Goal: Task Accomplishment & Management: Complete application form

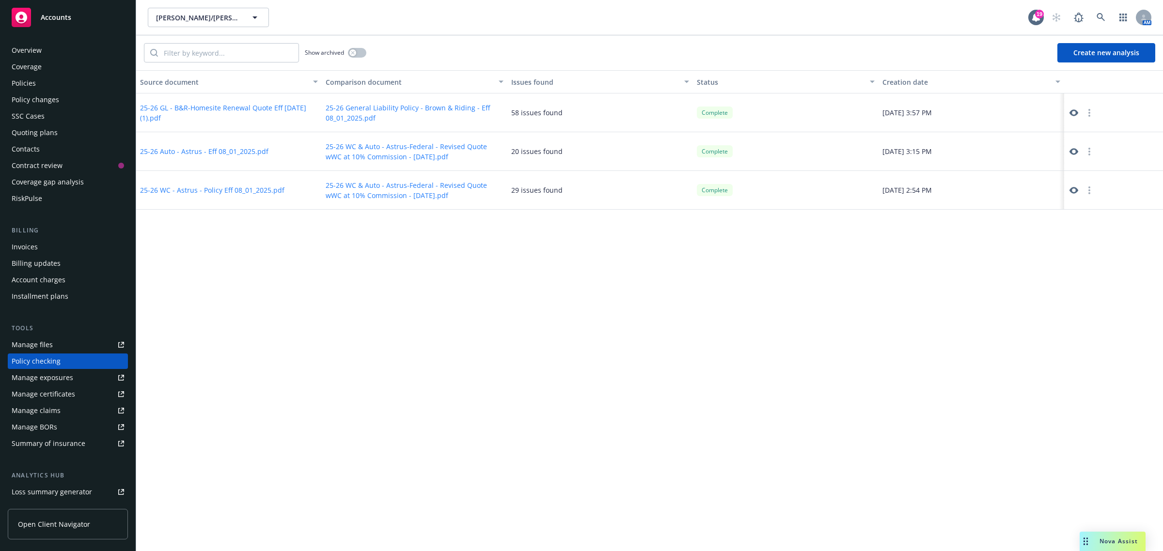
click at [74, 98] on div "Policy changes" at bounding box center [68, 100] width 112 height 16
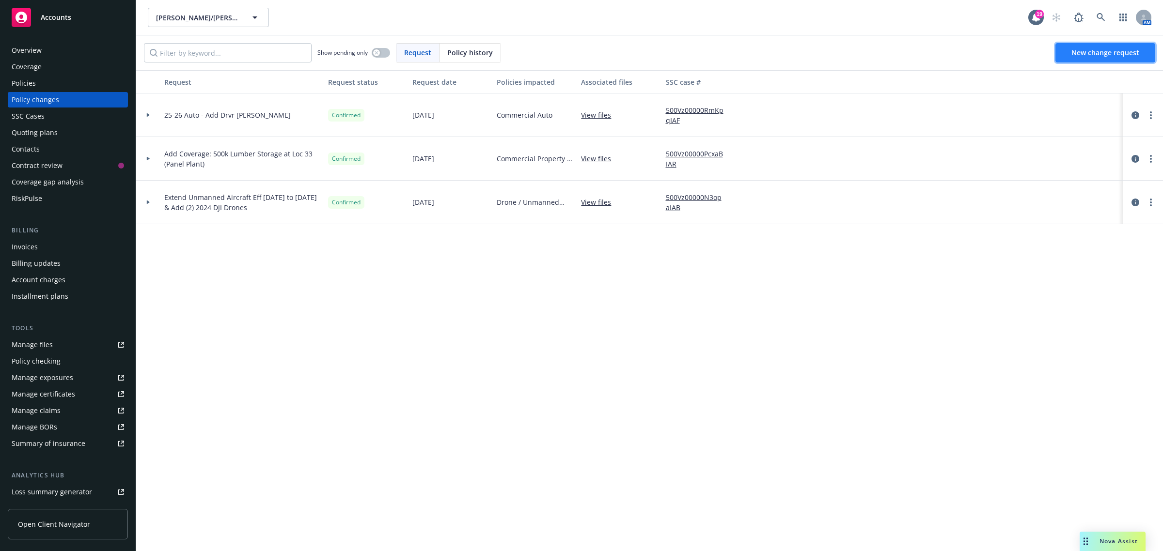
click at [1066, 54] on link "New change request" at bounding box center [1105, 52] width 100 height 19
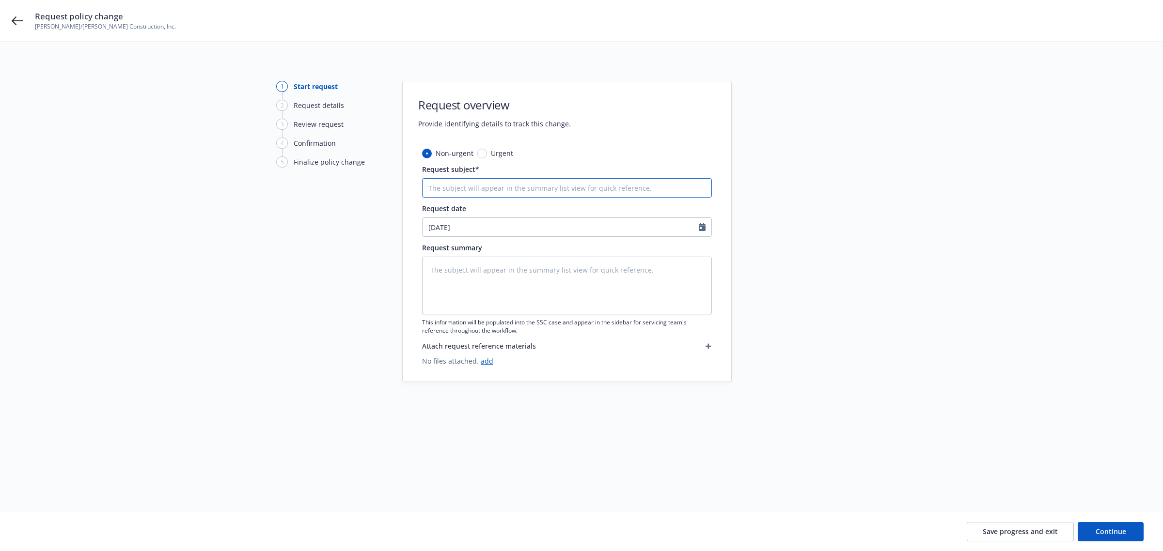
click at [450, 188] on input "Request subject*" at bounding box center [567, 187] width 290 height 19
type textarea "x"
type input "A"
type textarea "x"
type input "Ad"
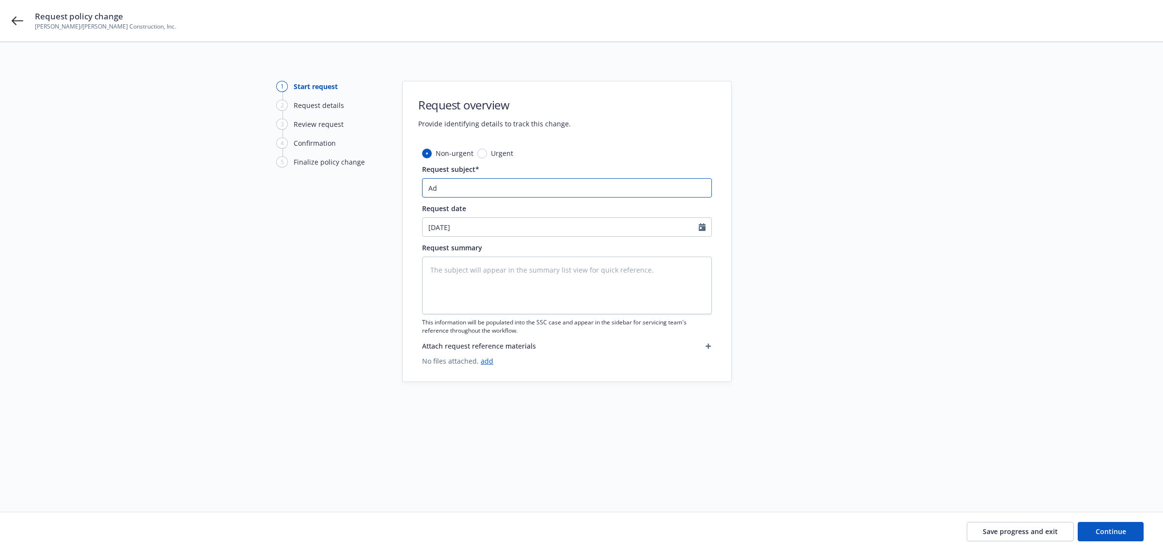
type textarea "x"
type input "Add"
type textarea "x"
type input "Add"
type textarea "x"
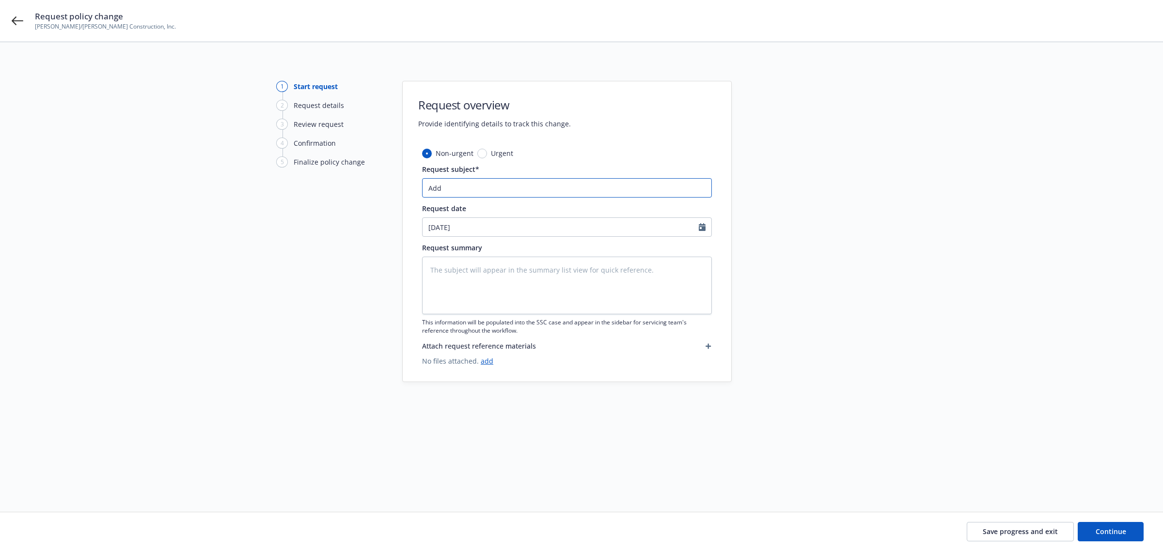
type input "Add D"
type textarea "x"
type input "Add Dr"
type textarea "x"
type input "Add Dri"
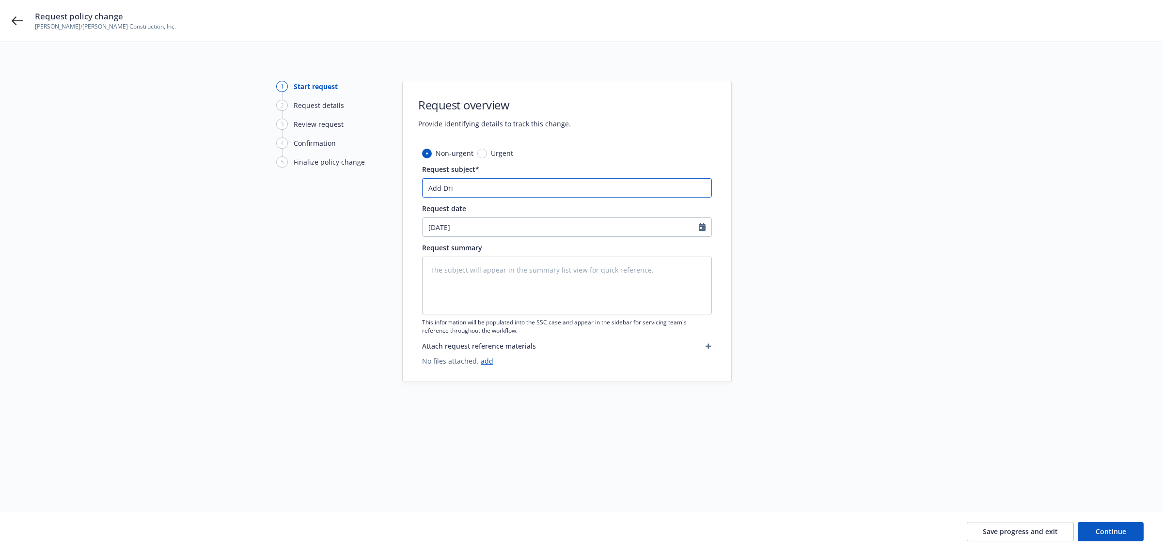
type textarea "x"
type input "Add Driv"
type textarea "x"
type input "Add Drive"
type textarea "x"
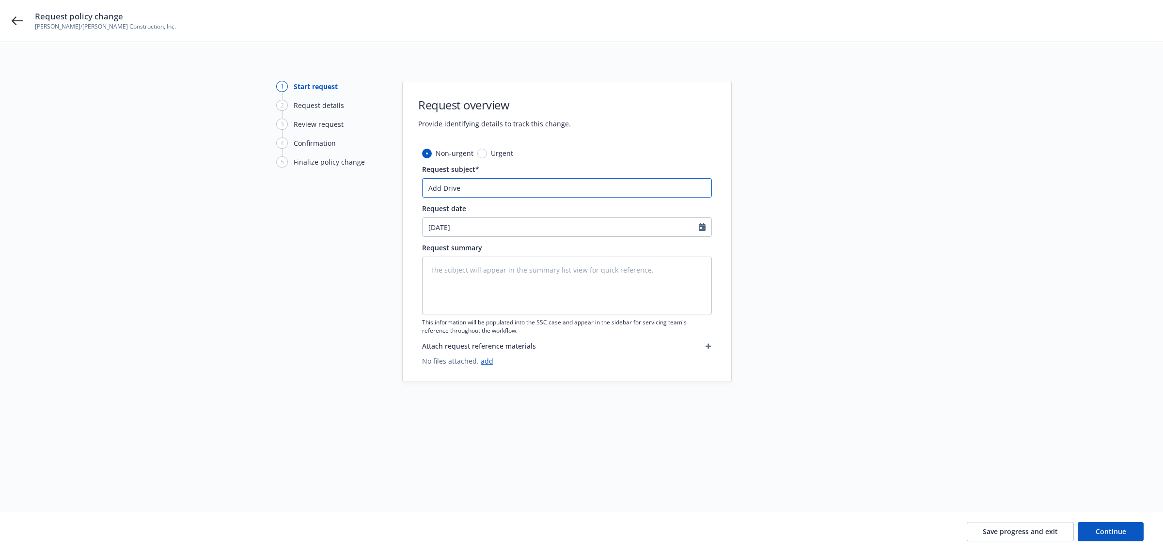
type input "Add Driver"
type textarea "x"
type input "Add Drivers"
type textarea "x"
type input "Add Drivers:"
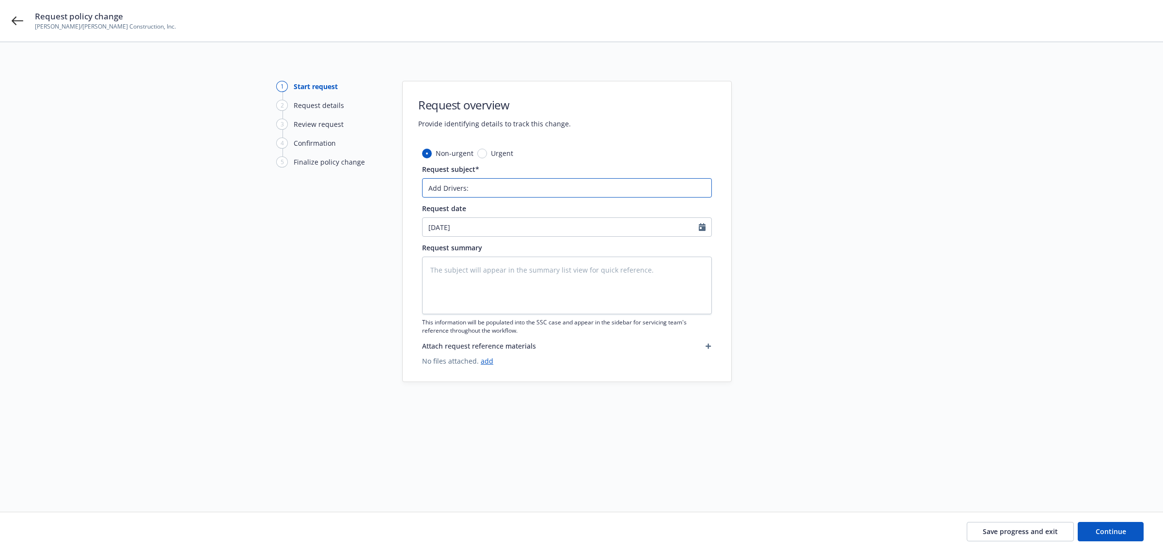
type textarea "x"
type input "Add Drivers:"
type textarea "x"
type input "Add Drivers: O"
type textarea "x"
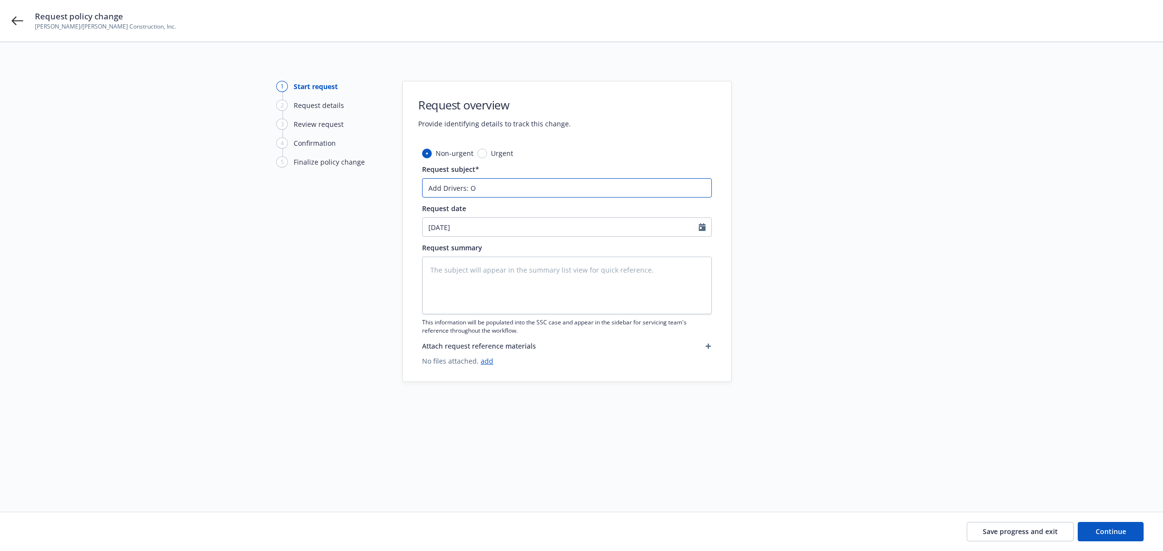
type input "Add Drivers: Ol"
type textarea "x"
type input "Add Drivers: Oli"
type textarea "x"
type input "Add Drivers: Oliv"
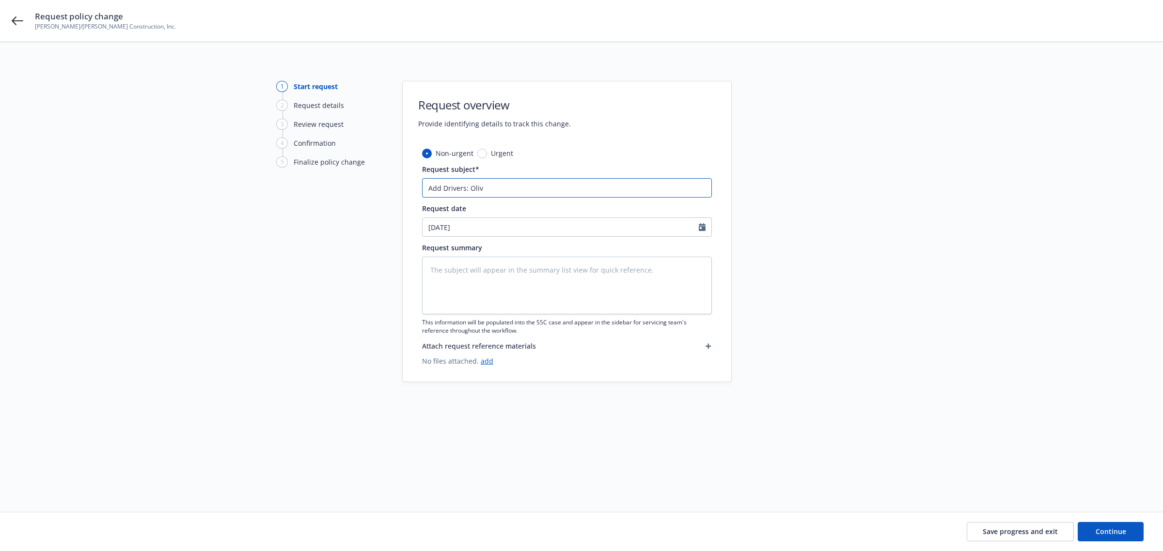
type textarea "x"
type input "Add Drivers: Olivi"
type textarea "x"
type input "Add Drivers: Olivia"
type textarea "x"
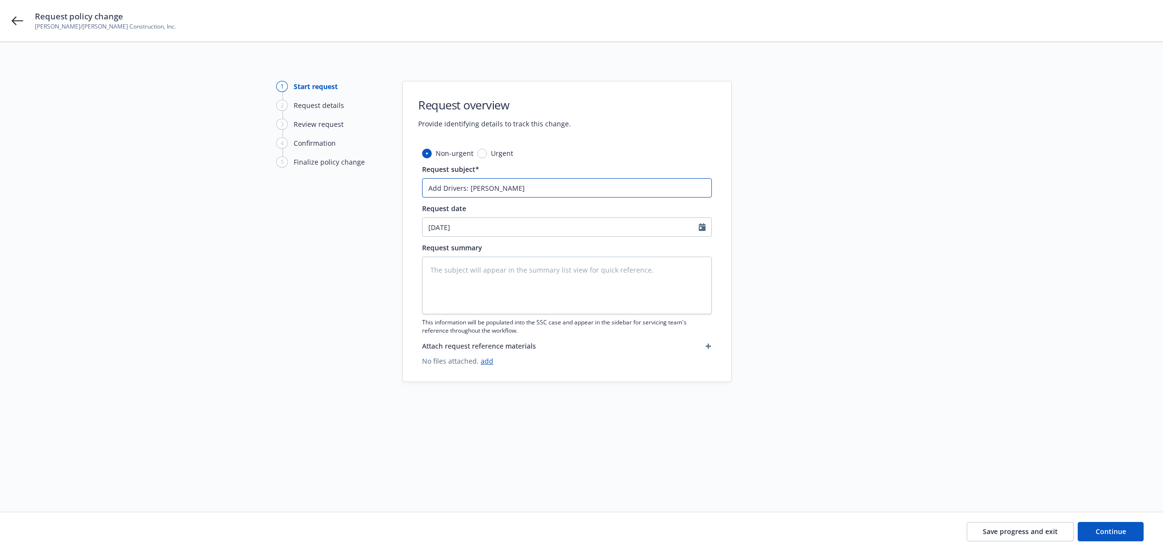
type input "Add Drivers: Olivi"
type textarea "x"
type input "Add Drivers: Olivie"
type textarea "x"
type input "Add Drivers: Olivier"
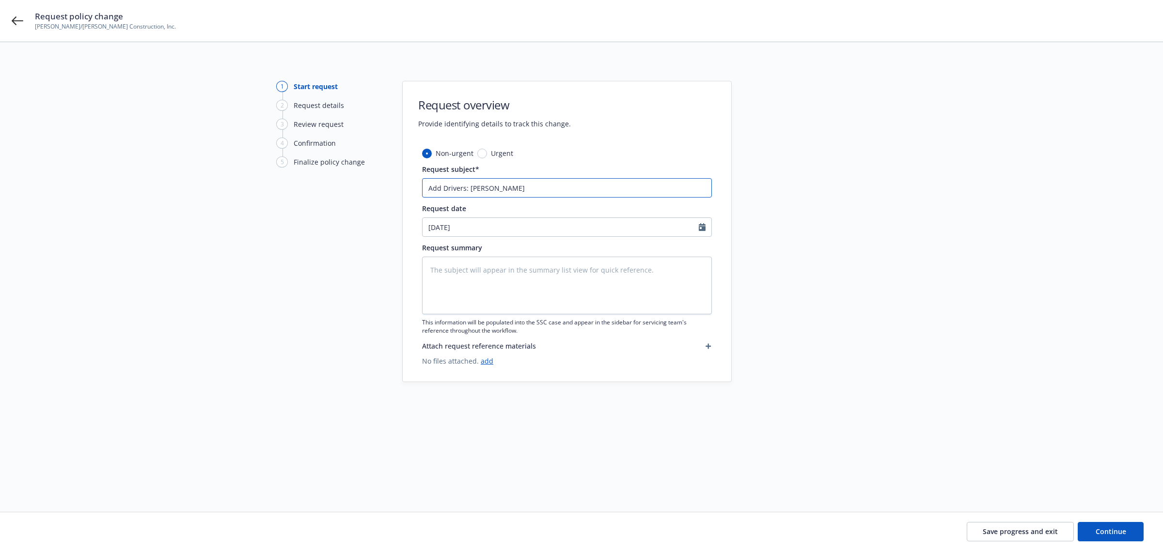
type textarea "x"
type input "Add Drivers: Olivie"
type textarea "x"
type input "Add Drivers: Olivi"
type textarea "x"
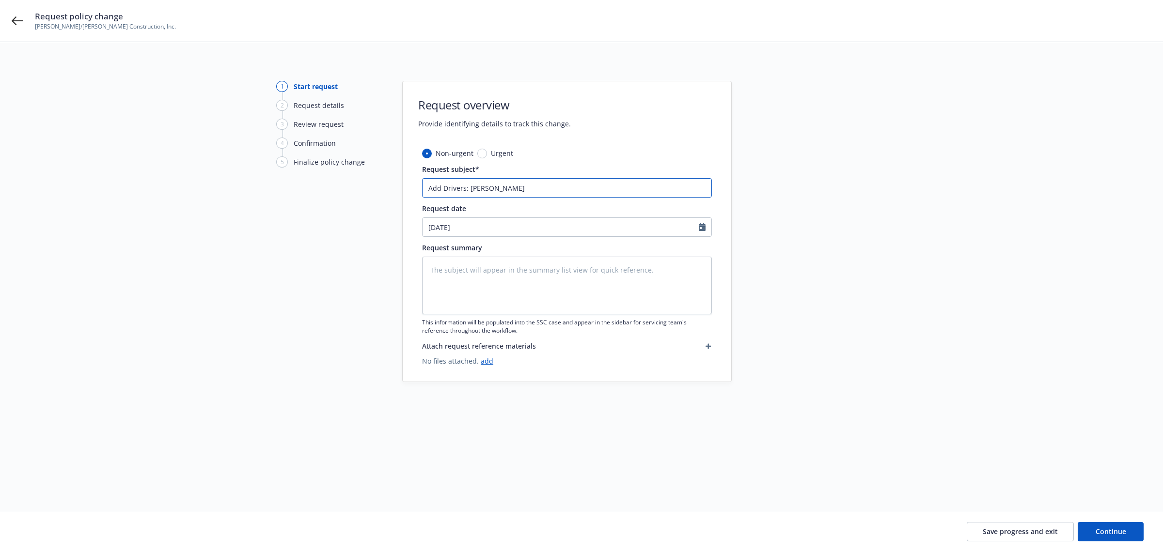
type input "Add Drivers: Oliv"
type textarea "x"
type input "Add Drivers: Oli"
type textarea "x"
type input "Add Drivers: Ol"
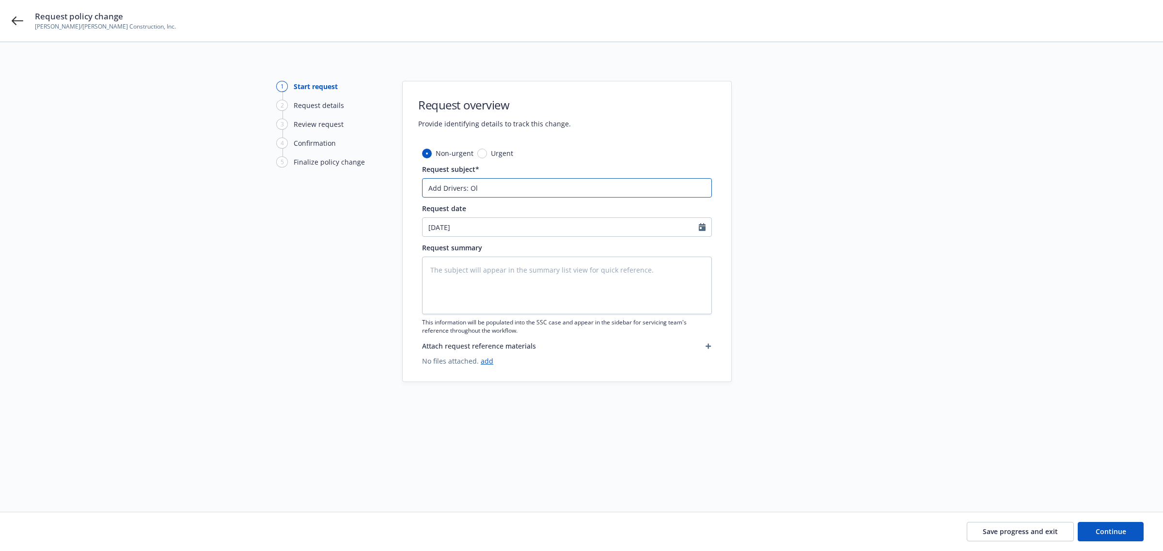
type textarea "x"
type input "Add Drivers: O"
type textarea "x"
type input "Add Drivers:"
click at [488, 189] on input "Add Drivers:" at bounding box center [567, 187] width 290 height 19
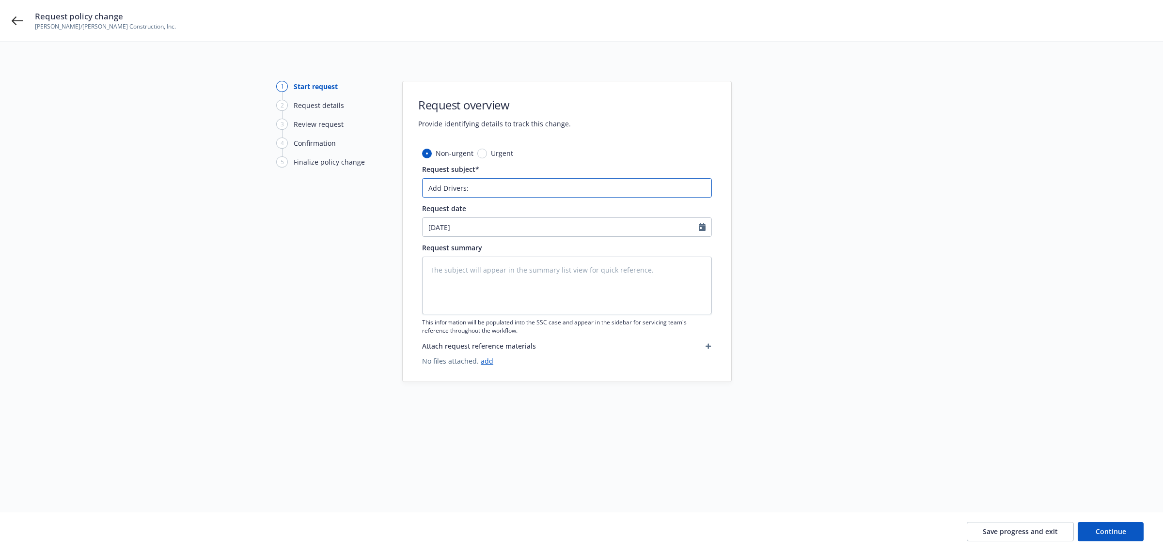
paste input "1. Oliver Thomas"
type textarea "x"
type input "Add Drivers: 1. Oliver Thomas"
click at [476, 188] on input "Add Drivers: 1. Oliver Thomas" at bounding box center [567, 187] width 290 height 19
type textarea "x"
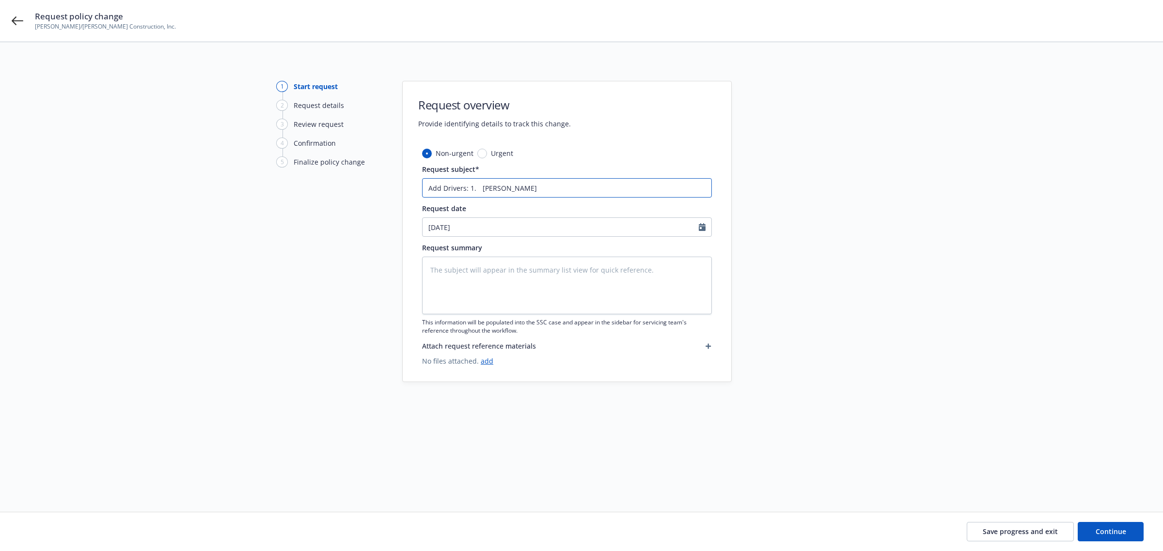
type input "Add Drivers: 1.Oliver Thomas"
type textarea "x"
type input "Add Drivers: 1Oliver Thomas"
type textarea "x"
type input "Add Drivers: Oliver Thomas"
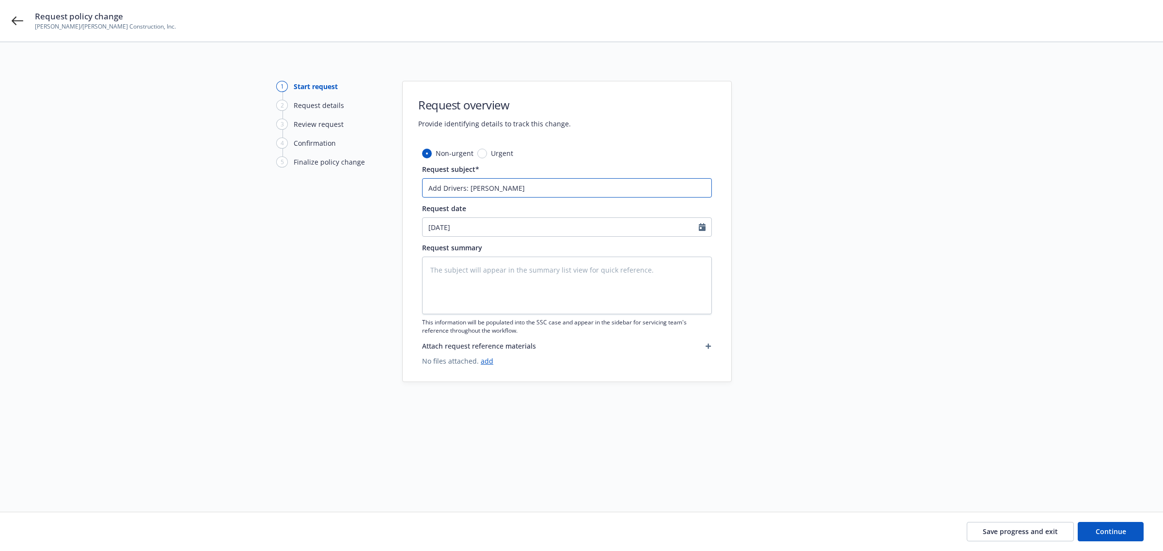
click at [514, 192] on input "Add Drivers: Oliver Thomas" at bounding box center [567, 187] width 290 height 19
type textarea "x"
type input "Add Drivers: Oliver Thomas,"
type textarea "x"
type input "Add Drivers: Oliver Thomas,"
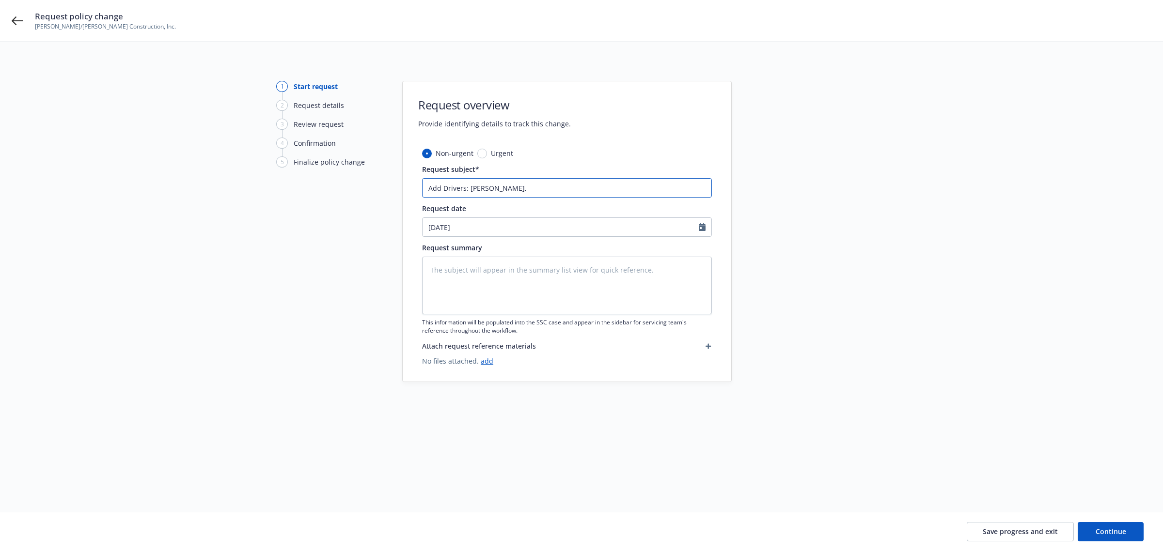
click at [529, 190] on input "Add Drivers: Oliver Thomas," at bounding box center [567, 187] width 290 height 19
paste input "2. Brandon Campise"
type textarea "x"
type input "Add Drivers: Oliver Thomas, 2. Brandon Campise"
click at [526, 187] on input "Add Drivers: Oliver Thomas, 2. Brandon Campise" at bounding box center [567, 187] width 290 height 19
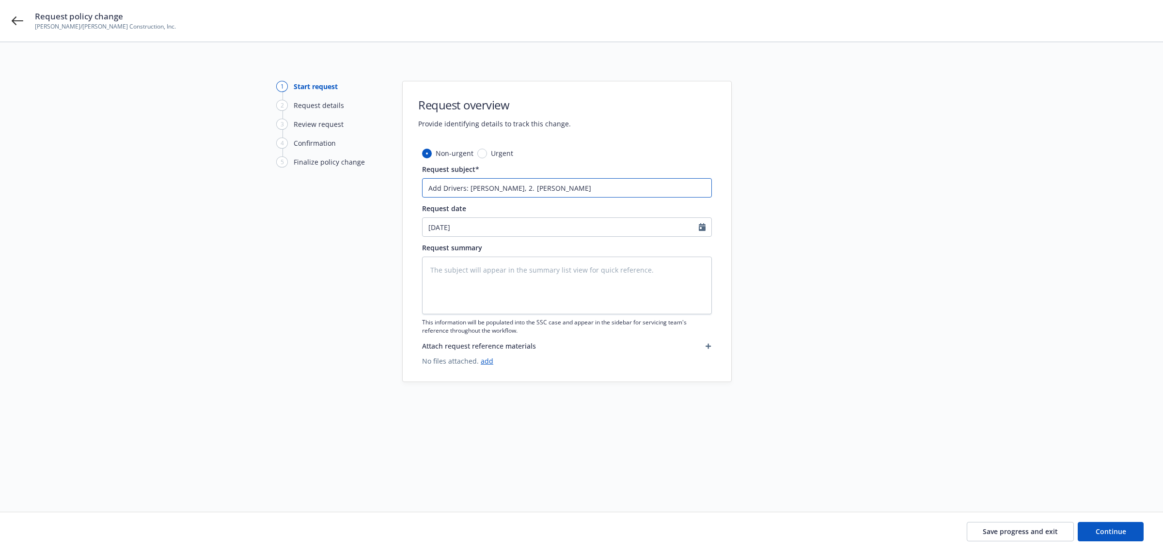
type textarea "x"
type input "Add Drivers: Oliver Thomas, 2.Brandon Campise"
type textarea "x"
type input "Add Drivers: Oliver Thomas, 2Brandon Campise"
type textarea "x"
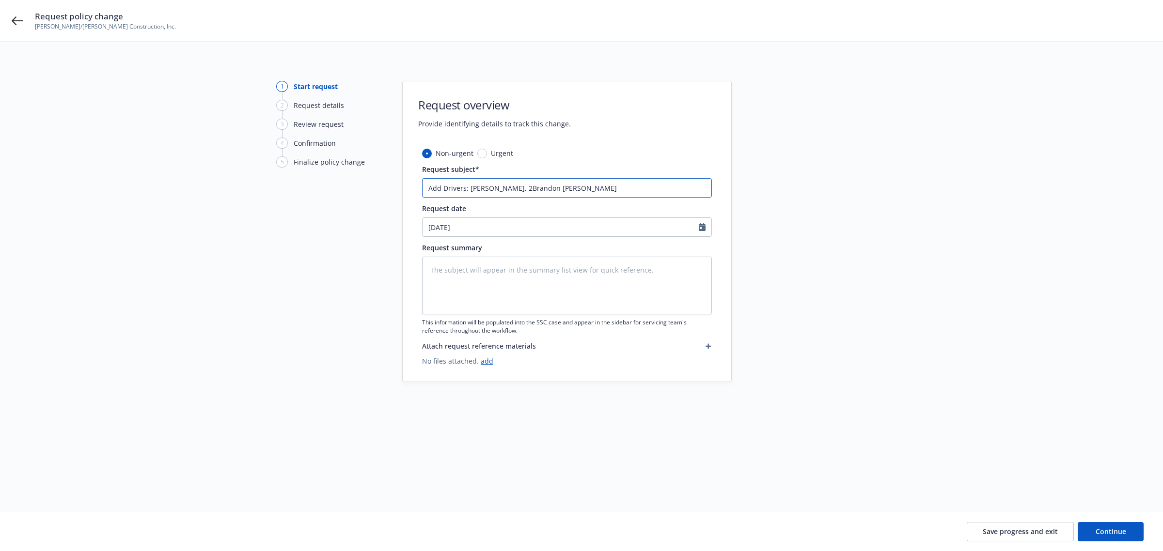
type input "Add Drivers: Oliver Thomas, Brandon Campise"
click at [593, 187] on input "Add Drivers: Oliver Thomas, Brandon Campise" at bounding box center [567, 187] width 290 height 19
type textarea "x"
type input "Add Drivers: Oliver Thomas, Brandon Campise,"
type textarea "x"
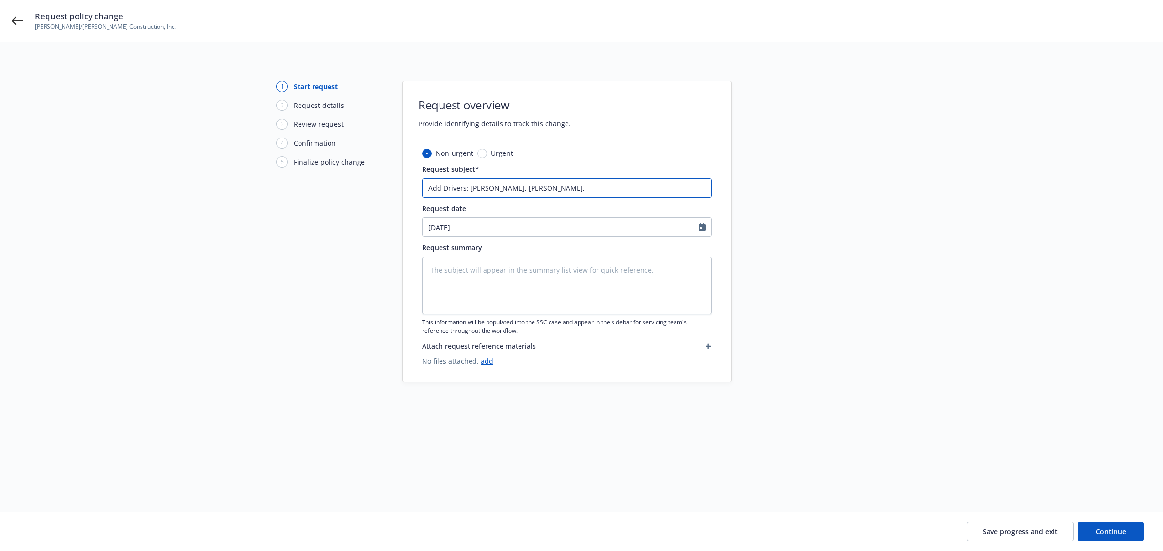
type input "Add Drivers: Oliver Thomas, Brandon Campise,"
click at [579, 193] on input "Add Drivers: Oliver Thomas, Brandon Campise," at bounding box center [567, 187] width 290 height 19
paste input "3. Erik Drinkward"
type textarea "x"
type input "Add Drivers: Oliver Thomas, Brandon Campise, 3. Erik Drinkward"
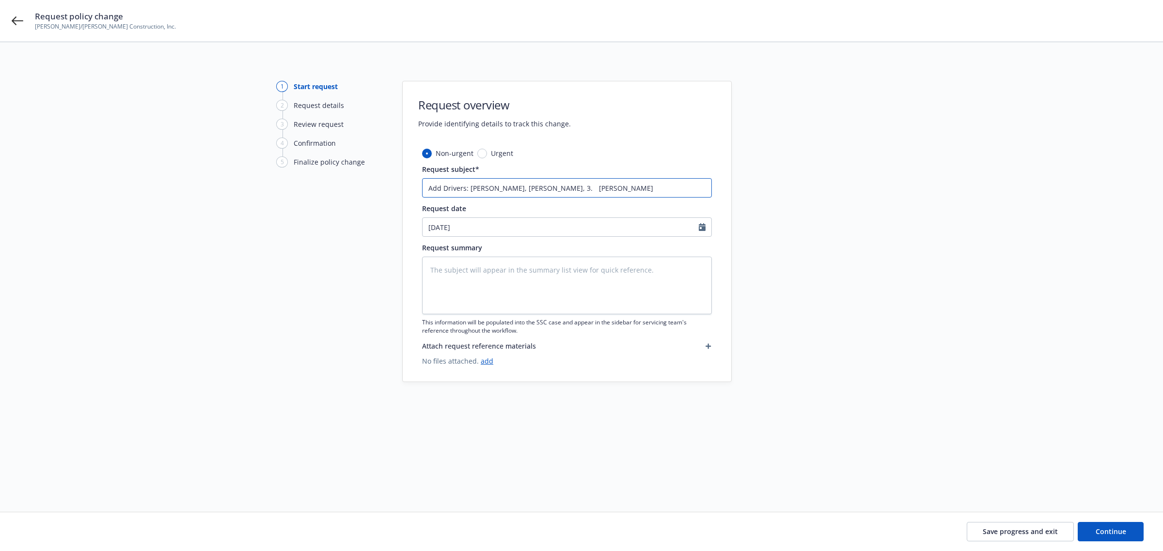
click at [589, 187] on input "Add Drivers: Oliver Thomas, Brandon Campise, 3. Erik Drinkward" at bounding box center [567, 187] width 290 height 19
type textarea "x"
type input "Add Drivers: Oliver Thomas, Brandon Campise, 3.Erik Drinkward"
type textarea "x"
type input "Add Drivers: Oliver Thomas, Brandon Campise, 3Erik Drinkward"
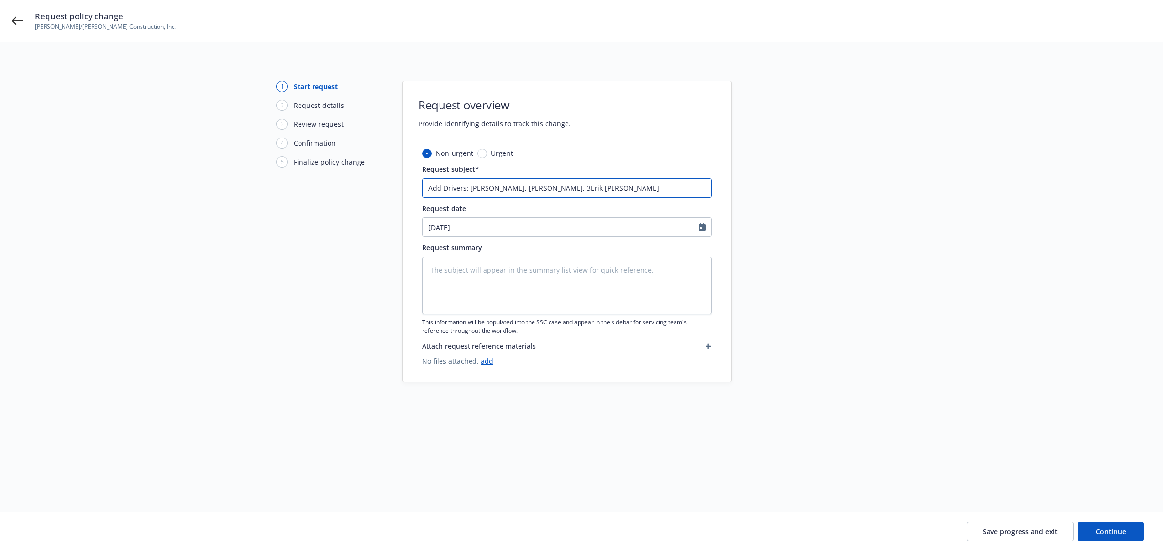
type textarea "x"
type input "Add Drivers: Oliver Thomas, Brandon Campise, Erik Drinkward"
click at [624, 187] on input "Add Drivers: Oliver Thomas, Brandon Campise, Erik Drinkward" at bounding box center [567, 187] width 290 height 19
type textarea "x"
type input "Add Drivers: Oliver Thomas, Brandon Campise, Erik Drinkward,"
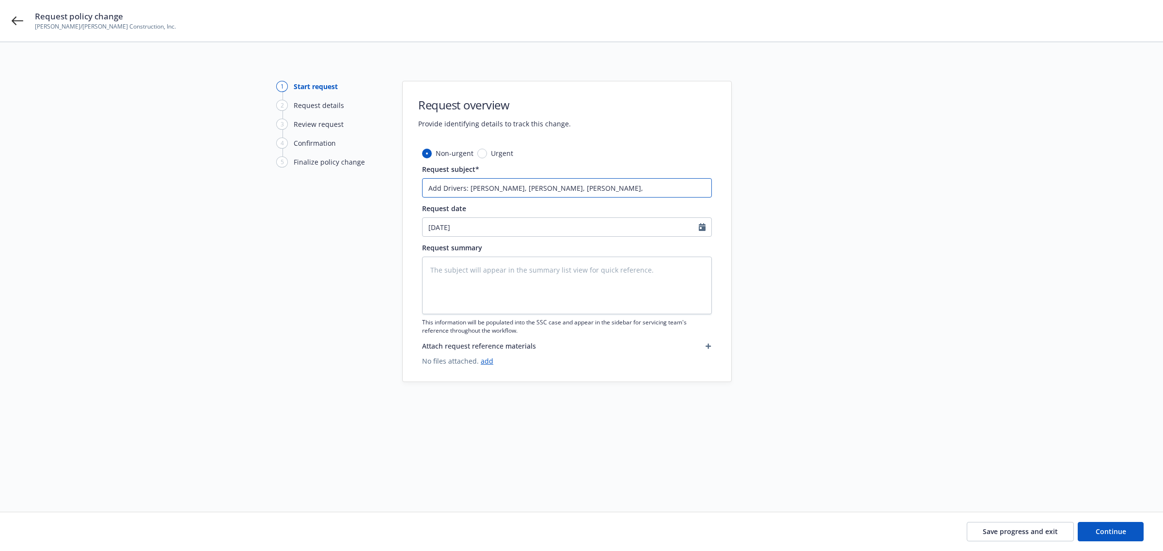
type textarea "x"
type input "Add Drivers: Oliver Thomas, Brandon Campise, Erik Drinkward,"
type textarea "x"
type input "Add Drivers: Oliver Thomas, Brandon Campise, Erik Drinkward, a"
type textarea "x"
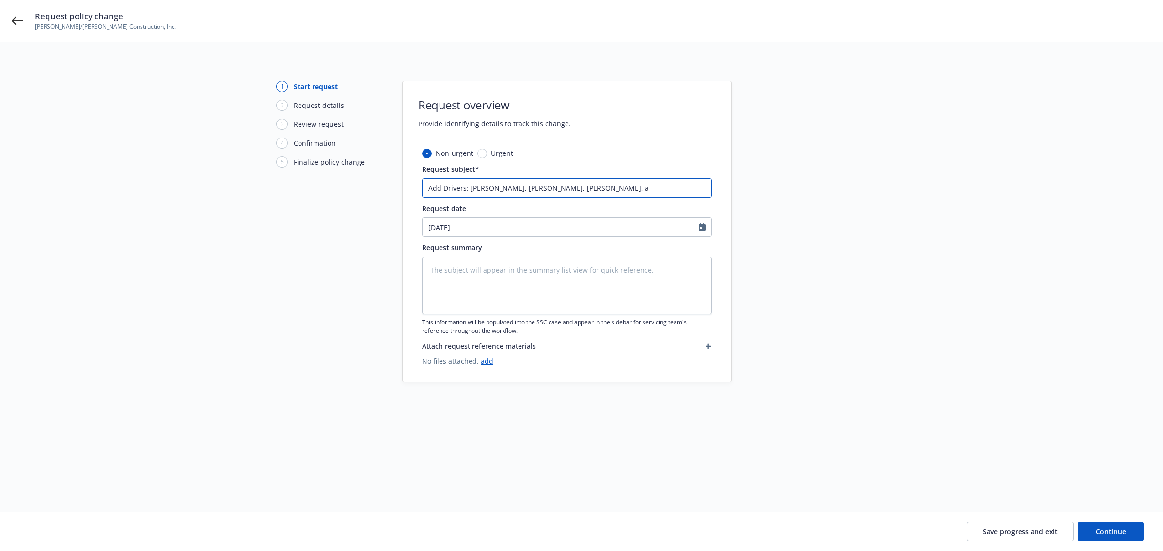
type input "Add Drivers: Oliver Thomas, Brandon Campise, Erik Drinkward, an"
type textarea "x"
type input "Add Drivers: Oliver Thomas, Brandon Campise, Erik Drinkward, and"
type textarea "x"
type input "Add Drivers: Oliver Thomas, Brandon Campise, Erik Drinkward, and"
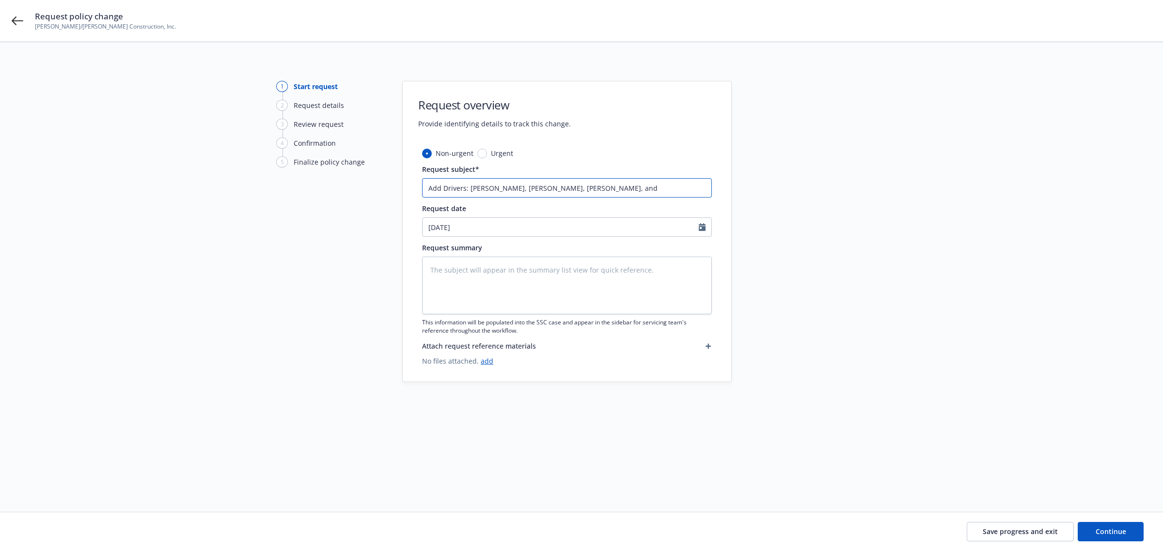
click at [648, 189] on input "Add Drivers: Oliver Thomas, Brandon Campise, Erik Drinkward, and" at bounding box center [567, 187] width 290 height 19
paste input "4. Eden Velasquez"
type textarea "x"
type input "Add Drivers: Oliver Thomas, Brandon Campise, Erik Drinkward, and 4. Eden Velasq…"
click at [652, 188] on input "Add Drivers: Oliver Thomas, Brandon Campise, Erik Drinkward, and 4. Eden Velasq…" at bounding box center [567, 187] width 290 height 19
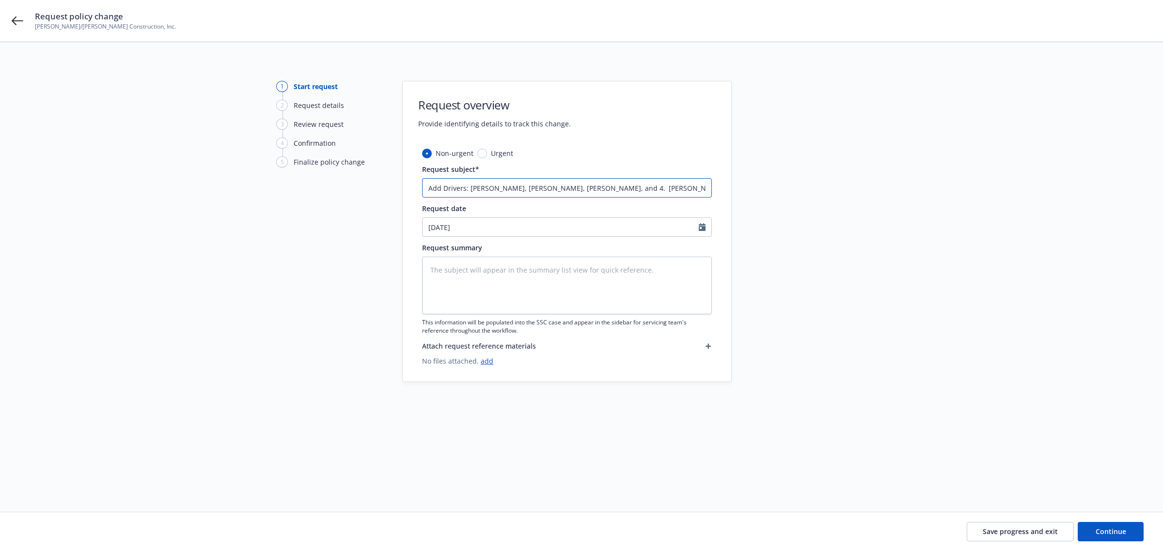
type textarea "x"
type input "Add Drivers: Oliver Thomas, Brandon Campise, Erik Drinkward, and 4.Eden Velasqu…"
type textarea "x"
type input "Add Drivers: Oliver Thomas, Brandon Campise, Erik Drinkward, and 4Eden Velasquez"
type textarea "x"
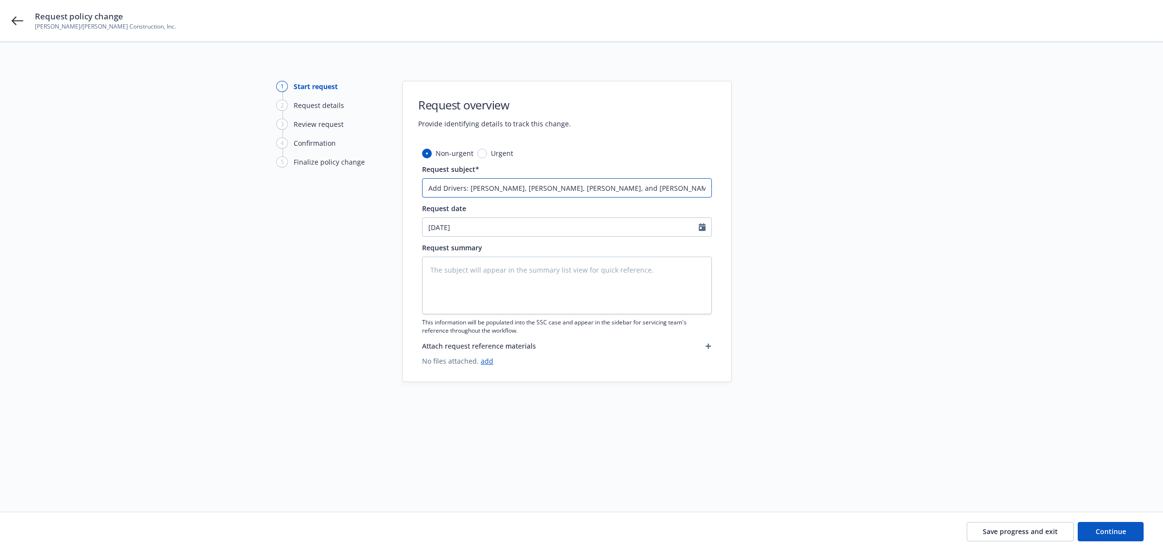
type input "Add Drivers: Oliver Thomas, Brandon Campise, Erik Drinkward, and Eden Velasquez"
click at [703, 228] on icon "Calendar" at bounding box center [701, 227] width 7 height 8
select select "9"
click at [452, 312] on span "15" at bounding box center [450, 313] width 15 height 12
type textarea "x"
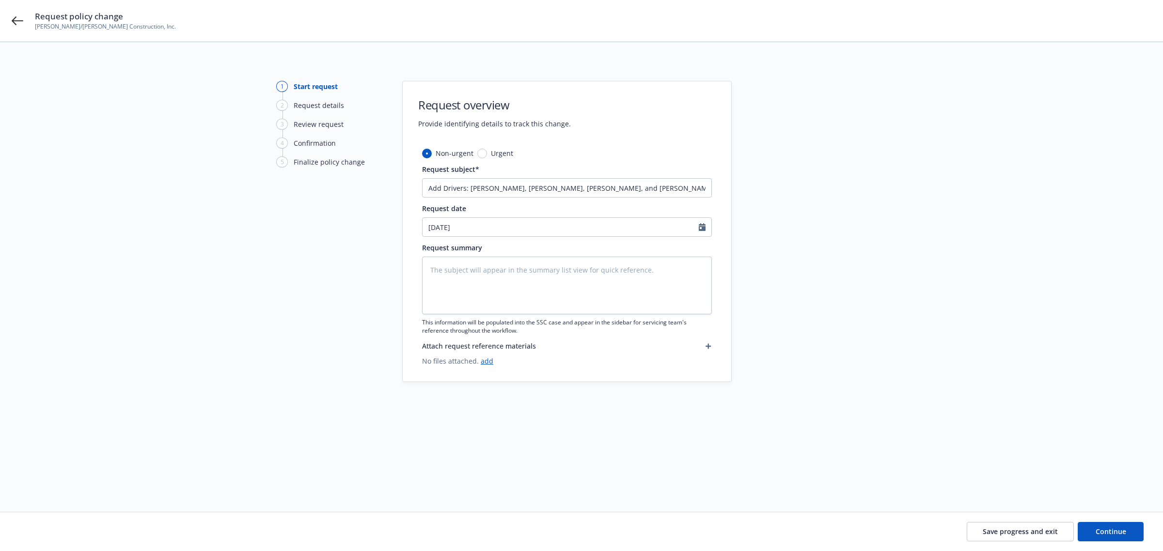
type input "09/15/2025"
click at [456, 274] on textarea at bounding box center [567, 286] width 290 height 58
type textarea "x"
type textarea "R"
type textarea "x"
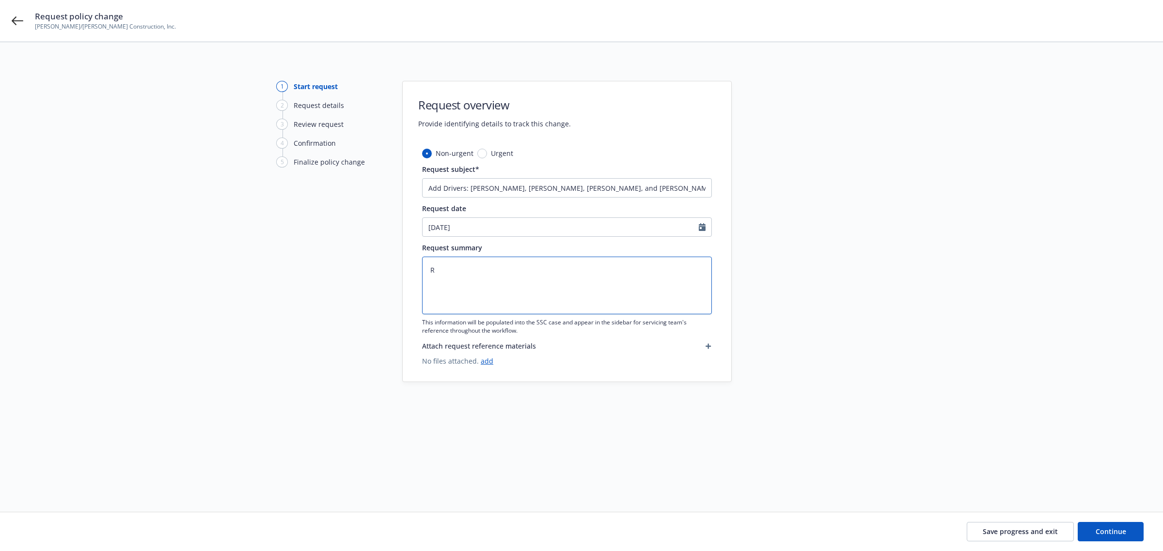
type textarea "Re"
type textarea "x"
type textarea "Req"
type textarea "x"
type textarea "Requ"
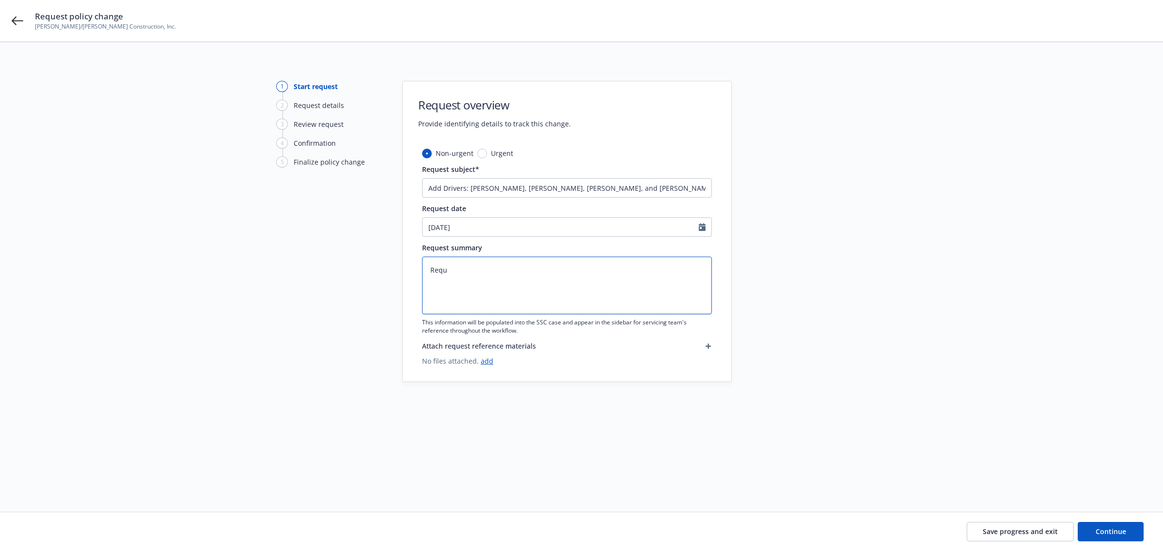
type textarea "x"
type textarea "Reque"
type textarea "x"
type textarea "Reques"
type textarea "x"
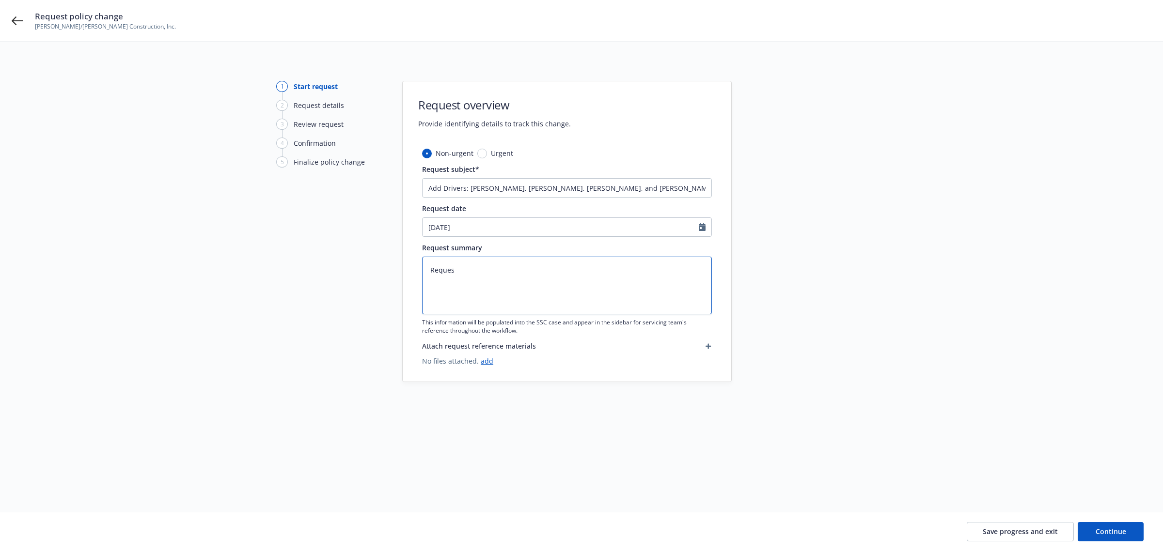
type textarea "Request"
type textarea "x"
type textarea "Request"
type textarea "x"
type textarea "Request t"
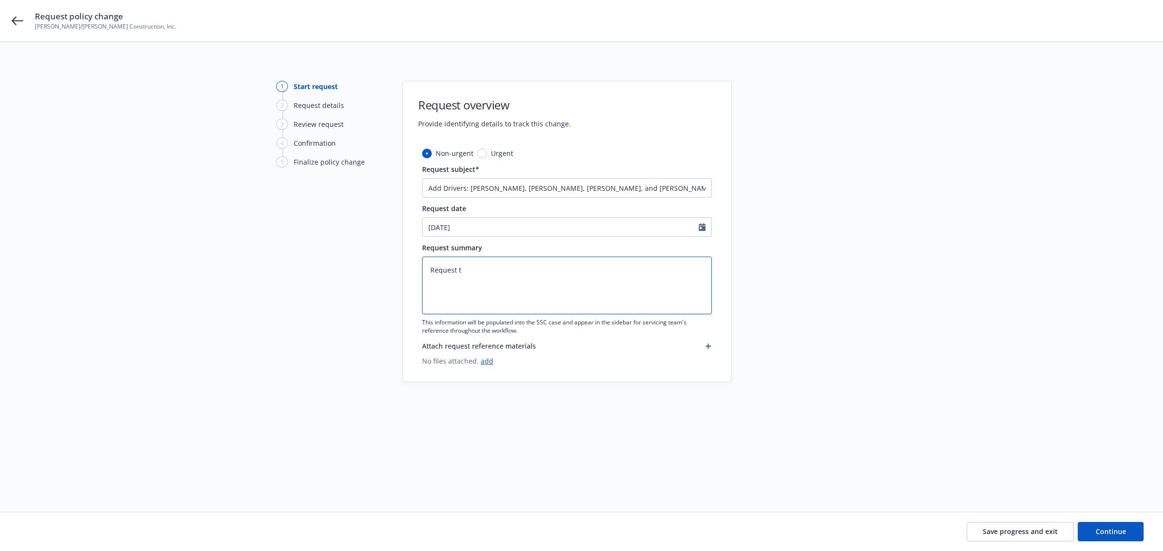
type textarea "x"
type textarea "Request to"
type textarea "x"
type textarea "Request to"
type textarea "x"
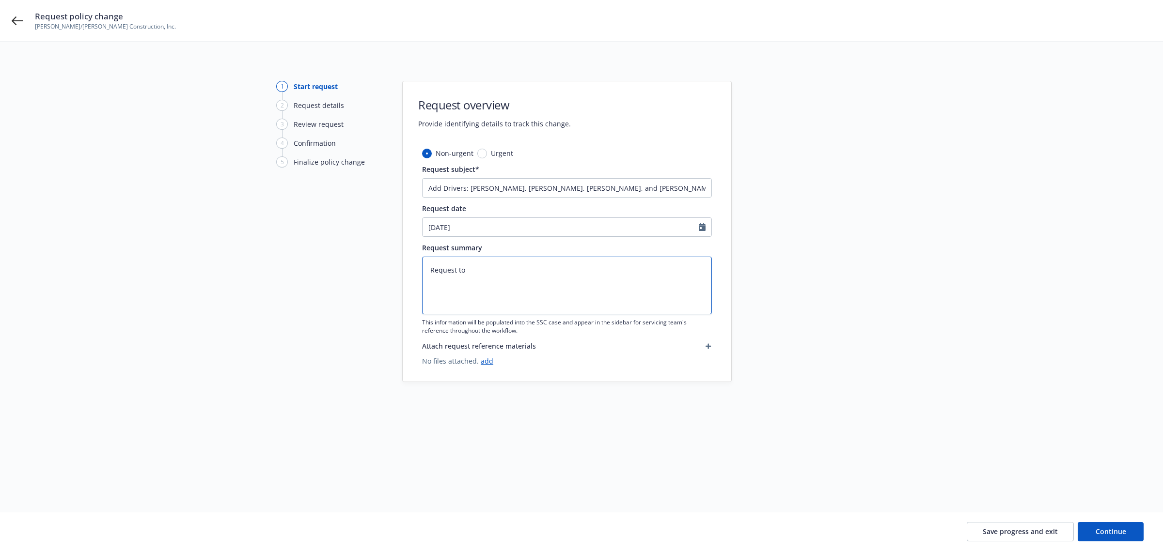
type textarea "Request to a"
type textarea "x"
type textarea "Request to ad"
type textarea "x"
type textarea "Request to add"
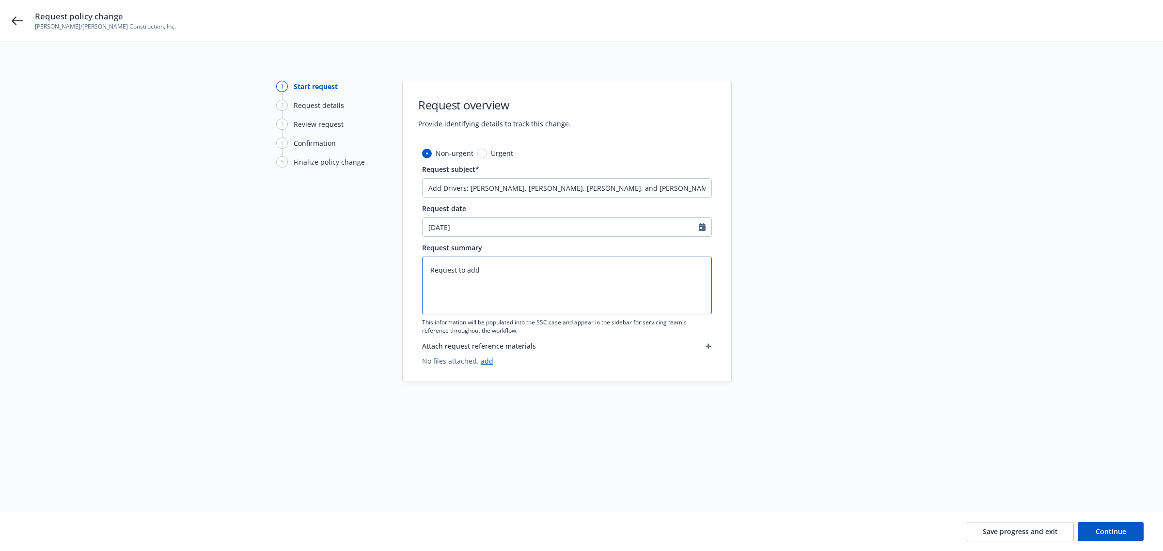
type textarea "x"
type textarea "Request to add"
type textarea "x"
type textarea "Request to add d"
type textarea "x"
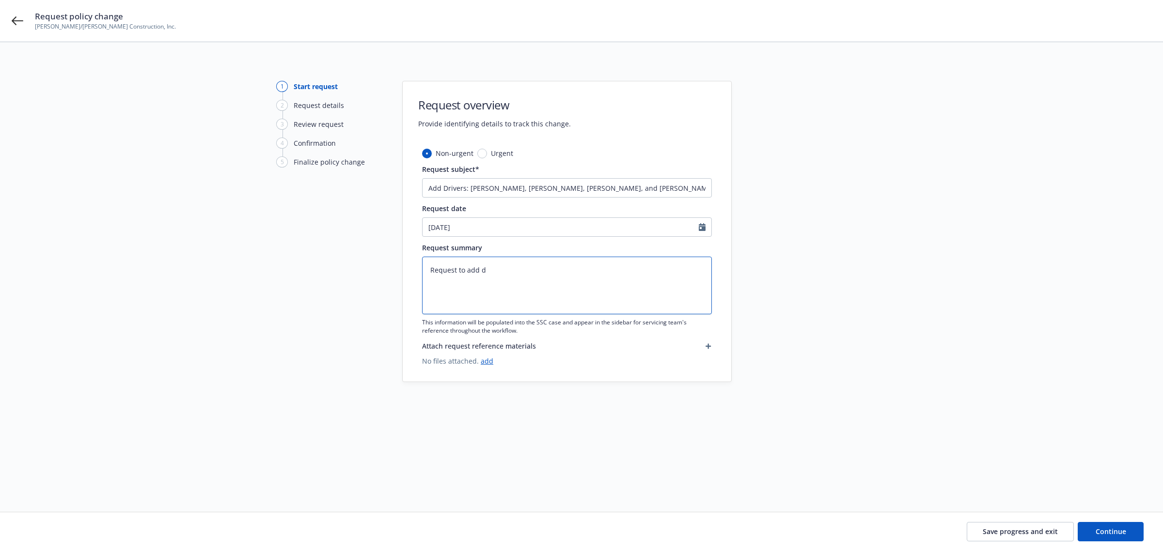
type textarea "Request to add dr"
type textarea "x"
type textarea "Request to add dri"
type textarea "x"
type textarea "Request to add driv"
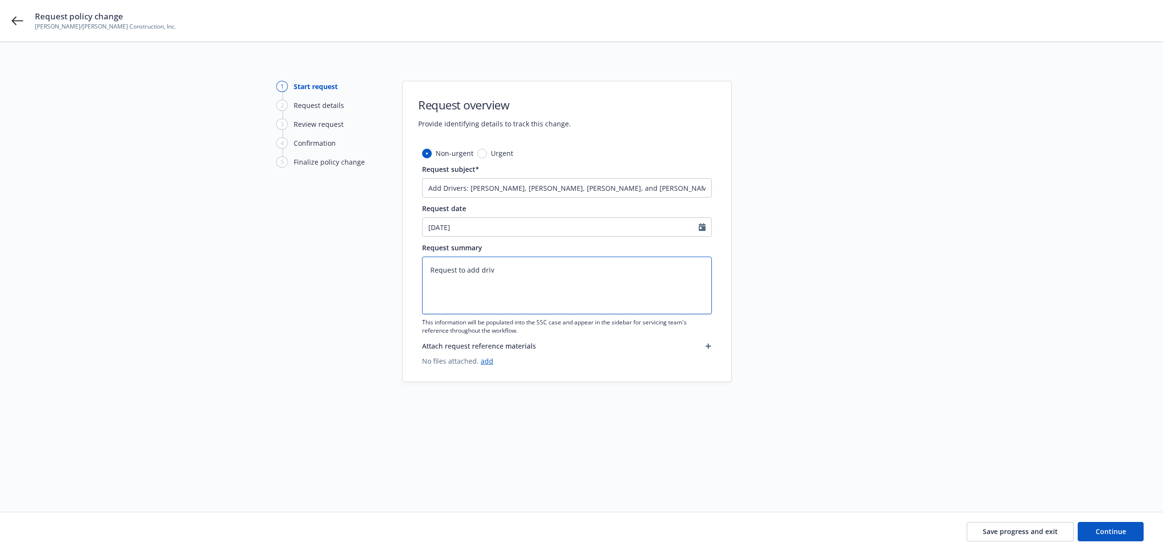
type textarea "x"
type textarea "Request to add drive"
type textarea "x"
type textarea "Request to add driver"
type textarea "x"
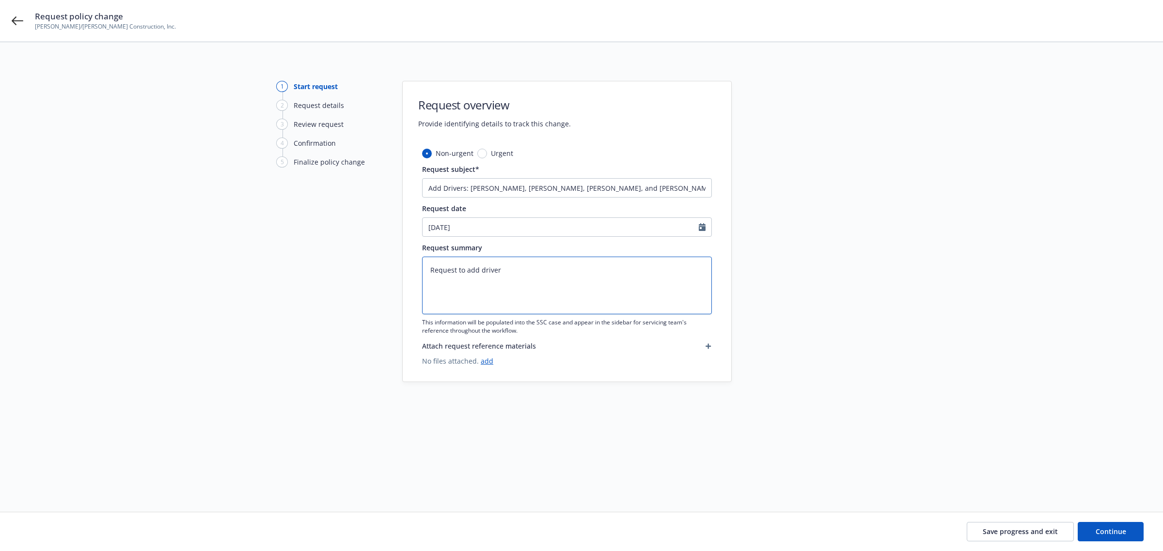
type textarea "Request to add drivers"
type textarea "x"
type textarea "Request to add drivers"
type textarea "x"
type textarea "Request to add drivers f"
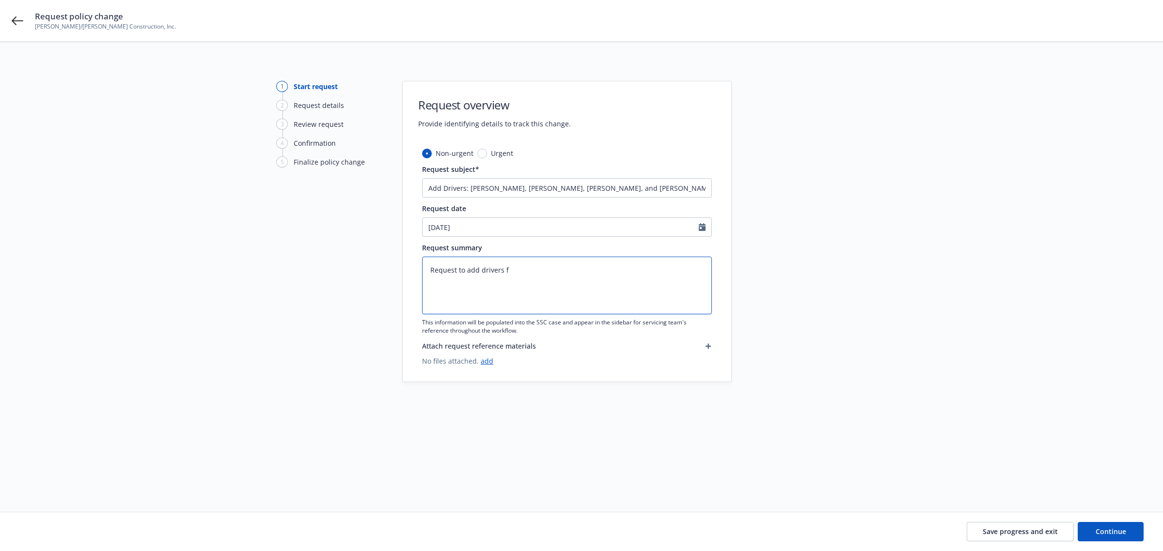
type textarea "x"
type textarea "Request to add drivers fr"
type textarea "x"
type textarea "Request to add drivers fro"
type textarea "x"
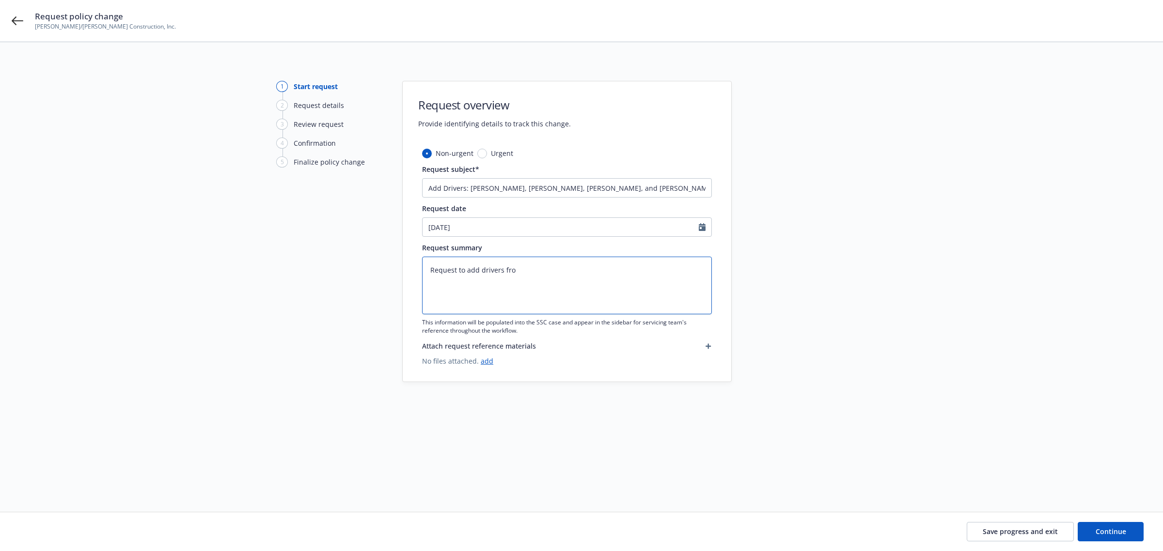
type textarea "Request to add drivers from"
type textarea "x"
type textarea "Request to add drivers from"
type textarea "x"
type textarea "Request to add drivers from R"
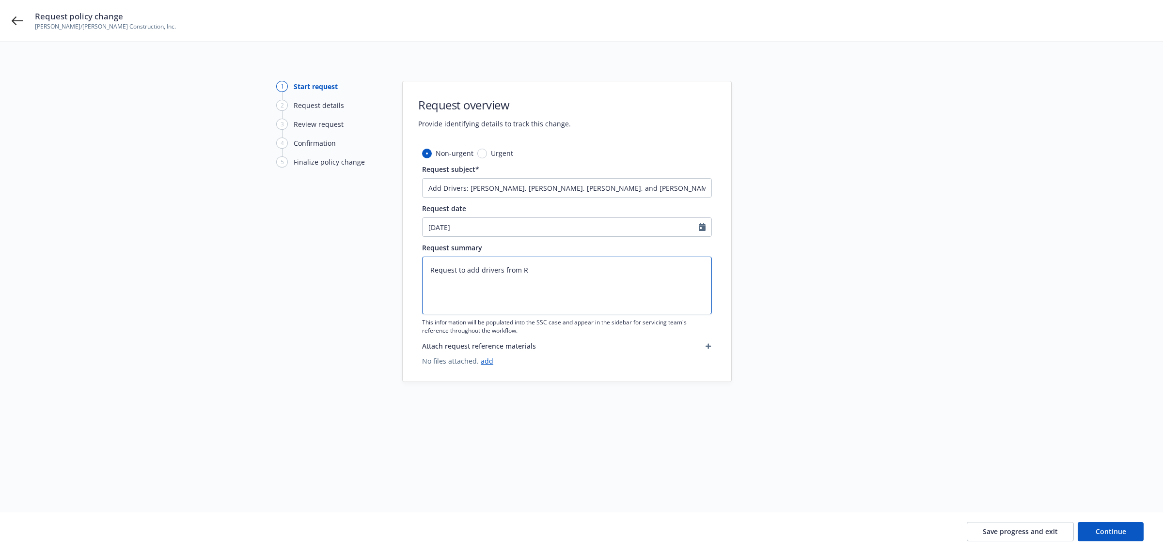
type textarea "x"
type textarea "Request to add drivers from Ro"
type textarea "x"
type textarea "Request to add drivers from Ros"
type textarea "x"
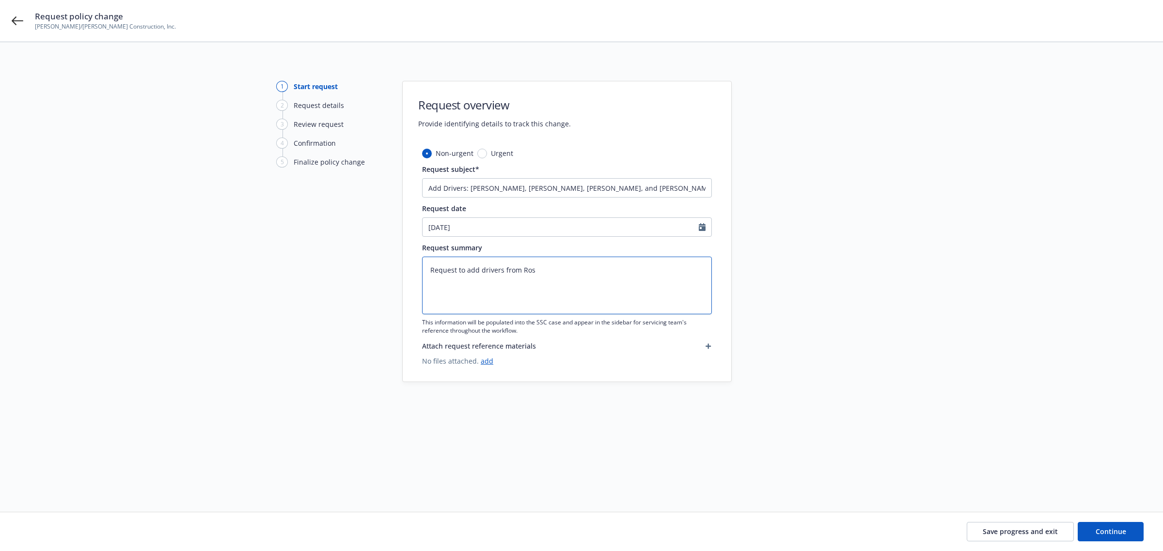
type textarea "Request to add drivers from Ross"
type textarea "x"
type textarea "Request to add drivers from Rossi"
type textarea "x"
type textarea "Request to add drivers from Rossin"
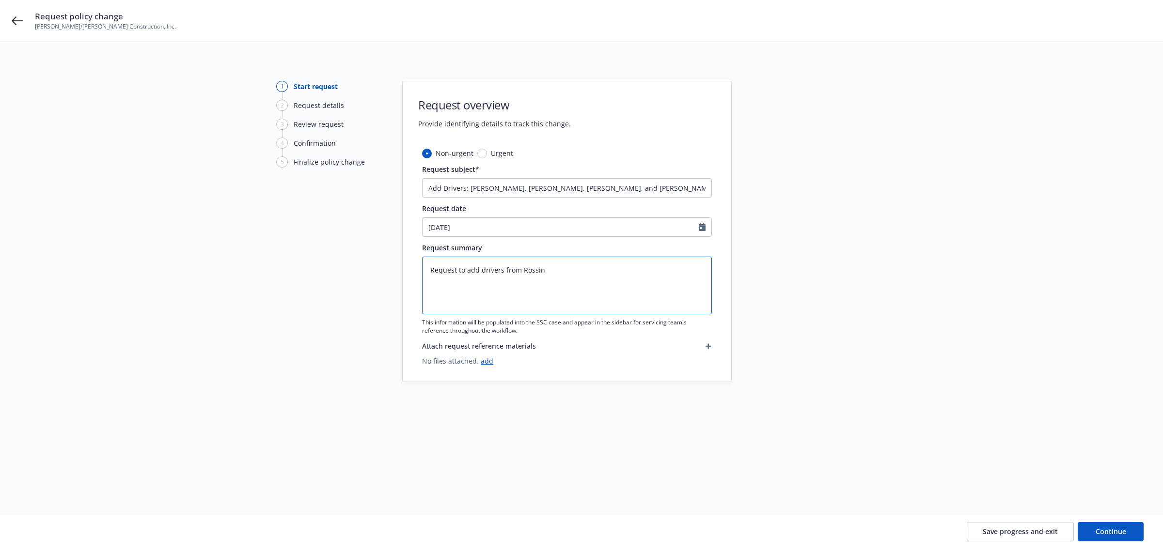
type textarea "x"
type textarea "Request to add drivers from Rossina"
type textarea "x"
type textarea "Request to add drivers from Rossina"
type textarea "x"
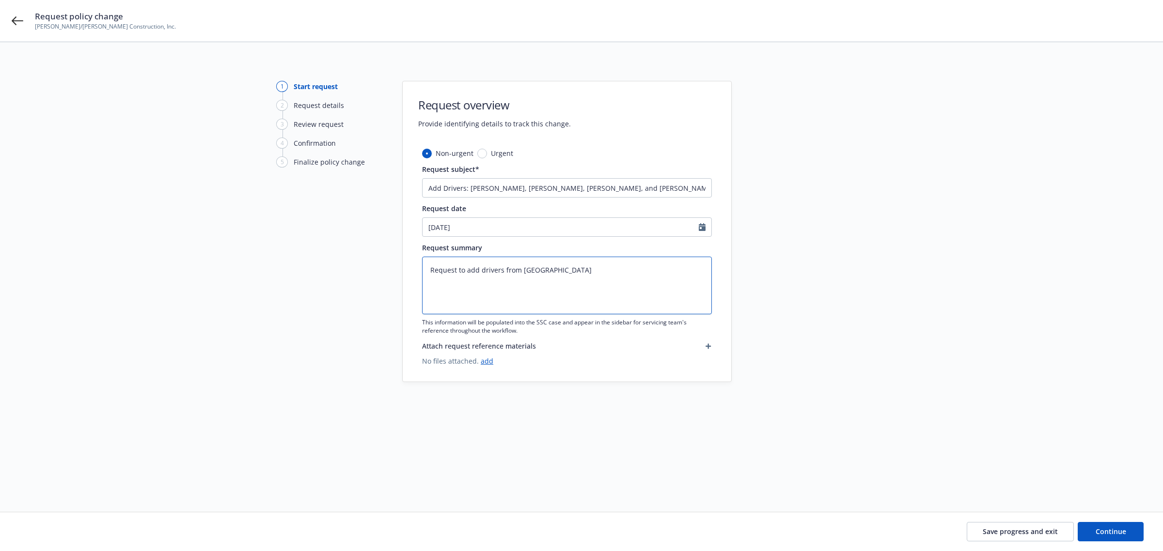
type textarea "Request to add drivers from Rossina a"
type textarea "x"
type textarea "Request to add drivers from Rossina at"
type textarea "x"
type textarea "Request to add drivers from Rossina a"
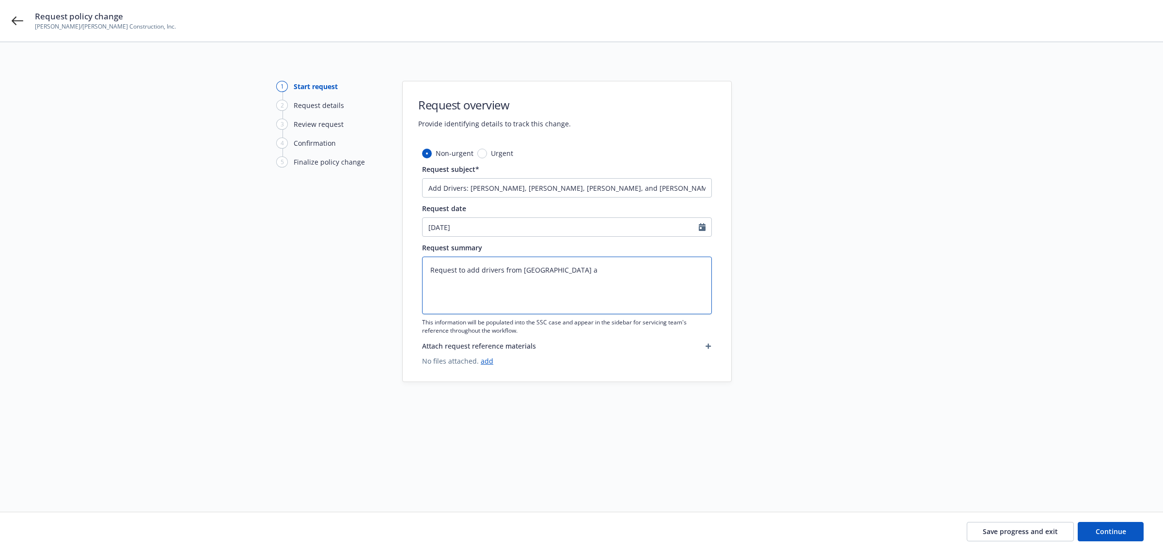
type textarea "x"
type textarea "Request to add drivers from Rossina"
type textarea "x"
type textarea "Request to add drivers from Rossina"
type textarea "x"
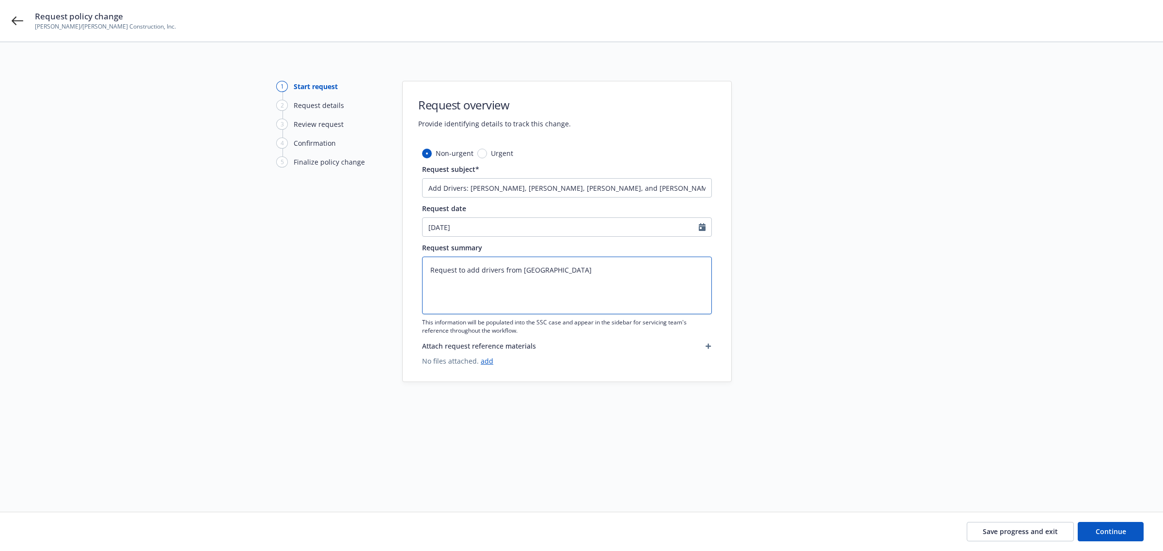
type textarea "Request to add drivers from Rossin"
type textarea "x"
type textarea "Request to add drivers from Rossi"
type textarea "x"
click at [487, 362] on link "add" at bounding box center [487, 361] width 13 height 9
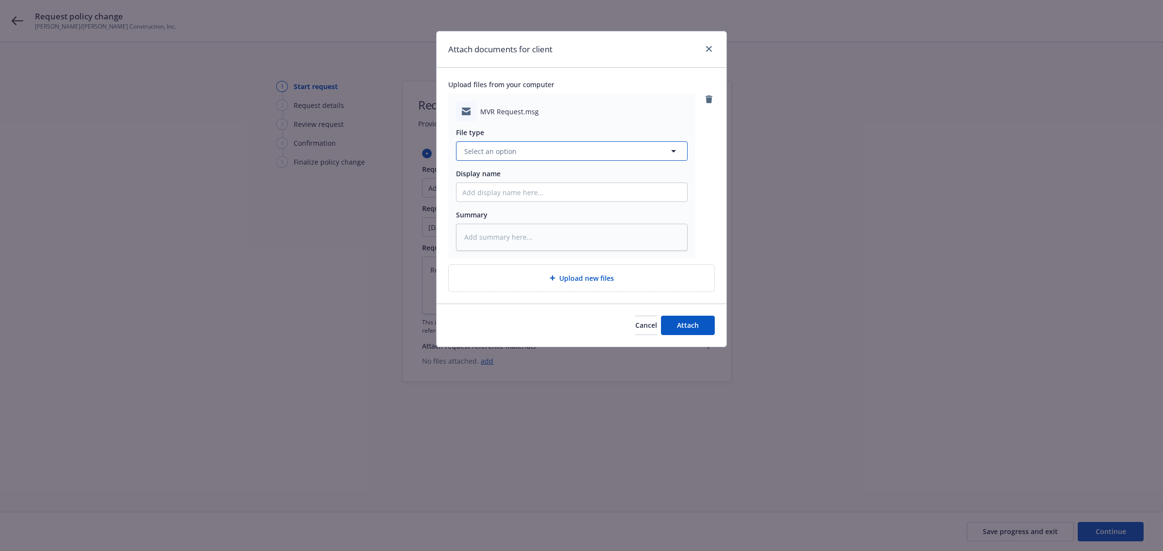
click at [483, 155] on span "Select an option" at bounding box center [490, 151] width 52 height 10
click at [488, 174] on div "Email" at bounding box center [571, 178] width 219 height 14
click at [495, 197] on input "Display name" at bounding box center [571, 192] width 231 height 18
click at [686, 326] on span "Attach" at bounding box center [688, 325] width 22 height 9
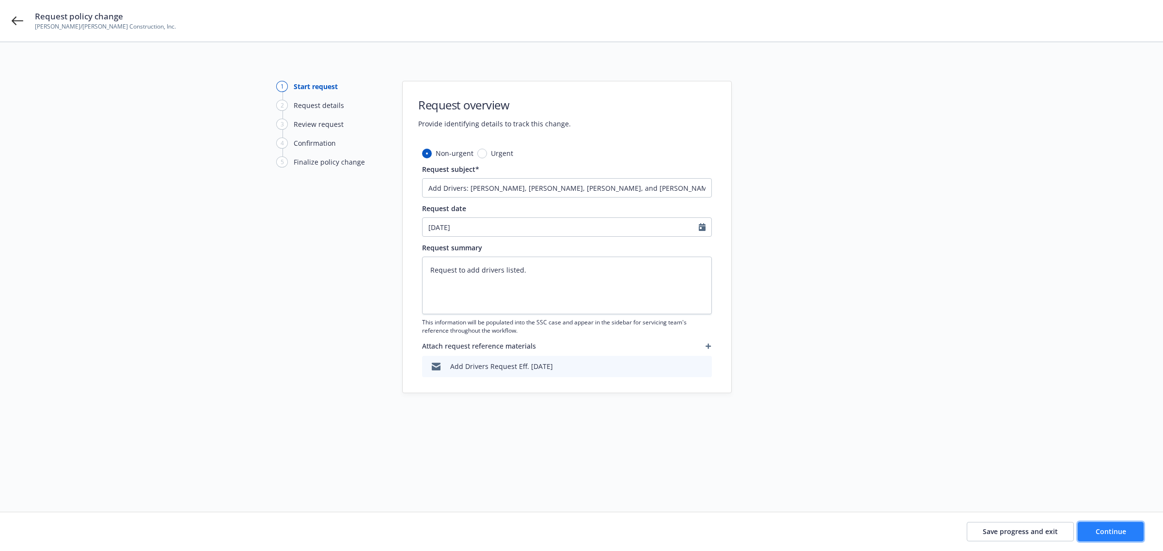
click at [1102, 531] on span "Continue" at bounding box center [1110, 531] width 31 height 9
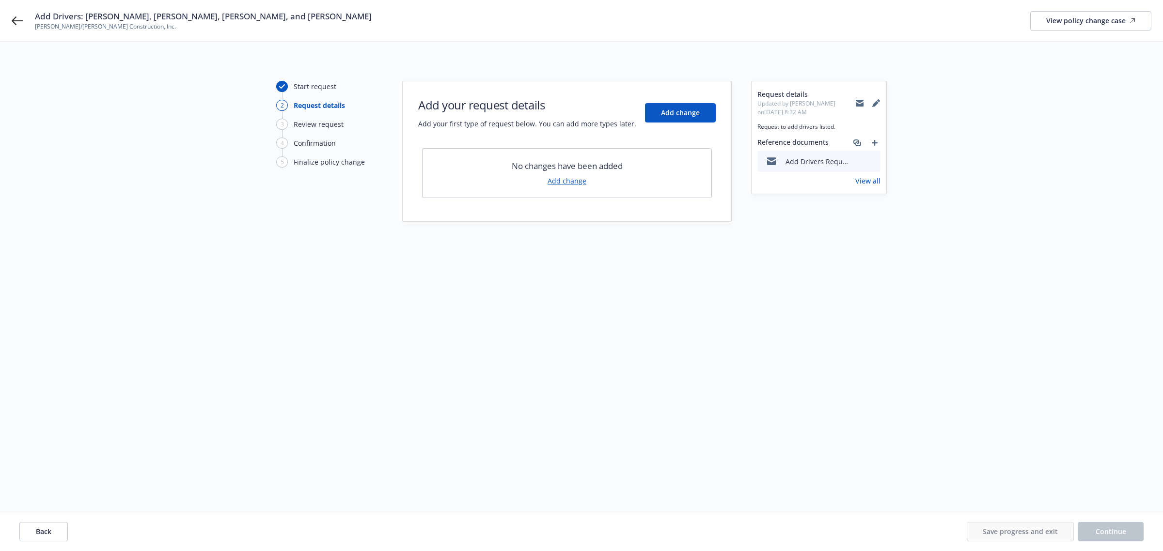
click at [676, 124] on div "Add your request details Add your first type of request below. You can add more…" at bounding box center [566, 113] width 297 height 32
click at [676, 114] on span "Add change" at bounding box center [680, 112] width 39 height 9
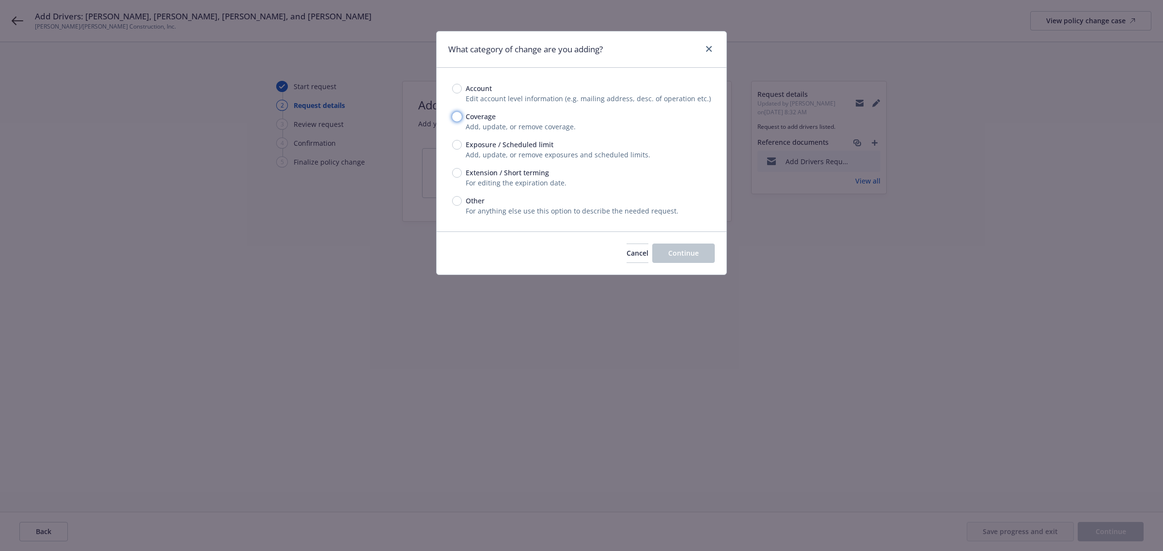
click at [453, 117] on input "Coverage" at bounding box center [457, 117] width 10 height 10
click at [679, 256] on span "Continue" at bounding box center [683, 252] width 31 height 9
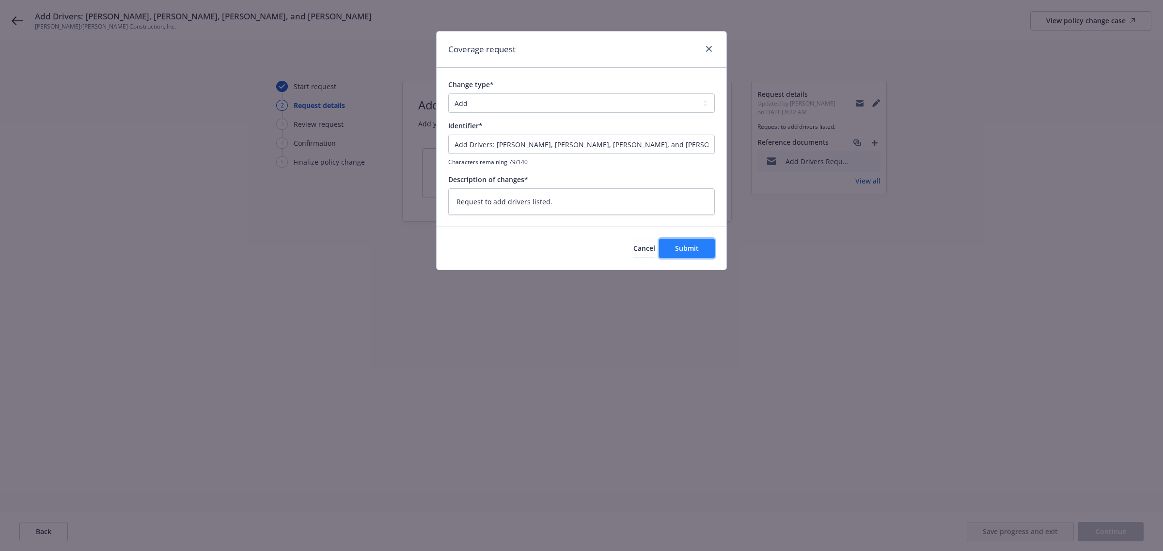
click at [693, 247] on span "Submit" at bounding box center [687, 248] width 24 height 9
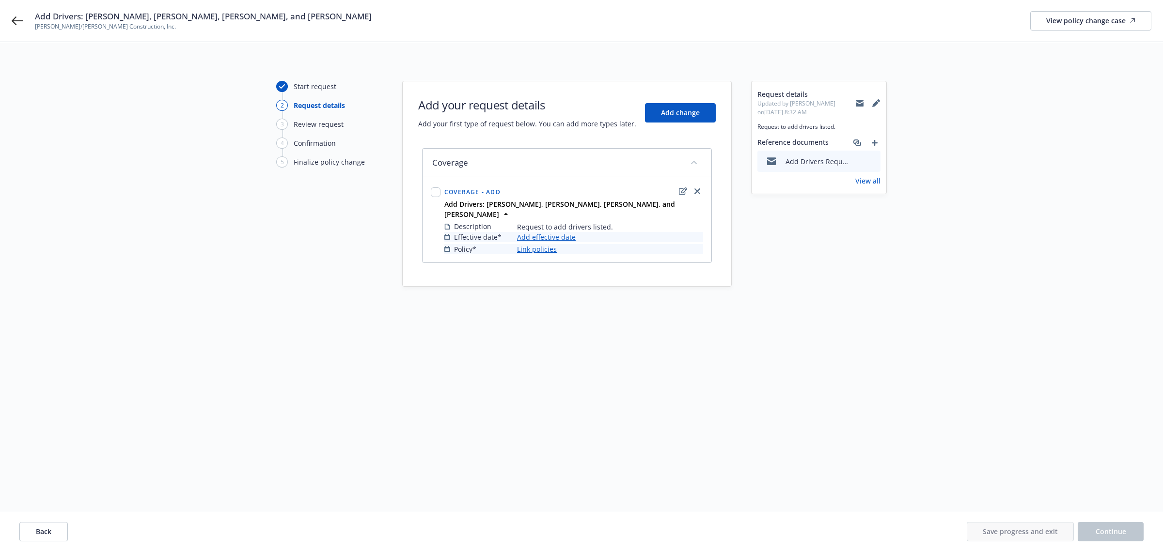
click at [533, 236] on link "Add effective date" at bounding box center [546, 237] width 59 height 10
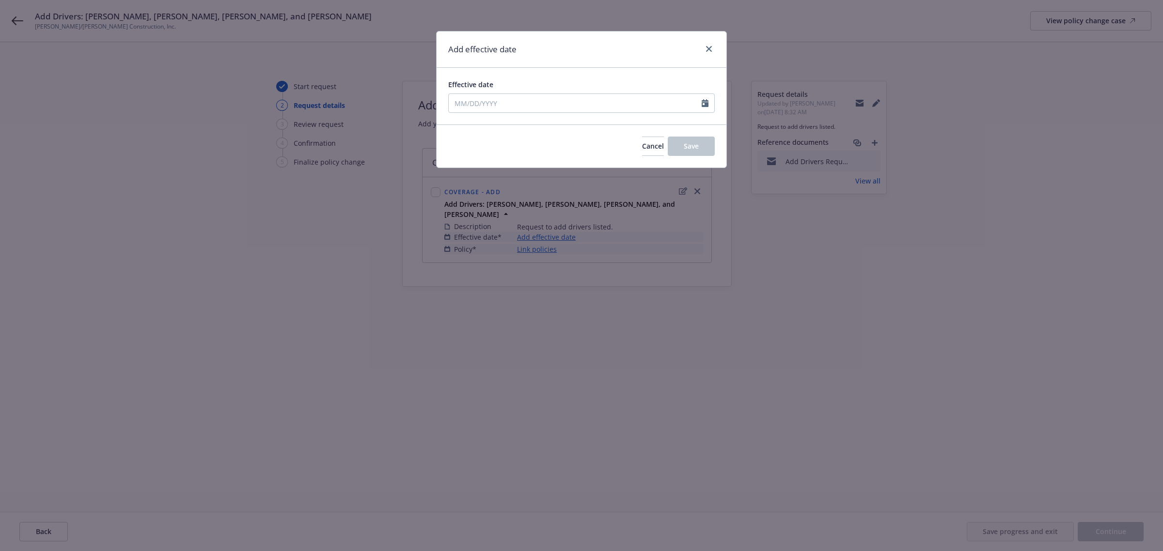
click at [708, 103] on div at bounding box center [707, 103] width 13 height 18
click at [705, 103] on icon "Calendar" at bounding box center [704, 103] width 7 height 8
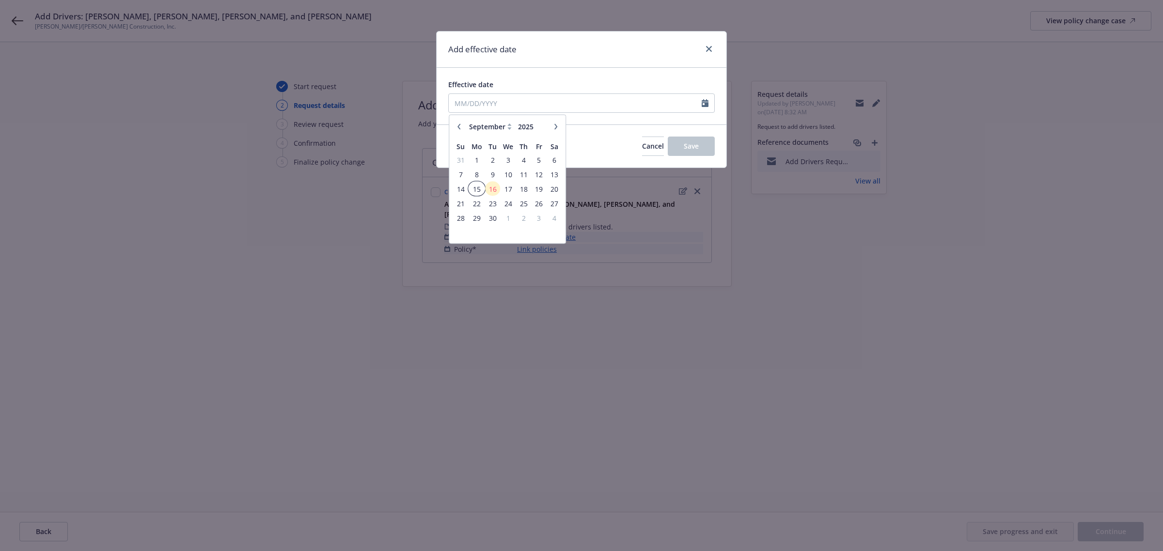
click at [480, 190] on span "15" at bounding box center [476, 189] width 15 height 12
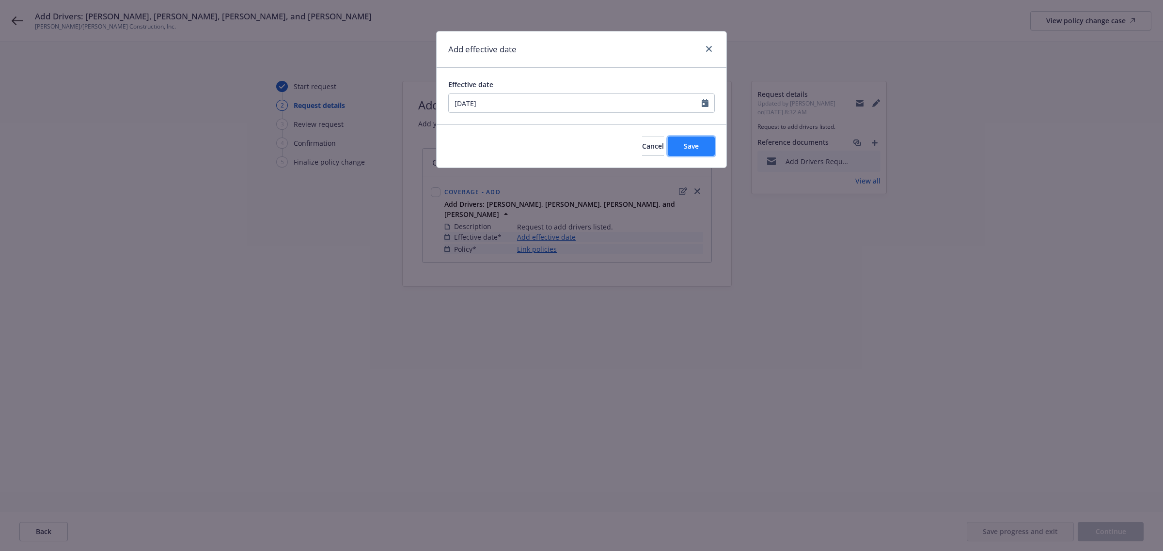
click at [707, 143] on button "Save" at bounding box center [690, 146] width 47 height 19
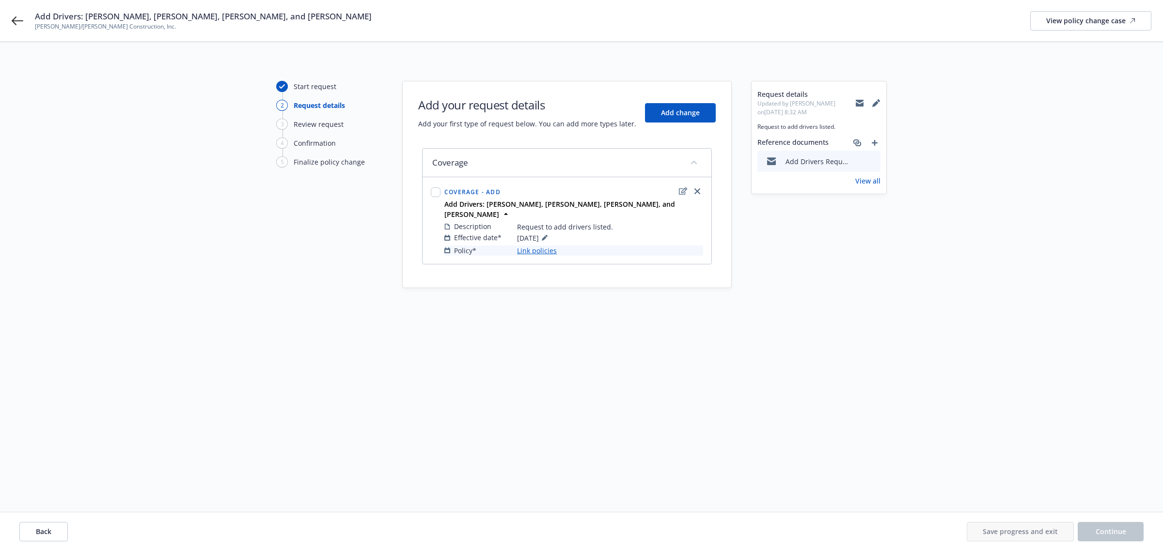
click at [541, 252] on link "Link policies" at bounding box center [537, 251] width 40 height 10
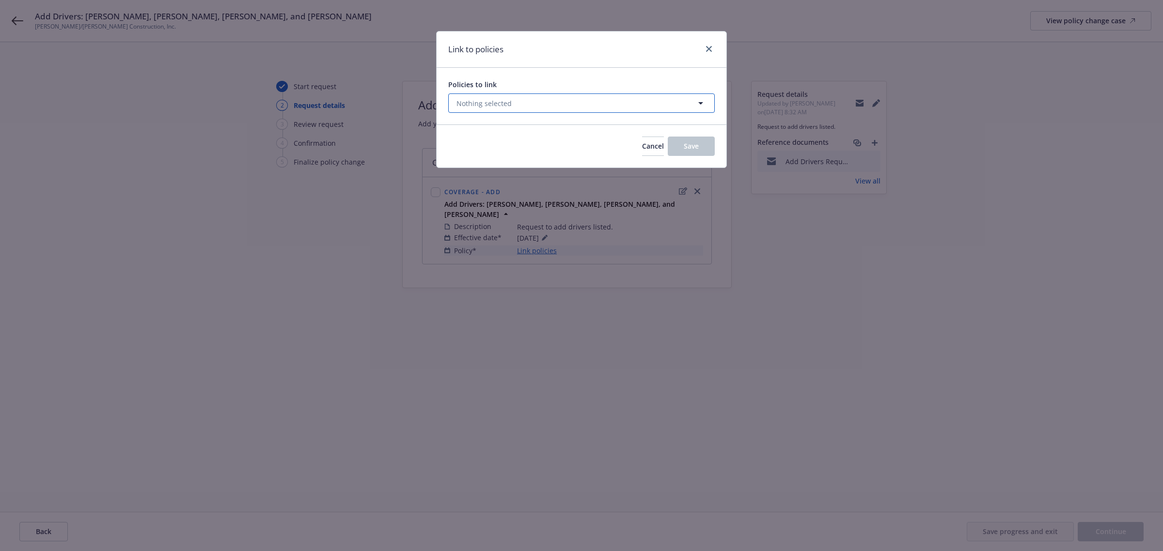
click at [504, 106] on span "Nothing selected" at bounding box center [483, 103] width 55 height 10
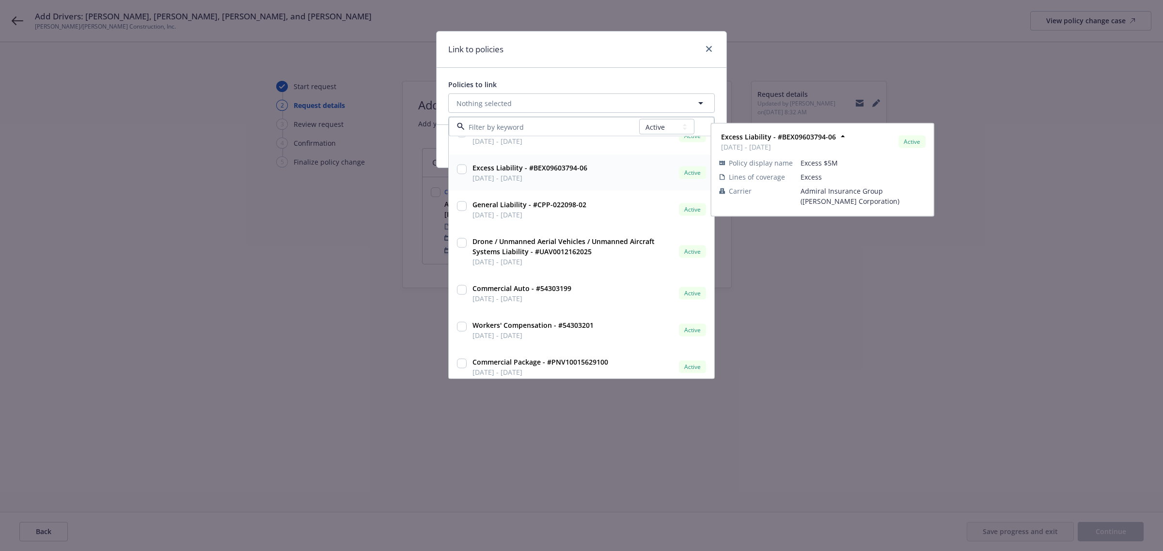
scroll to position [121, 0]
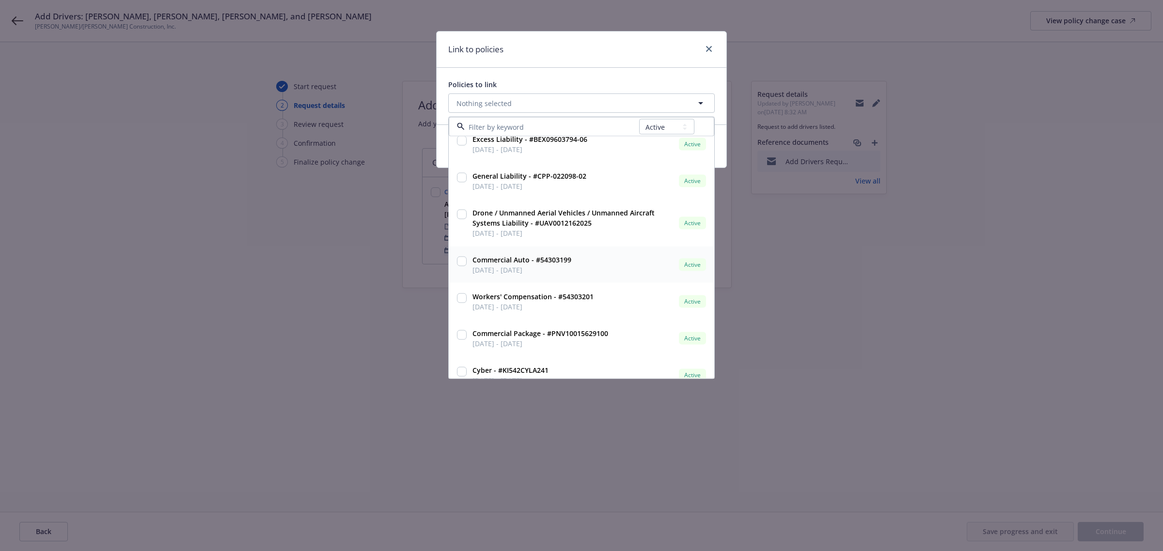
click at [461, 265] on input "checkbox" at bounding box center [462, 262] width 10 height 10
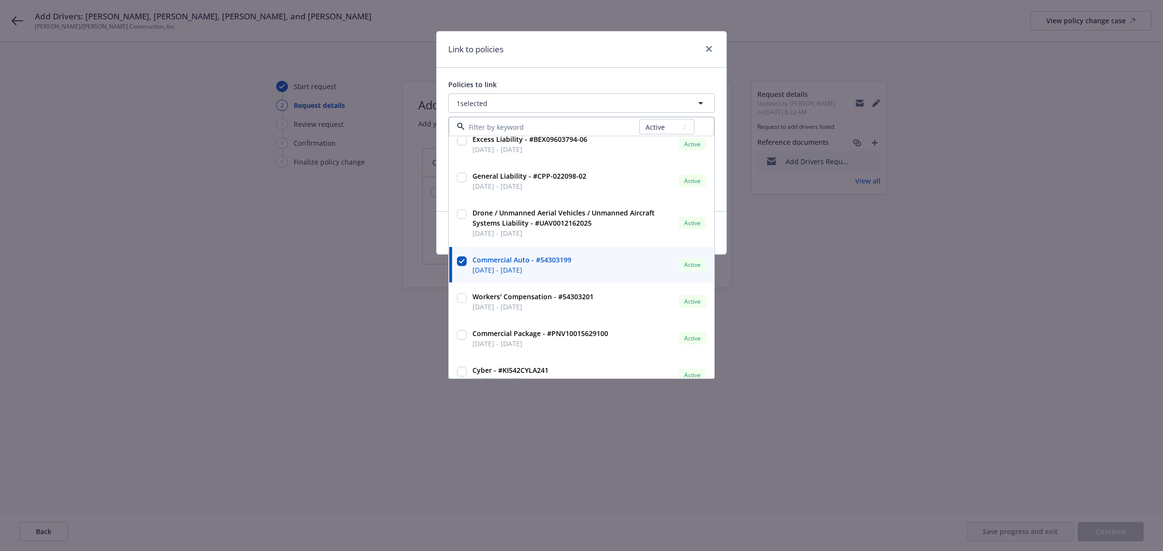
click at [434, 276] on div "Link to policies Policies to link 1 selected All Active Upcoming Expired Cancel…" at bounding box center [581, 275] width 1163 height 551
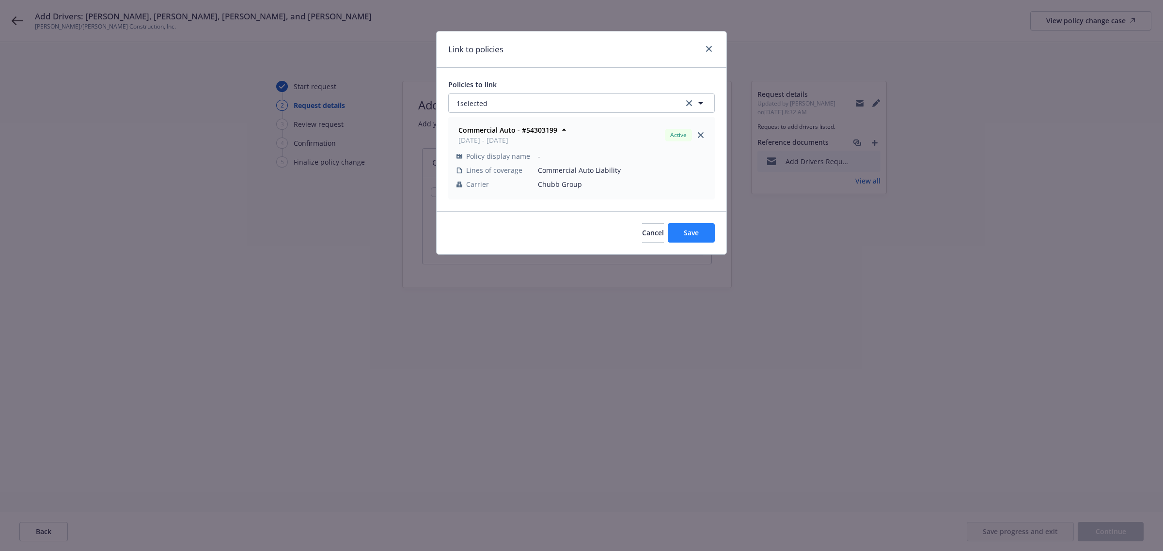
click at [695, 228] on div "Cancel Save" at bounding box center [581, 232] width 290 height 43
click at [695, 230] on span "Save" at bounding box center [690, 232] width 15 height 9
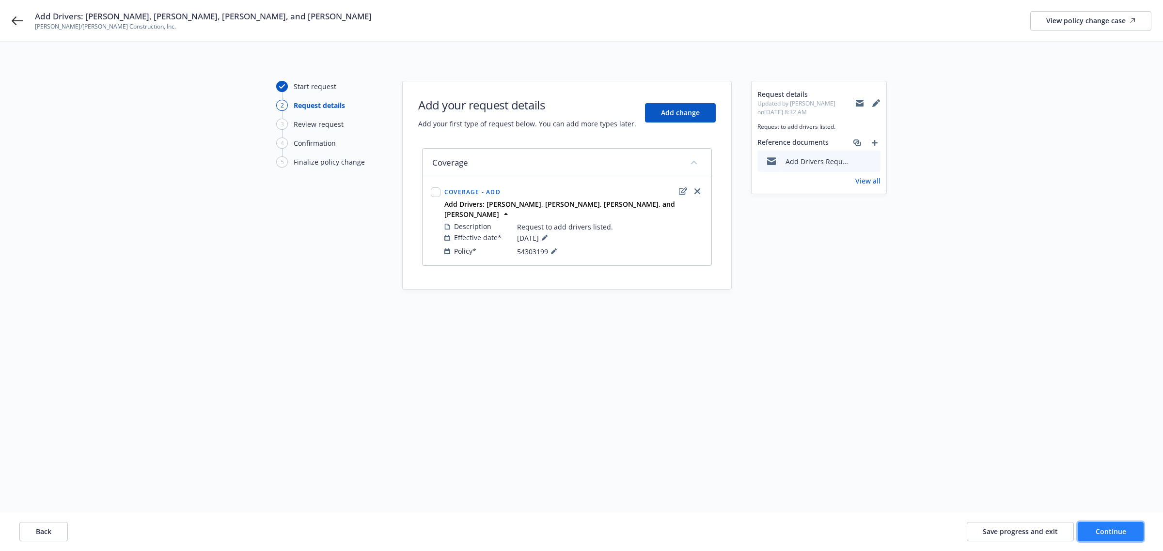
click at [1139, 529] on button "Continue" at bounding box center [1110, 531] width 66 height 19
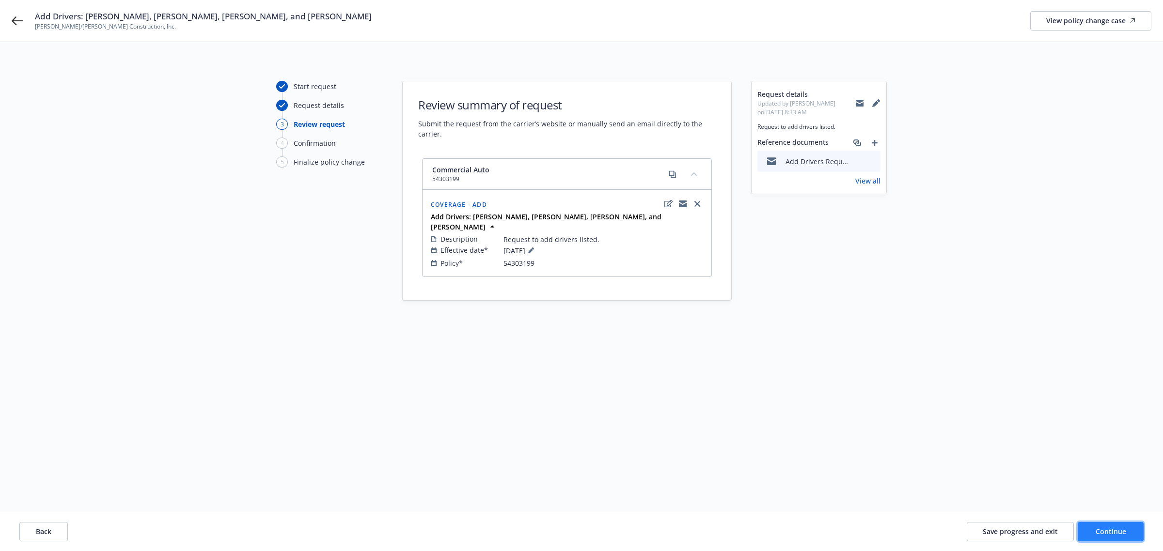
click at [1113, 529] on span "Continue" at bounding box center [1110, 531] width 31 height 9
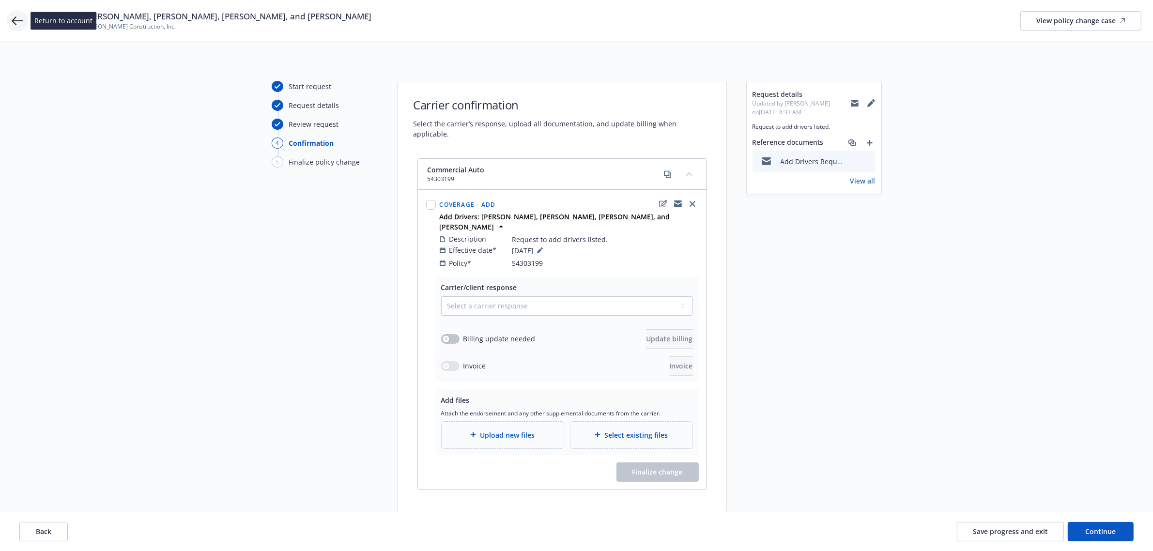
click at [21, 22] on icon at bounding box center [18, 21] width 12 height 12
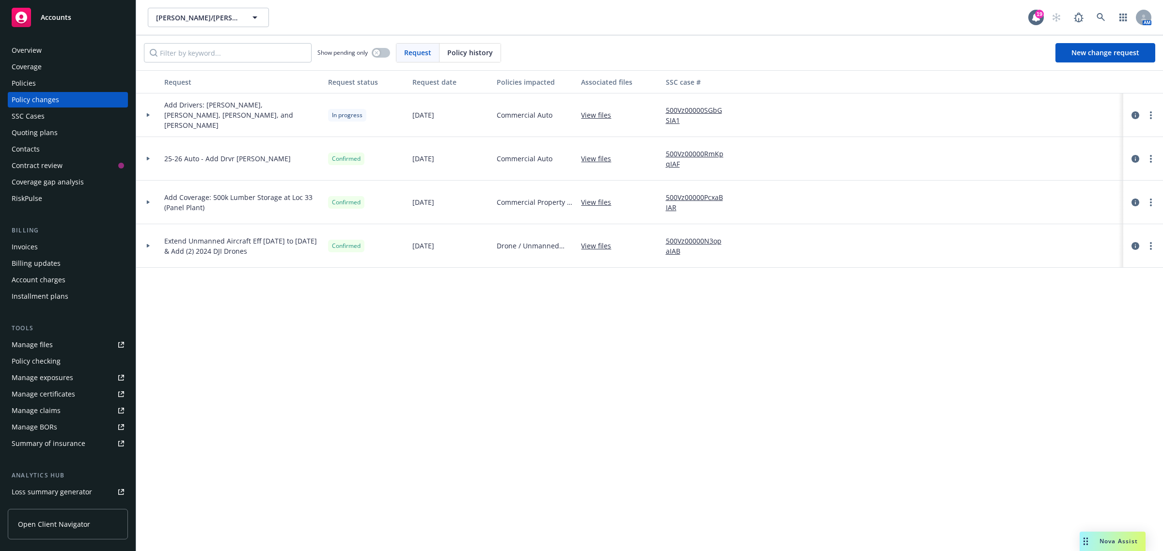
click at [150, 156] on div at bounding box center [148, 159] width 24 height 44
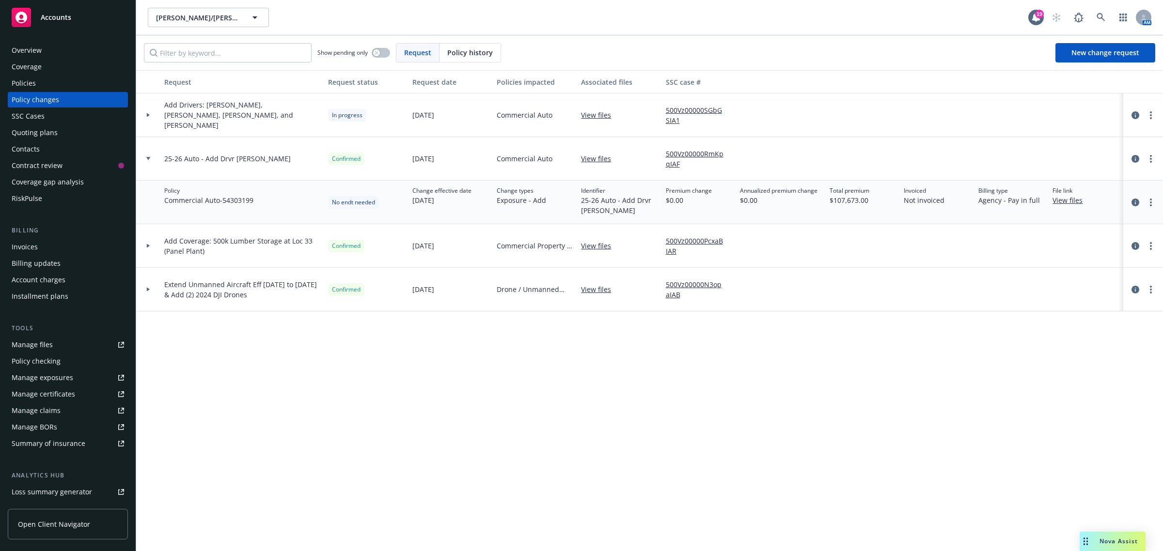
click at [1071, 200] on link "View files" at bounding box center [1071, 200] width 38 height 10
click at [1156, 200] on link "more" at bounding box center [1151, 203] width 12 height 12
click at [694, 205] on span "$0.00" at bounding box center [689, 200] width 46 height 10
click at [145, 158] on div at bounding box center [148, 158] width 16 height 3
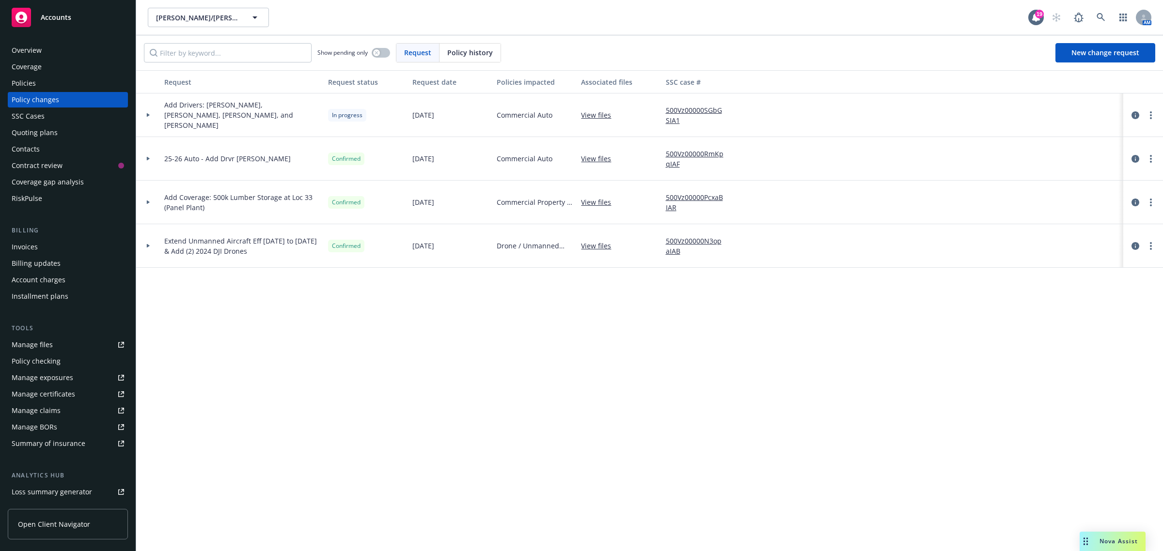
click at [32, 86] on div "Policies" at bounding box center [24, 84] width 24 height 16
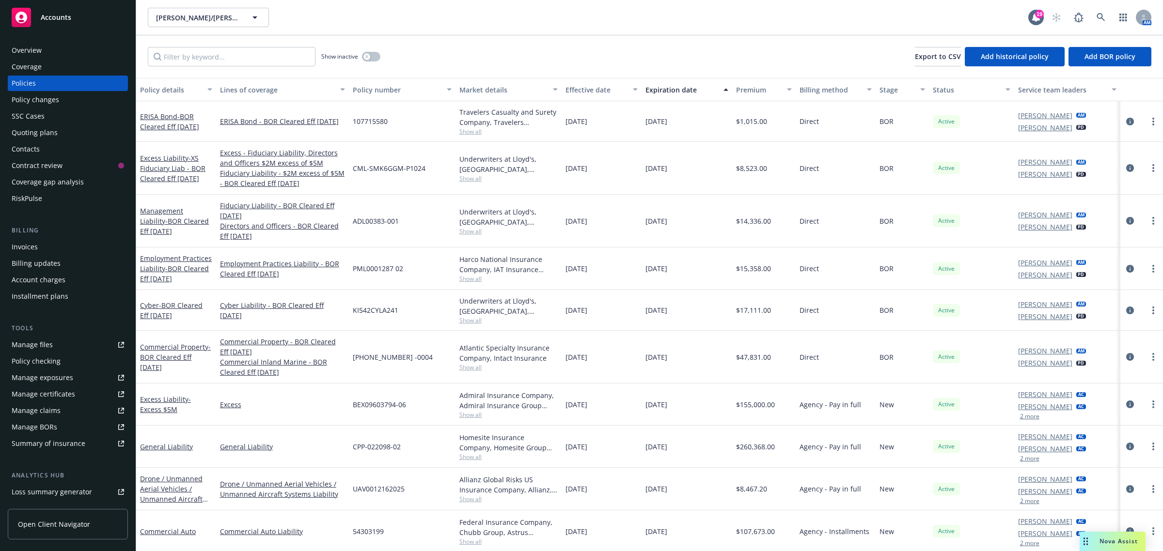
scroll to position [61, 0]
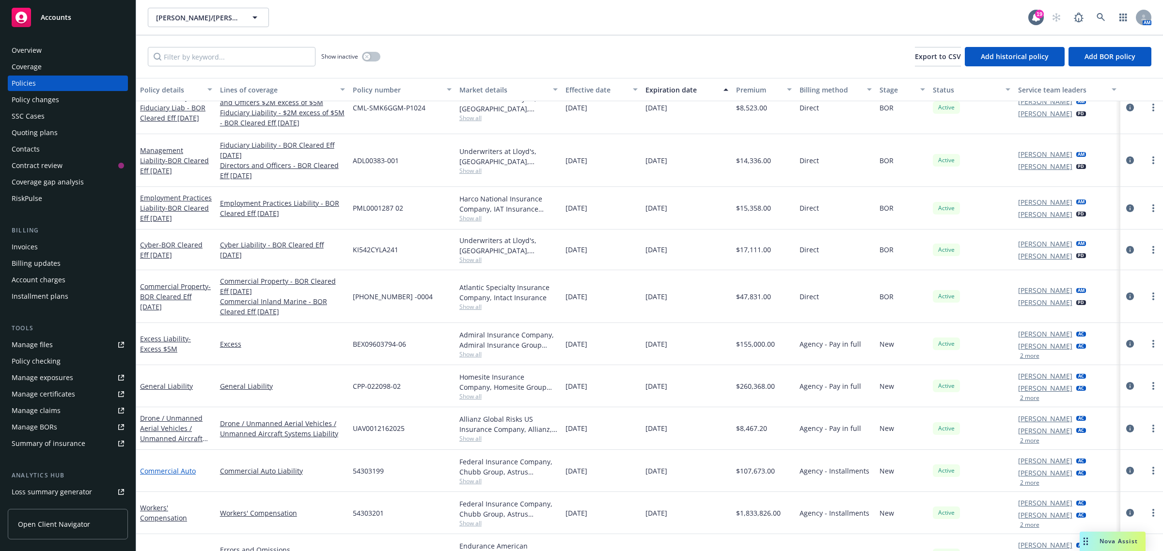
click at [170, 470] on link "Commercial Auto" at bounding box center [168, 470] width 56 height 9
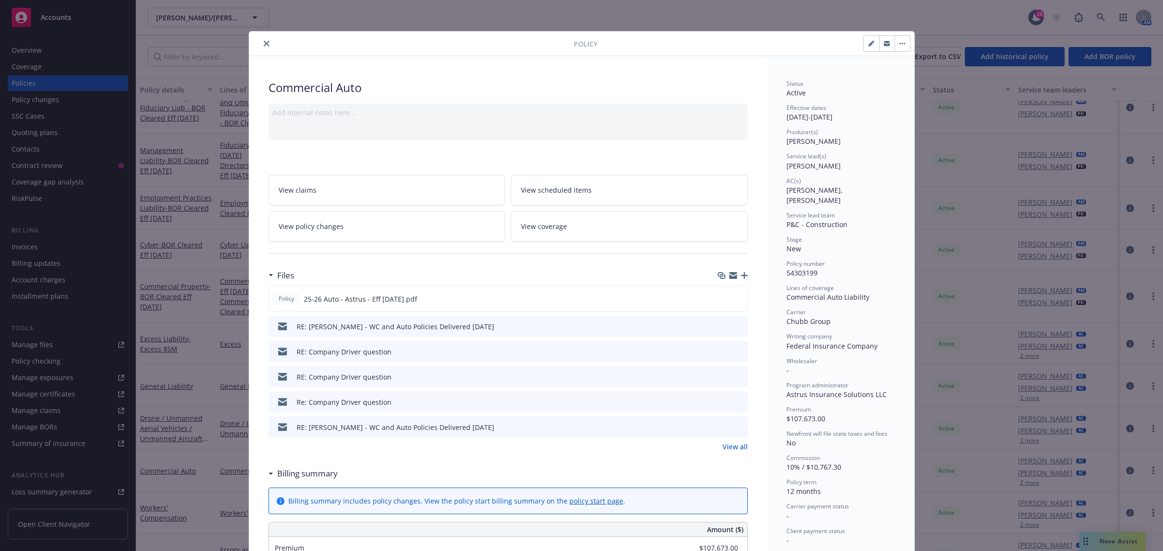
scroll to position [29, 0]
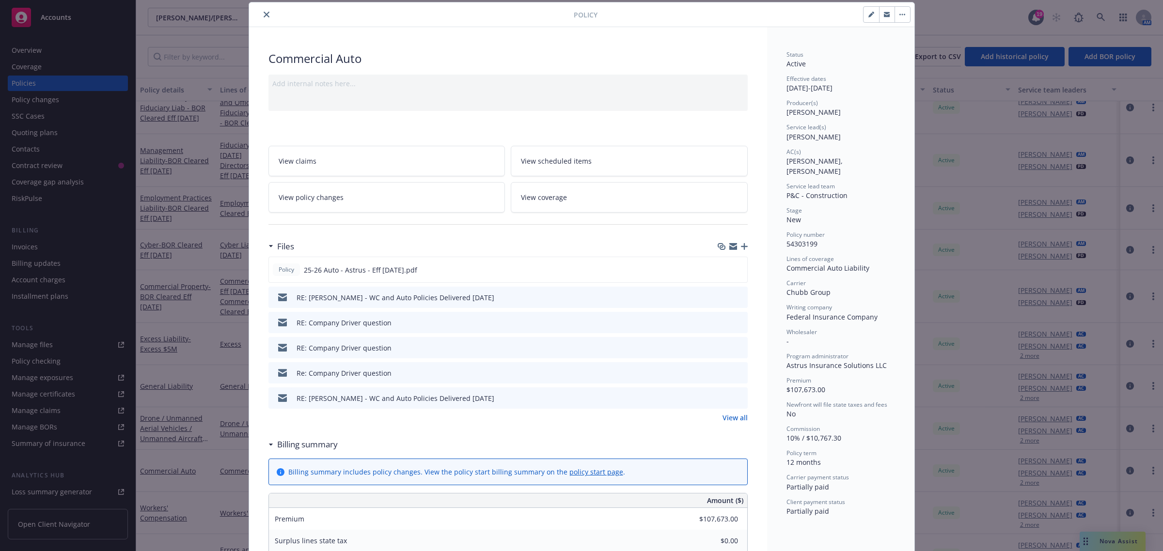
click at [264, 15] on icon "close" at bounding box center [267, 15] width 6 height 6
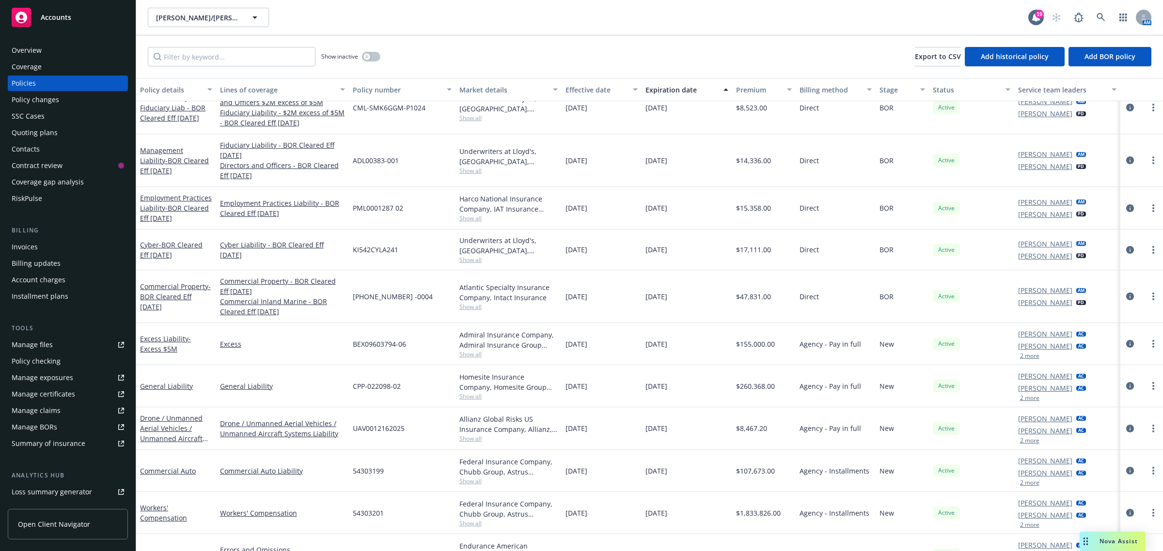
click at [27, 70] on div "Coverage" at bounding box center [27, 67] width 30 height 16
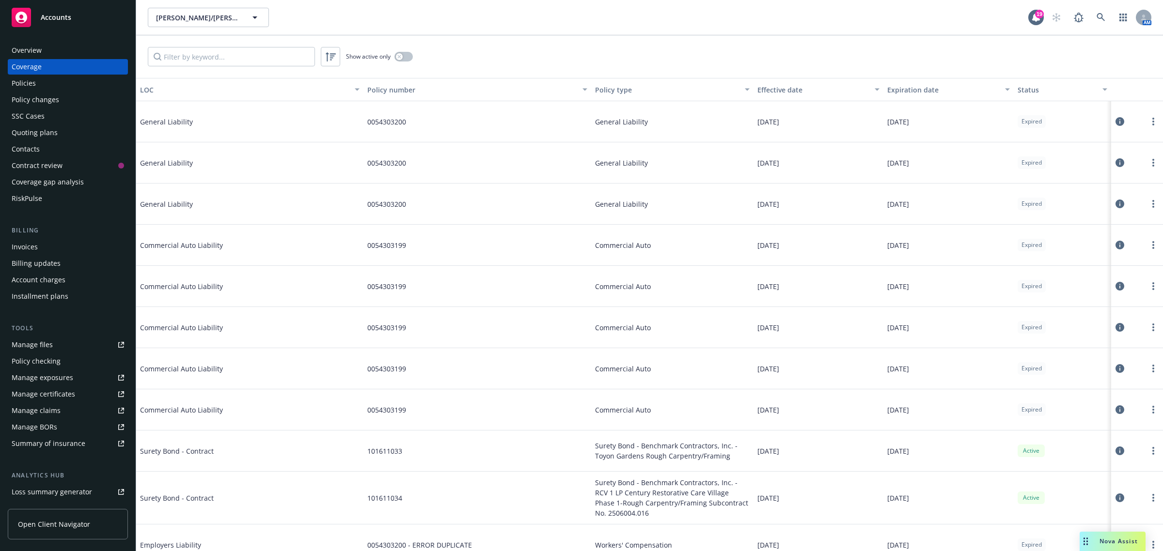
click at [45, 102] on div "Policy changes" at bounding box center [35, 100] width 47 height 16
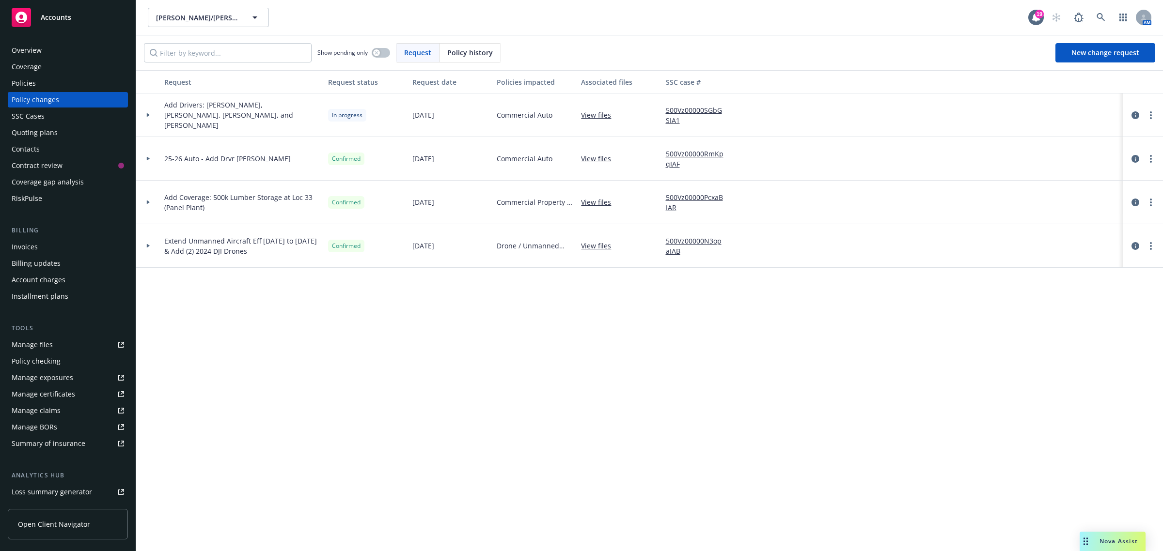
click at [144, 160] on div at bounding box center [148, 158] width 16 height 3
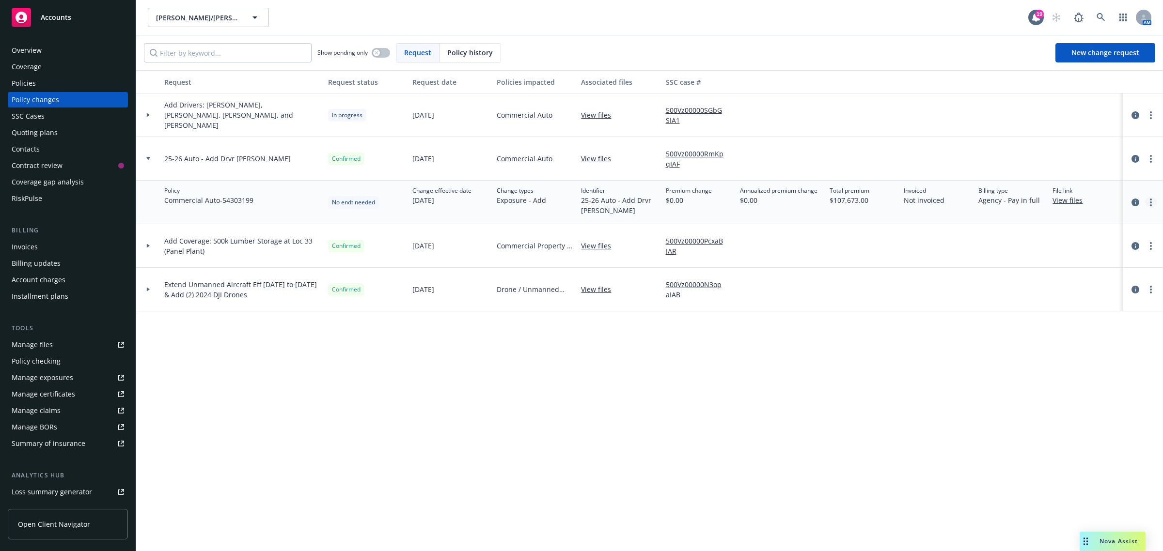
click at [1154, 198] on link "more" at bounding box center [1151, 203] width 12 height 12
click at [1037, 260] on link "Edit policy change" at bounding box center [1073, 260] width 166 height 19
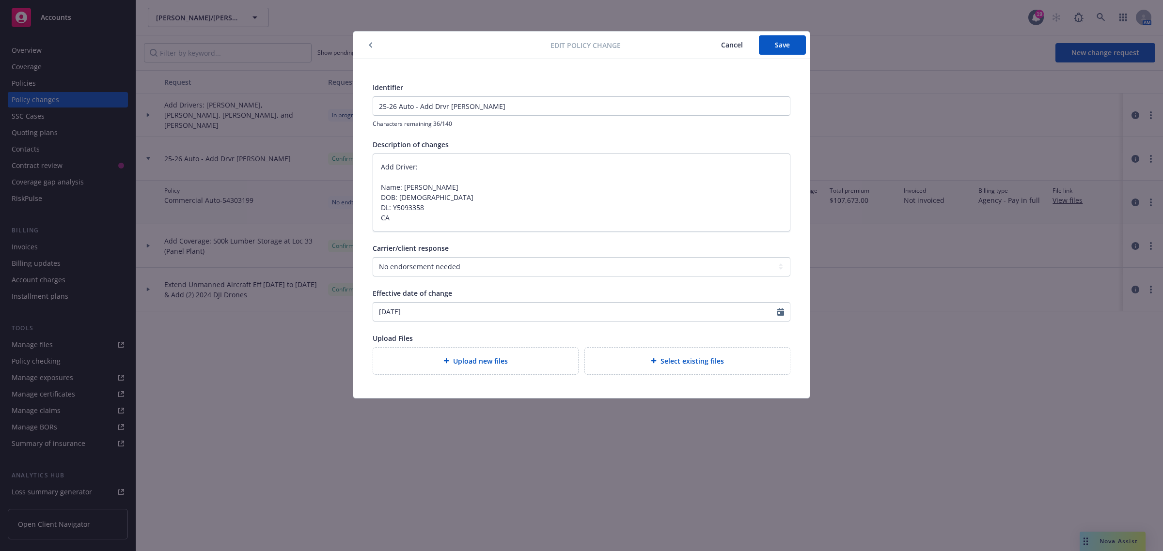
click at [366, 42] on button "button" at bounding box center [371, 45] width 12 height 12
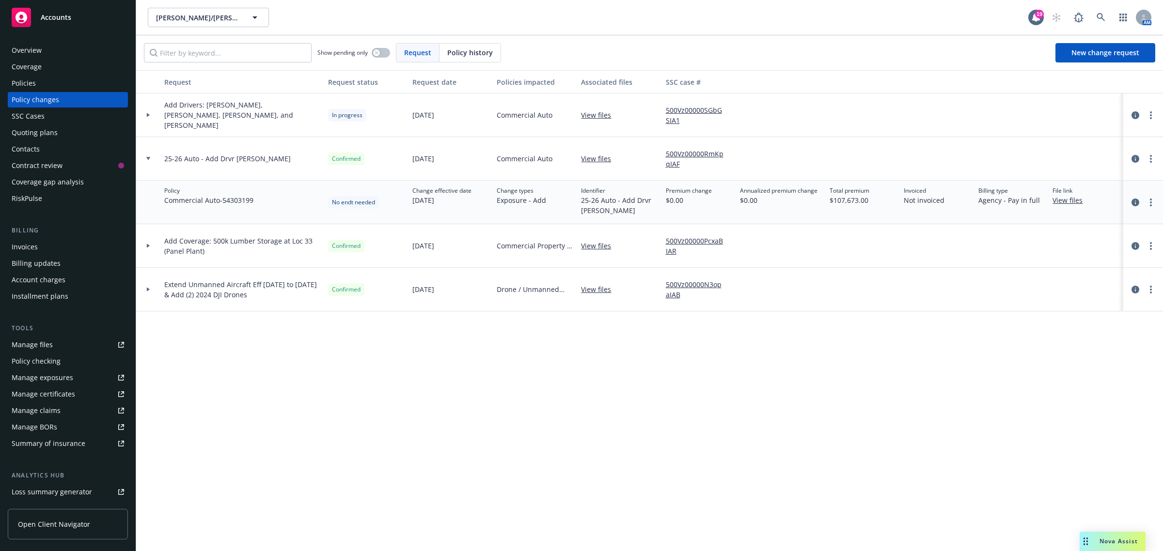
click at [145, 111] on div at bounding box center [148, 115] width 24 height 44
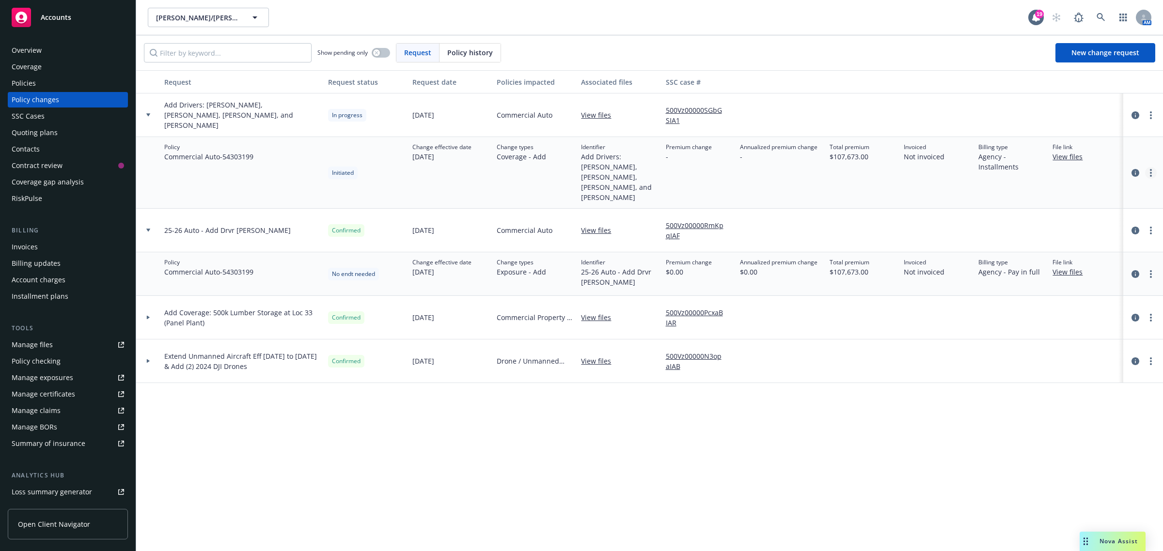
click at [1148, 173] on link "more" at bounding box center [1151, 173] width 12 height 12
click at [1035, 233] on link "Edit policy change" at bounding box center [1073, 231] width 166 height 19
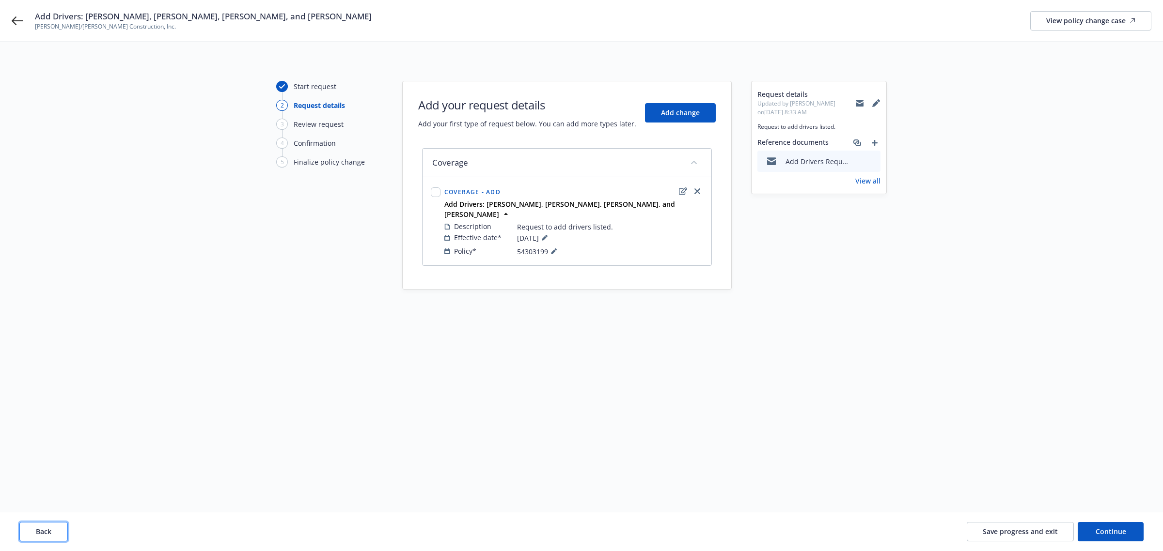
click at [63, 523] on button "Back" at bounding box center [43, 531] width 48 height 19
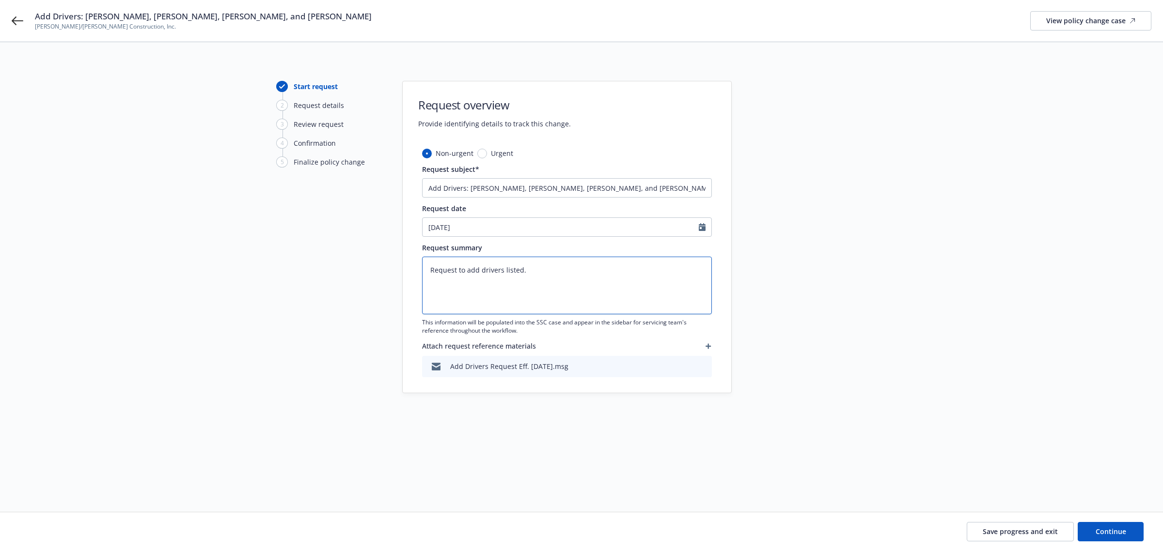
drag, startPoint x: 427, startPoint y: 267, endPoint x: 541, endPoint y: 275, distance: 114.1
click at [541, 275] on textarea "Request to add drivers listed." at bounding box center [567, 286] width 290 height 58
paste textarea "1. Oliver Thomas a. DOB 07/27/1992 b. DL: F3513660 c. State of License: Califor…"
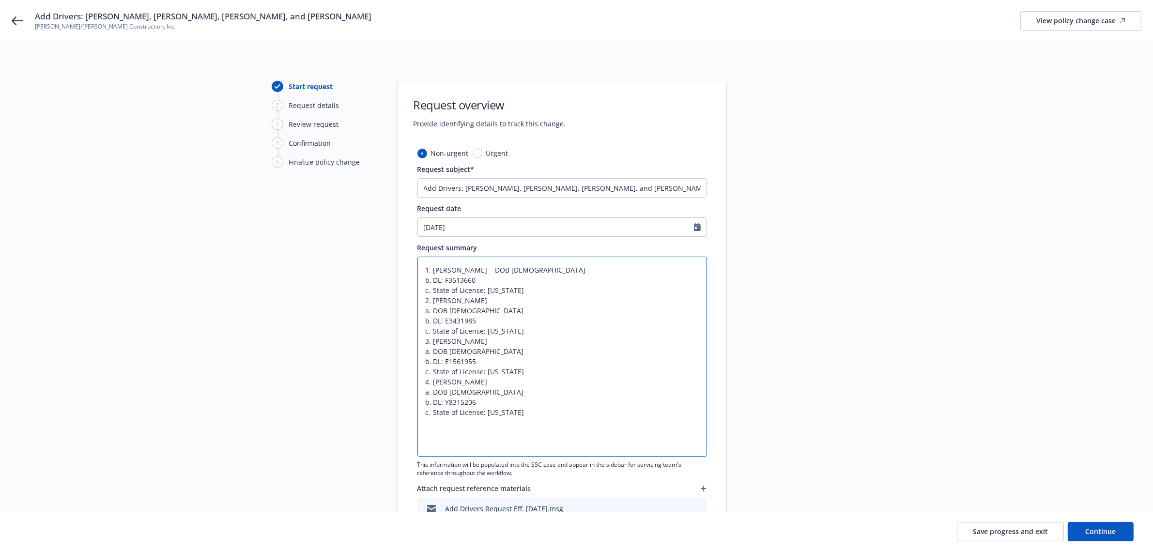
drag, startPoint x: 432, startPoint y: 280, endPoint x: 450, endPoint y: 294, distance: 22.4
click at [434, 281] on textarea "1. Oliver Thomas a. DOB 07/27/1992 b. DL: F3513660 c. State of License: Califor…" at bounding box center [563, 357] width 290 height 200
click at [430, 279] on textarea "1. Oliver Thomas a. DOB 07/27/1992 b. DL: F3513660 c. State of License: Califor…" at bounding box center [563, 357] width 290 height 200
drag, startPoint x: 433, startPoint y: 281, endPoint x: 446, endPoint y: 287, distance: 15.0
click at [434, 281] on textarea "1. Oliver Thomas a. DOB 07/27/1992 b. DL: F3513660 c. State of License: Califor…" at bounding box center [563, 357] width 290 height 200
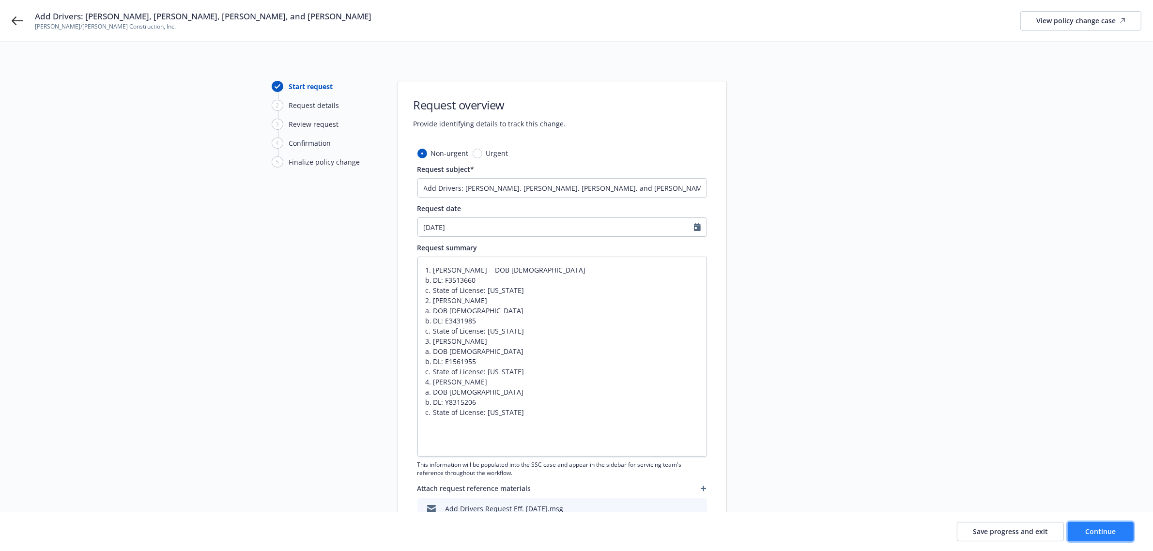
click at [1113, 531] on span "Continue" at bounding box center [1101, 531] width 31 height 9
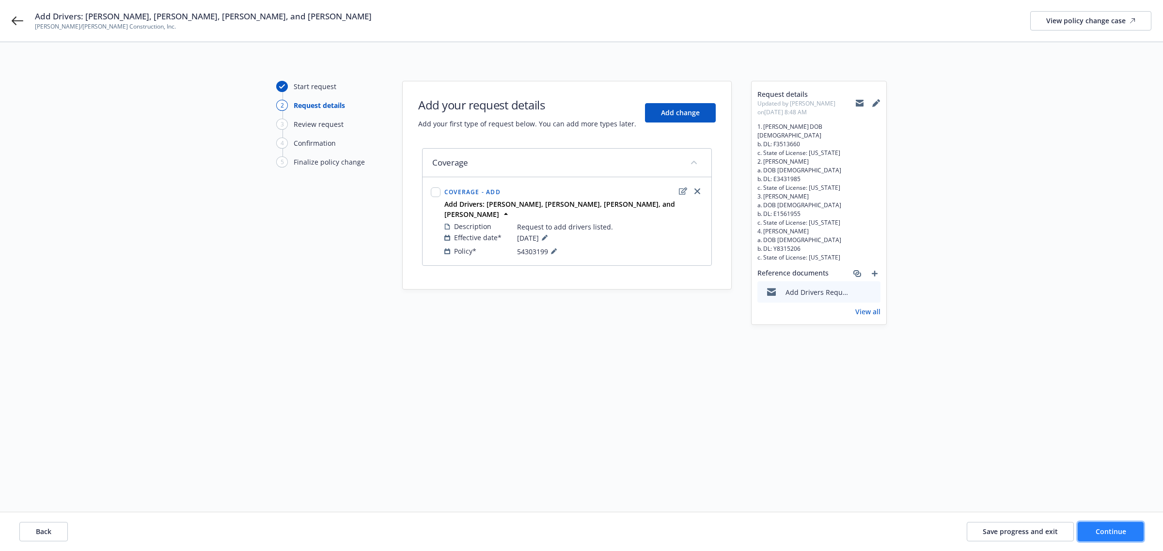
click at [1108, 531] on span "Continue" at bounding box center [1110, 531] width 31 height 9
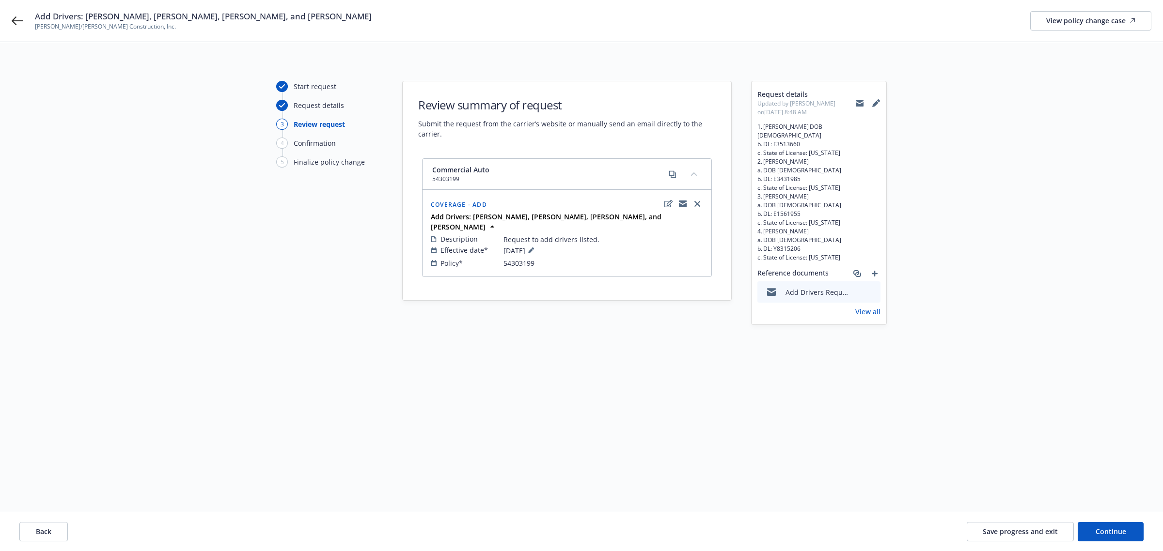
click at [22, 27] on div "Add Drivers: Oliver Thomas, Brandon Campise, Erik Drinkward, and Eden Velasquez…" at bounding box center [581, 21] width 1163 height 42
click at [16, 20] on icon at bounding box center [18, 20] width 12 height 9
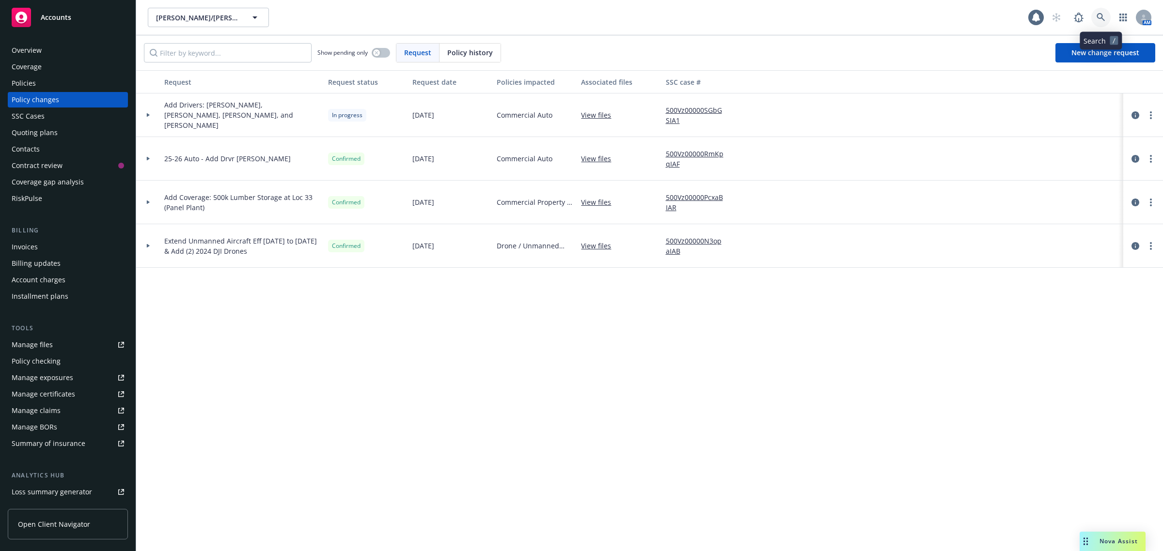
click at [1103, 15] on icon at bounding box center [1100, 17] width 9 height 9
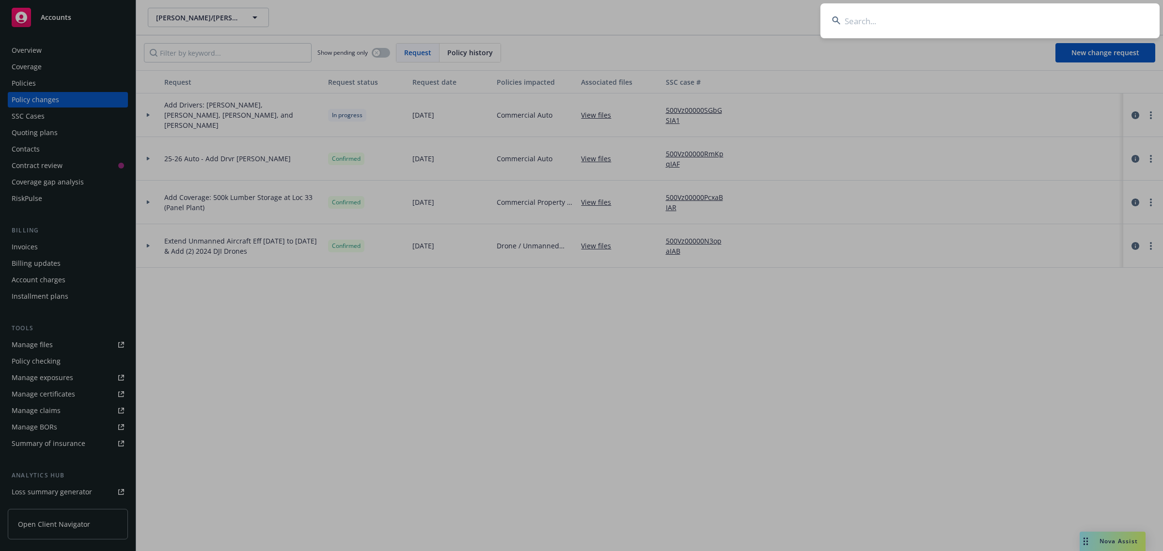
click at [929, 22] on input at bounding box center [989, 20] width 339 height 35
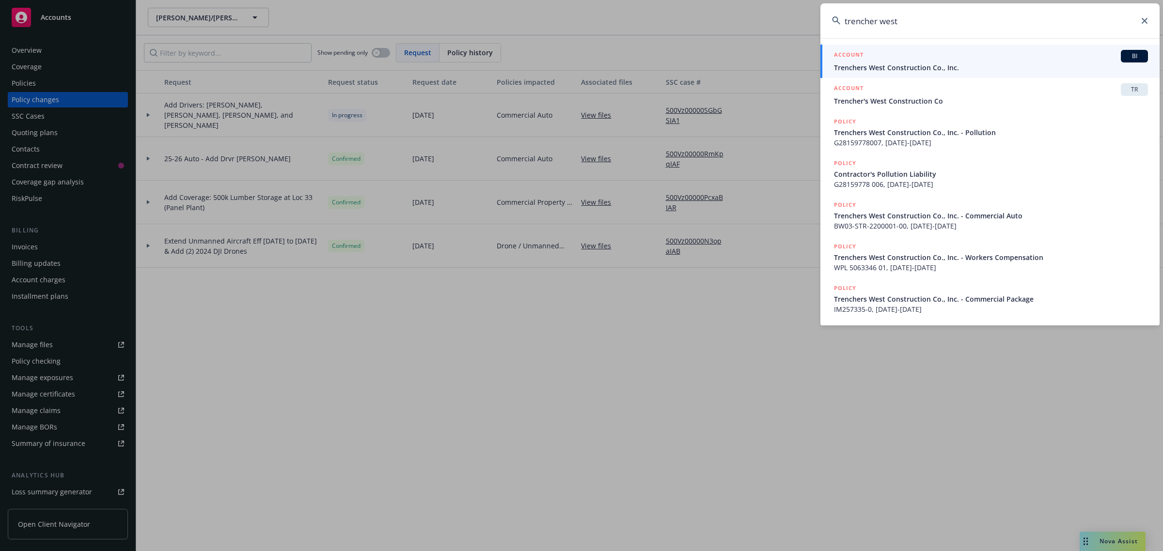
click at [907, 59] on div "ACCOUNT BI" at bounding box center [991, 56] width 314 height 13
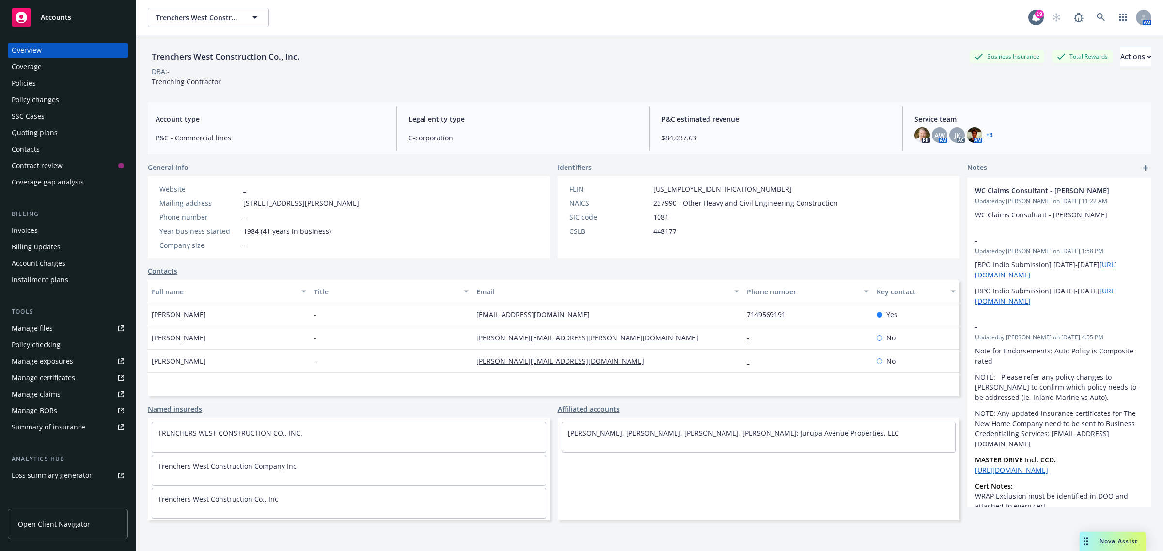
click at [39, 102] on div "Policy changes" at bounding box center [35, 100] width 47 height 16
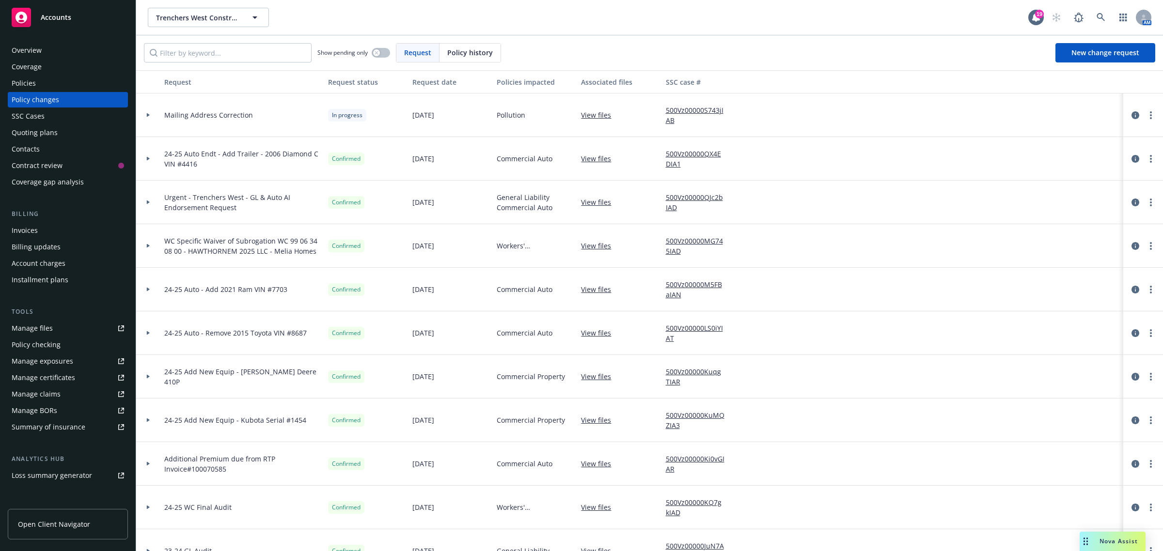
click at [58, 136] on div "Quoting plans" at bounding box center [68, 133] width 112 height 16
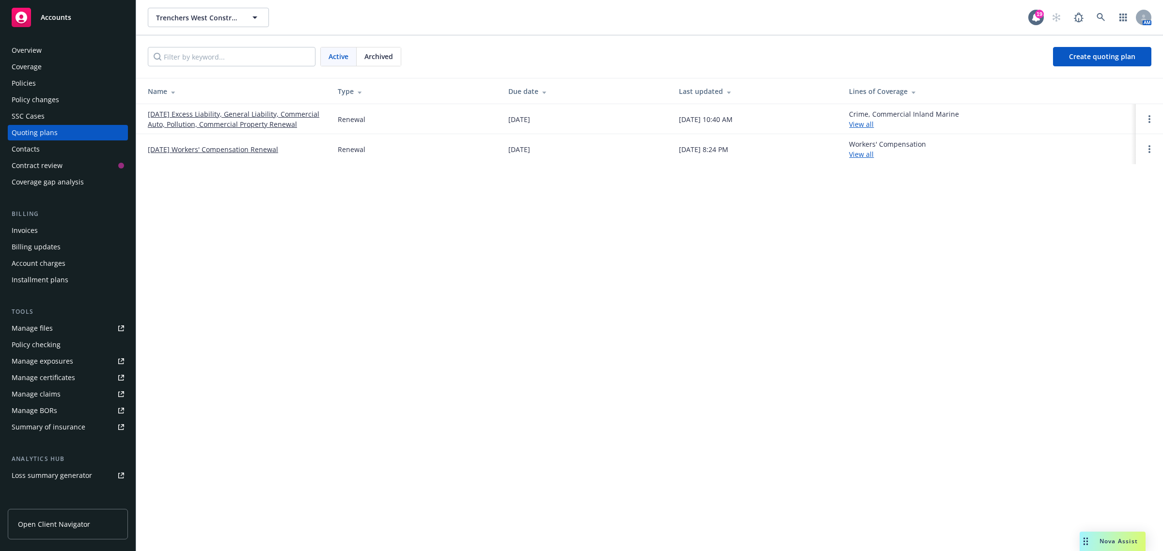
click at [200, 119] on link "09/05/25 Excess Liability, General Liability, Commercial Auto, Pollution, Comme…" at bounding box center [235, 119] width 174 height 20
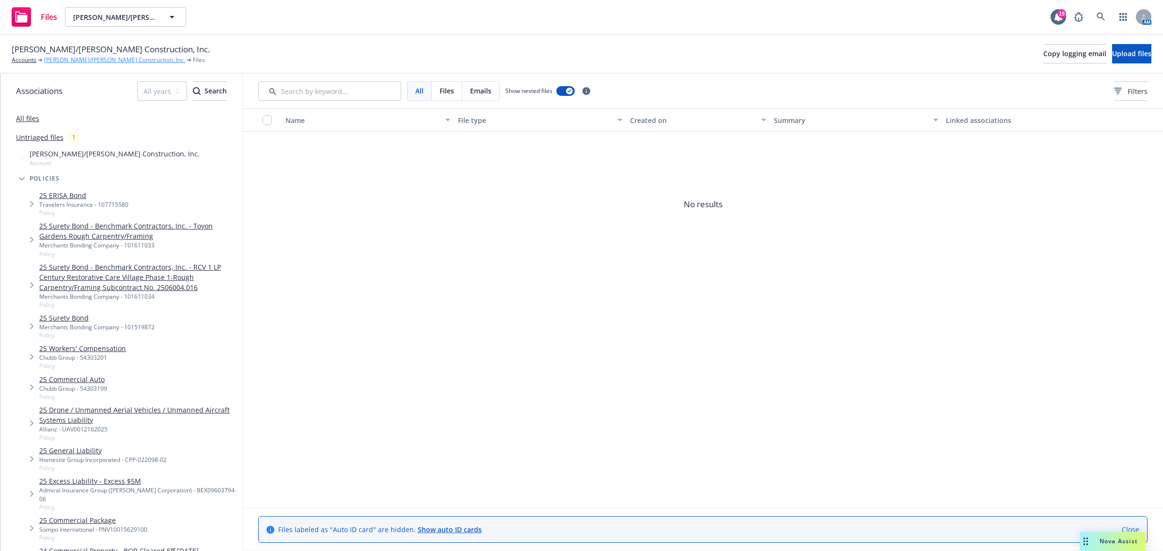
click at [79, 62] on link "[PERSON_NAME]/[PERSON_NAME] Construction, Inc." at bounding box center [114, 60] width 141 height 9
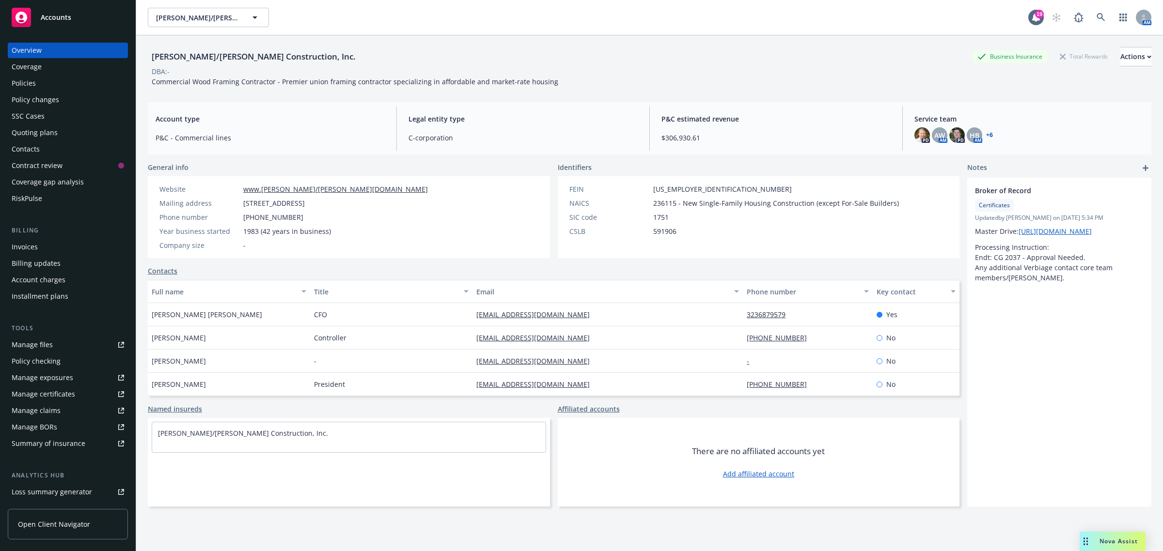
click at [61, 105] on div "Policy changes" at bounding box center [68, 100] width 112 height 16
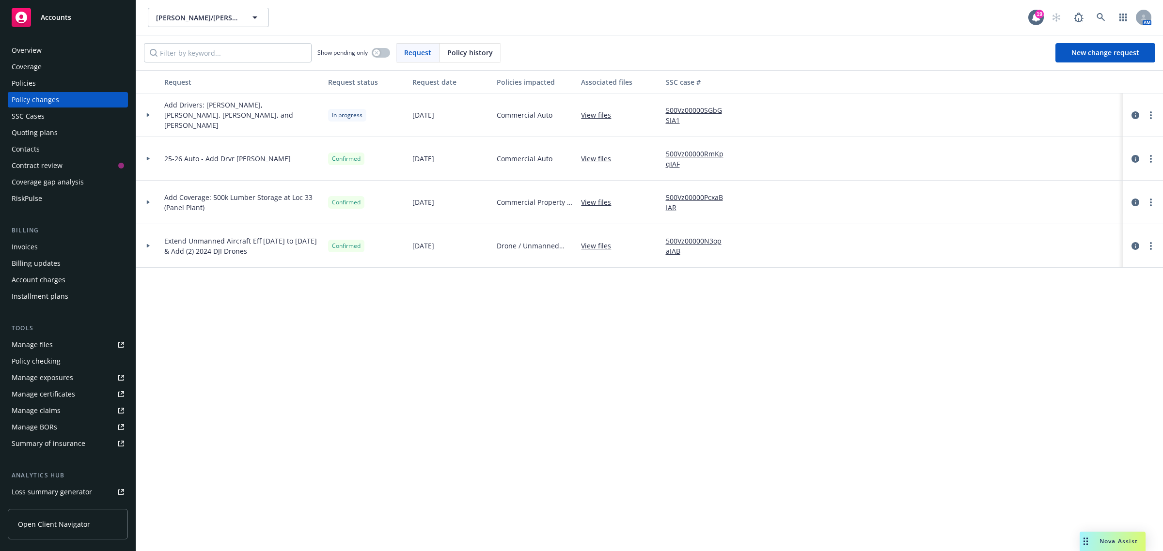
click at [156, 117] on div at bounding box center [148, 115] width 24 height 44
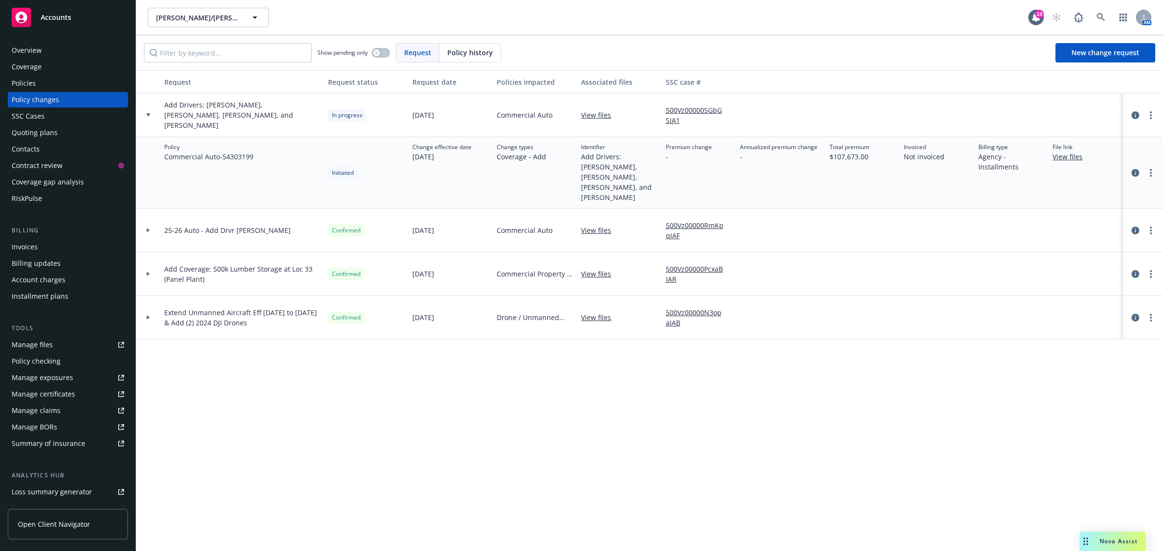
click at [148, 224] on div at bounding box center [148, 231] width 24 height 44
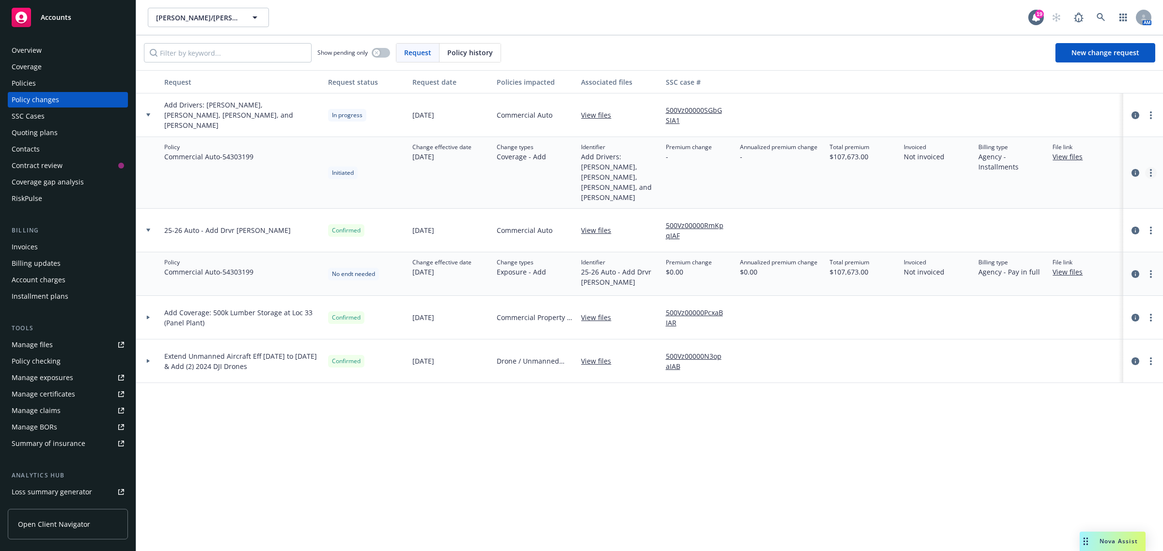
click at [1148, 171] on link "more" at bounding box center [1151, 173] width 12 height 12
click at [1047, 208] on link "Resume workflow" at bounding box center [1073, 212] width 166 height 19
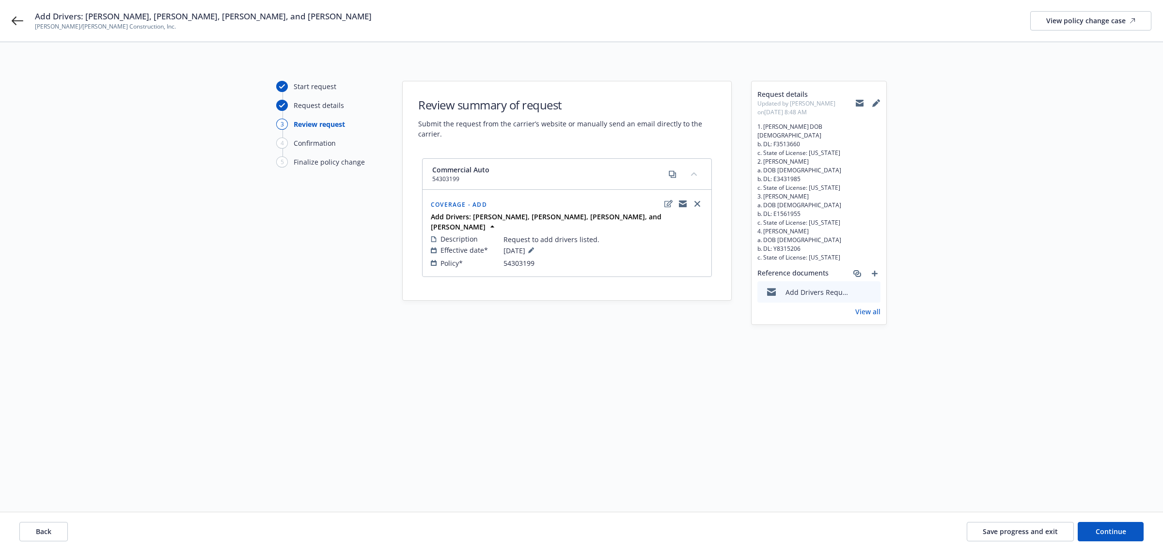
click at [313, 108] on div "Request details" at bounding box center [319, 105] width 50 height 10
click at [52, 533] on button "Back" at bounding box center [43, 531] width 48 height 19
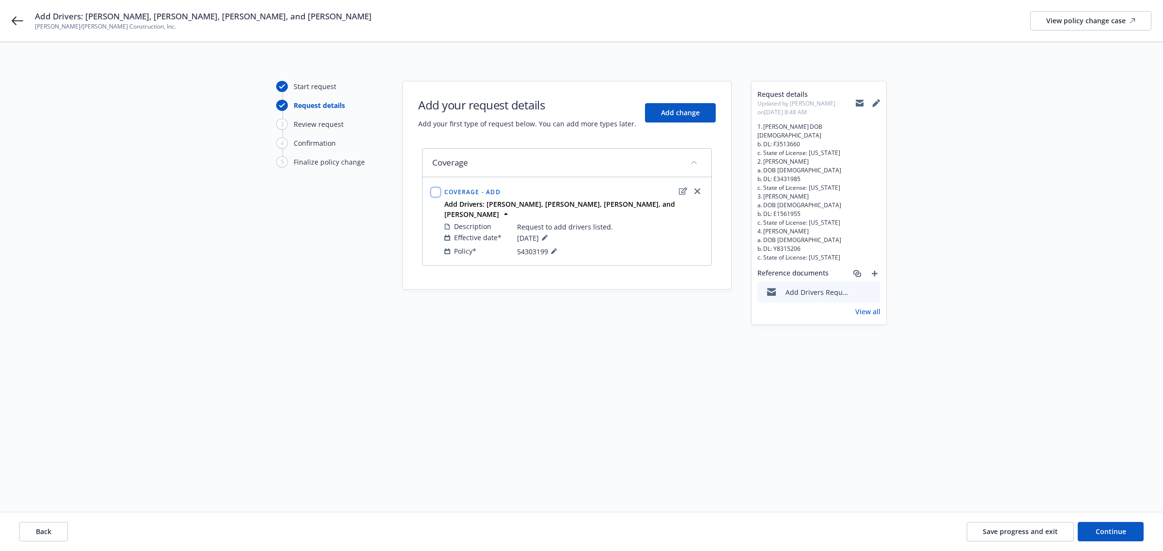
click at [439, 190] on input "checkbox" at bounding box center [436, 192] width 10 height 10
checkbox input "true"
click at [680, 190] on icon "edit" at bounding box center [683, 191] width 8 height 8
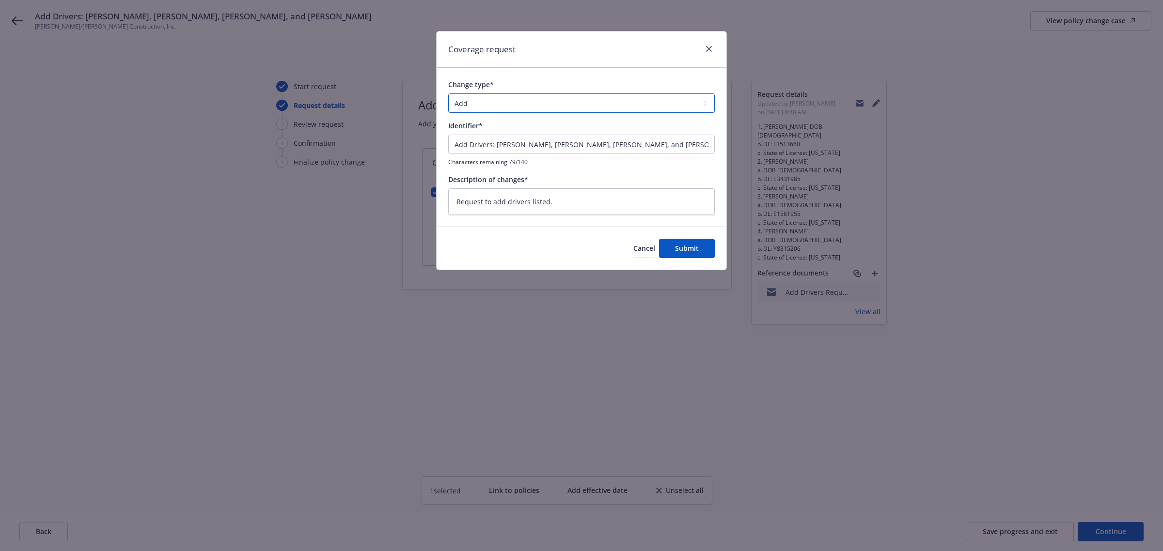
click at [495, 102] on select "Add Audit Change Remove" at bounding box center [581, 102] width 266 height 19
click at [521, 78] on div "Change type* Add Audit Change Remove Identifier* Add Drivers: Oliver Thomas, Br…" at bounding box center [581, 147] width 290 height 159
click at [705, 48] on link "close" at bounding box center [709, 49] width 12 height 12
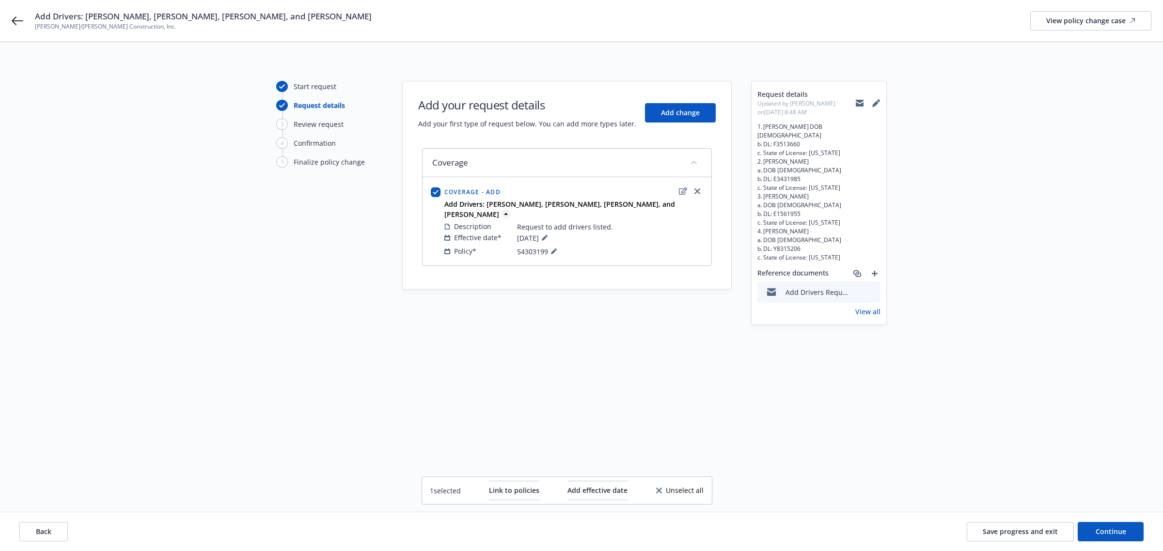
drag, startPoint x: 446, startPoint y: 202, endPoint x: 476, endPoint y: 218, distance: 34.3
click at [476, 218] on strong "Add Drivers: Oliver Thomas, Brandon Campise, Erik Drinkward, and Eden Velasquez" at bounding box center [559, 209] width 231 height 19
copy strong "Add Drivers: Oliver Thomas, Brandon Campise, Erik Drinkward, and Eden Velasquez"
click at [700, 192] on link "close" at bounding box center [697, 192] width 12 height 12
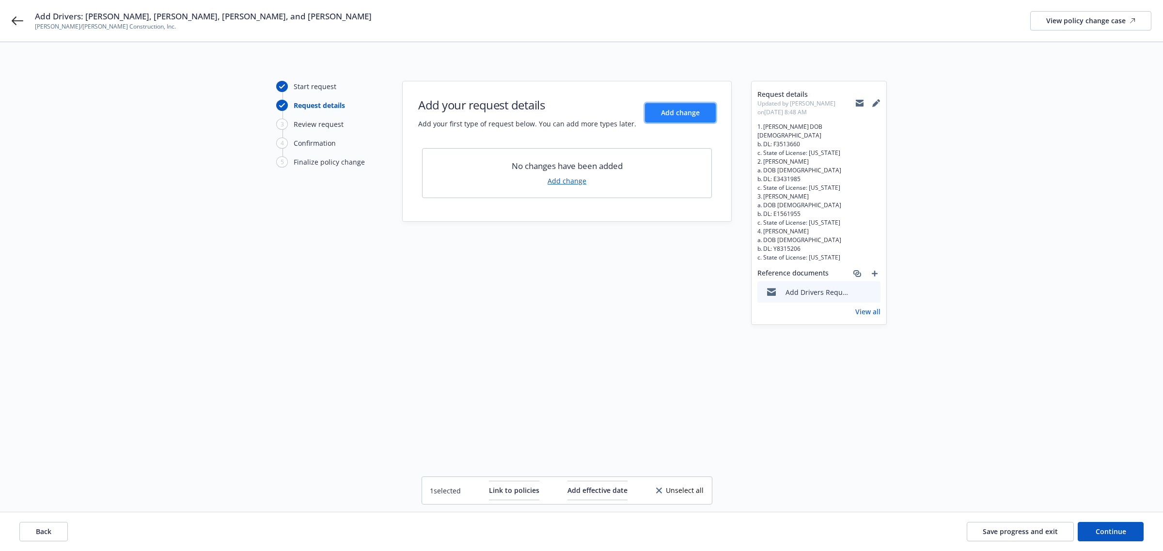
click at [681, 112] on span "Add change" at bounding box center [680, 112] width 39 height 9
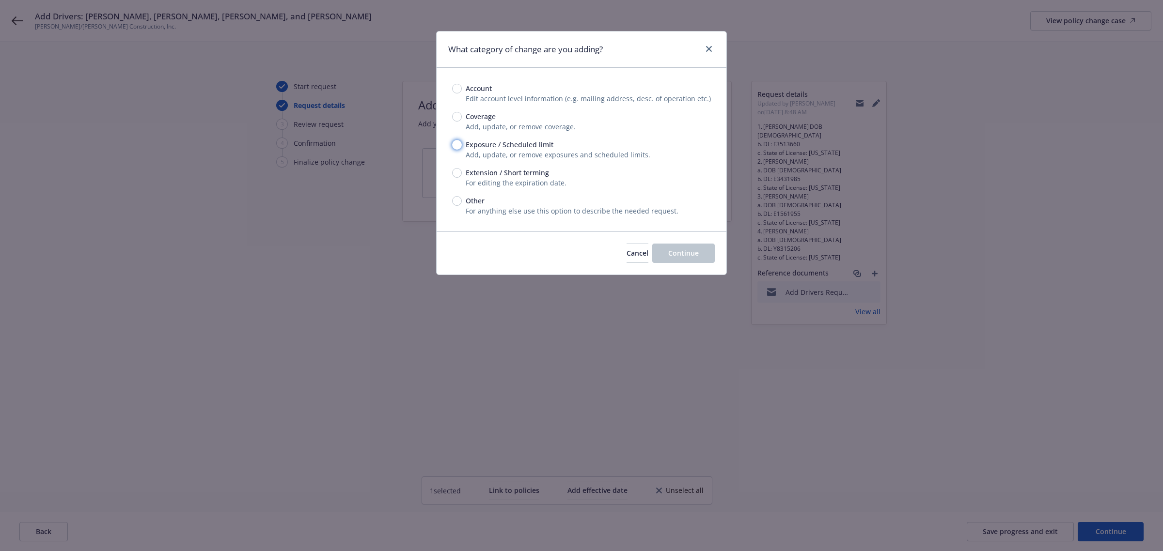
click at [455, 143] on input "Exposure / Scheduled limit" at bounding box center [457, 145] width 10 height 10
radio input "true"
click at [702, 255] on button "Continue" at bounding box center [683, 253] width 62 height 19
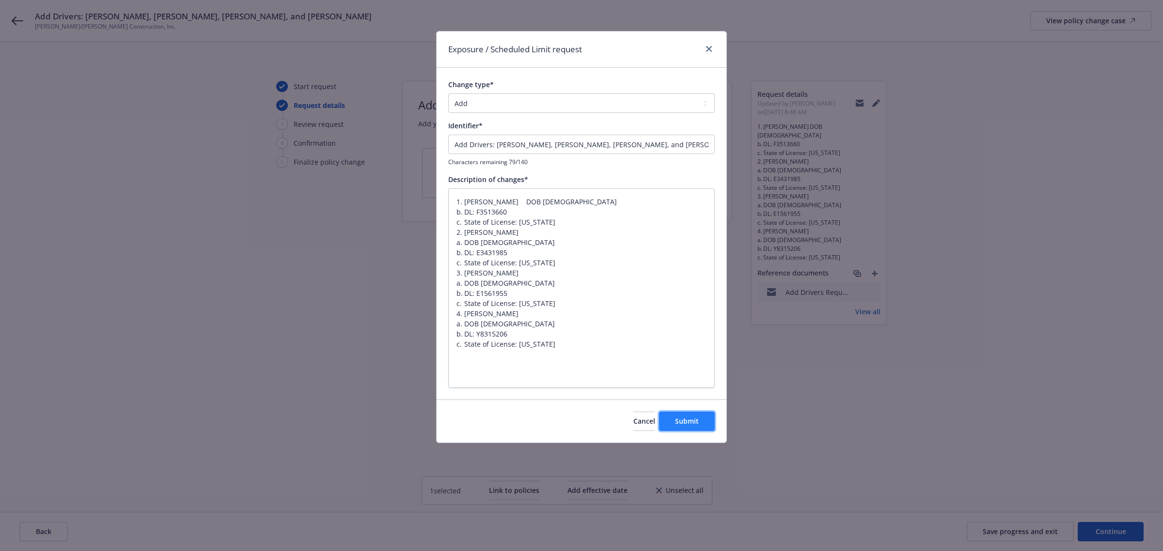
click at [686, 415] on button "Submit" at bounding box center [687, 421] width 56 height 19
type textarea "x"
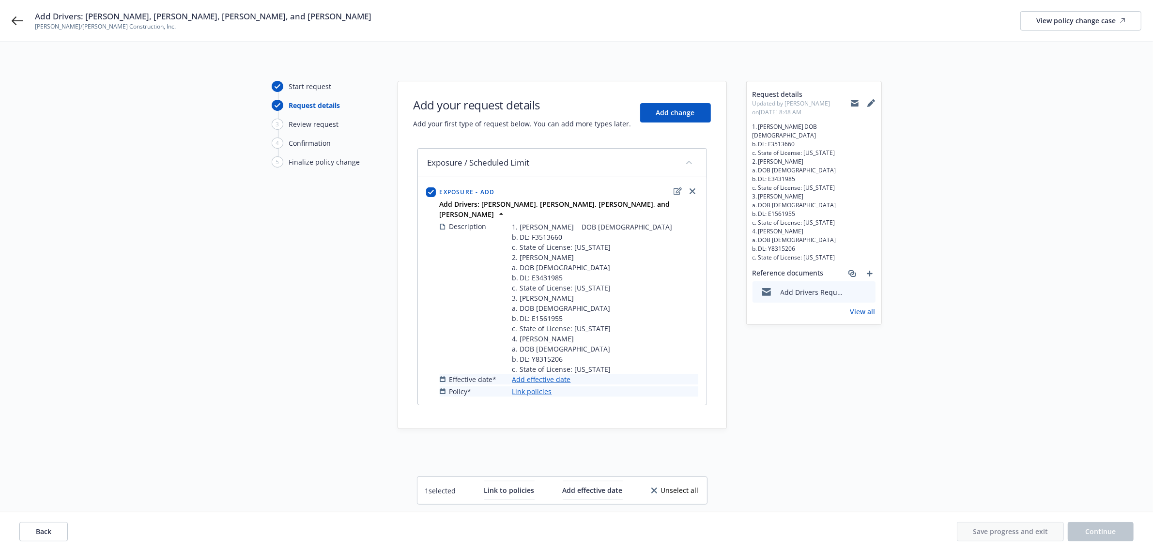
click at [869, 413] on div "Request details Updated by Ariel Wright on 09/16/2025, 8:48 AM 1. Oliver Thomas…" at bounding box center [814, 265] width 136 height 369
click at [541, 385] on link "Add effective date" at bounding box center [541, 379] width 59 height 10
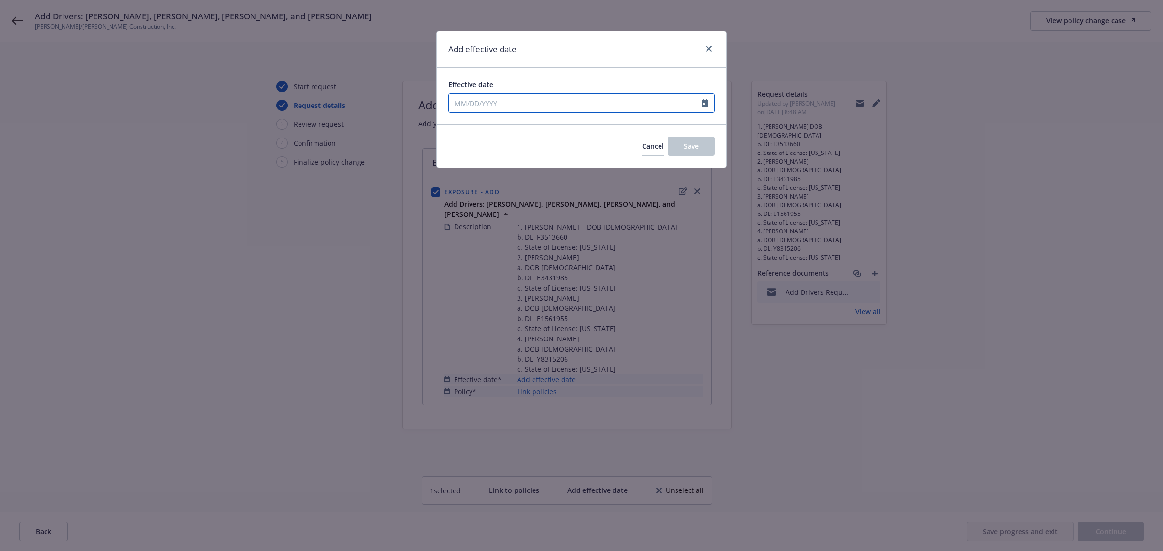
click at [534, 100] on input "Effective date" at bounding box center [575, 103] width 253 height 18
select select "9"
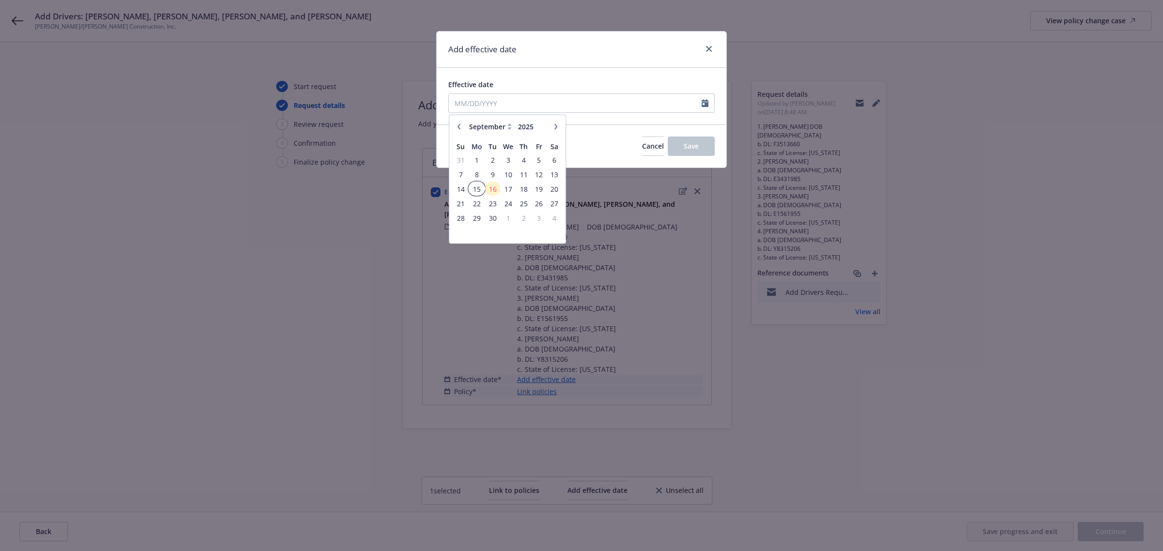
click at [482, 192] on span "15" at bounding box center [476, 189] width 15 height 12
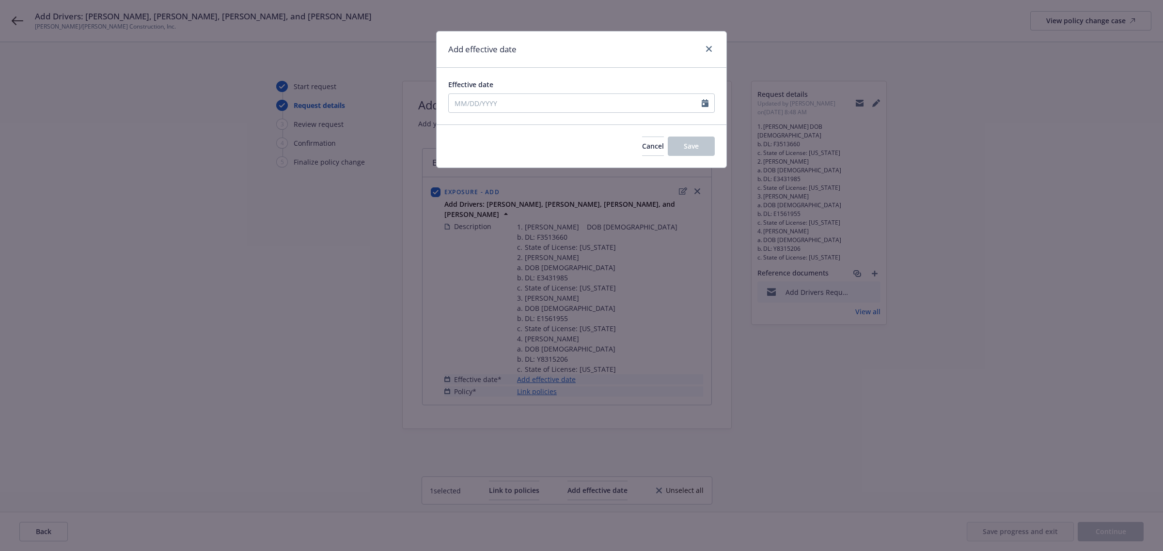
type input "09/15/2025"
click at [696, 144] on span "Save" at bounding box center [690, 145] width 15 height 9
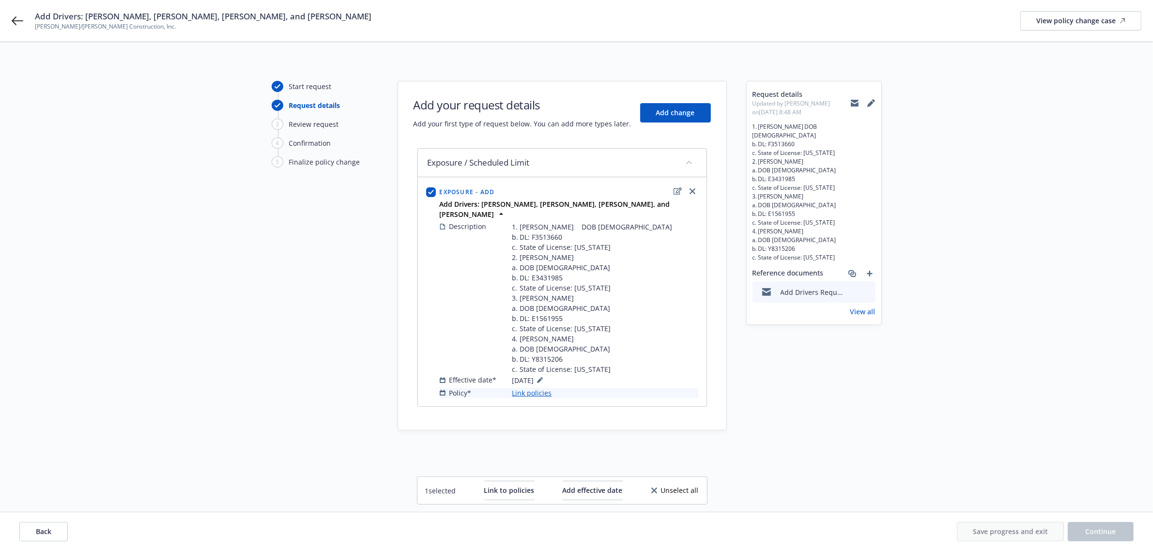
click at [526, 386] on span "09/15/2025" at bounding box center [528, 380] width 33 height 12
click at [524, 398] on link "Link policies" at bounding box center [532, 393] width 40 height 10
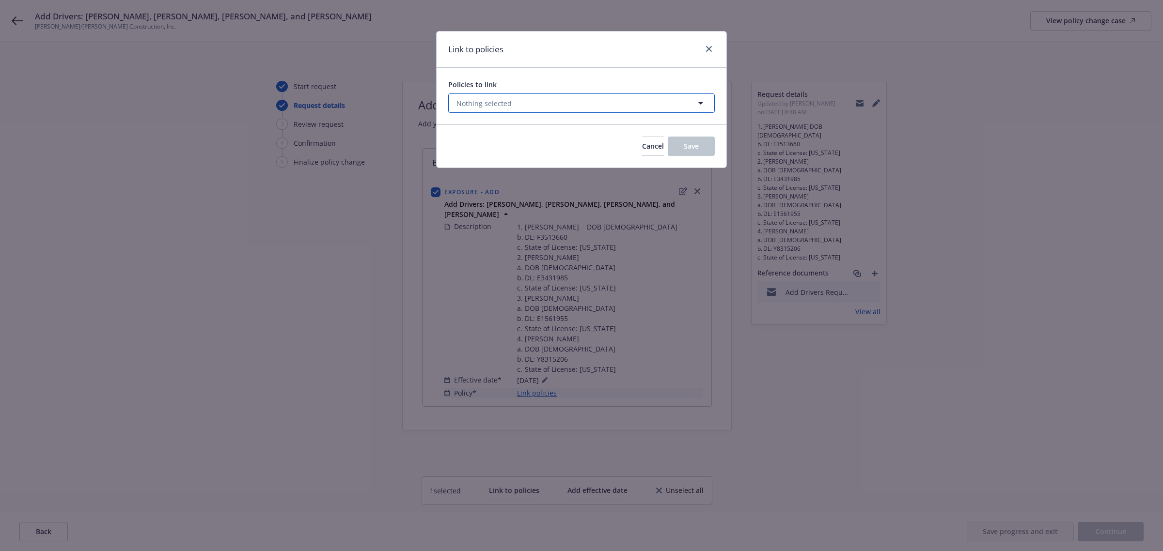
click at [543, 99] on button "Nothing selected" at bounding box center [581, 102] width 266 height 19
select select "ACTIVE"
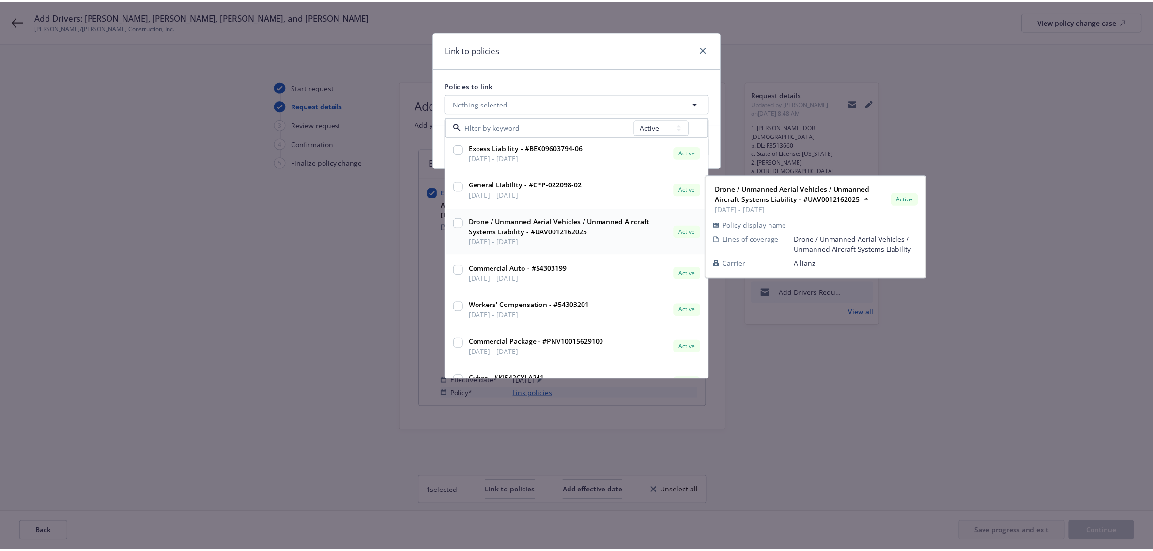
scroll to position [121, 0]
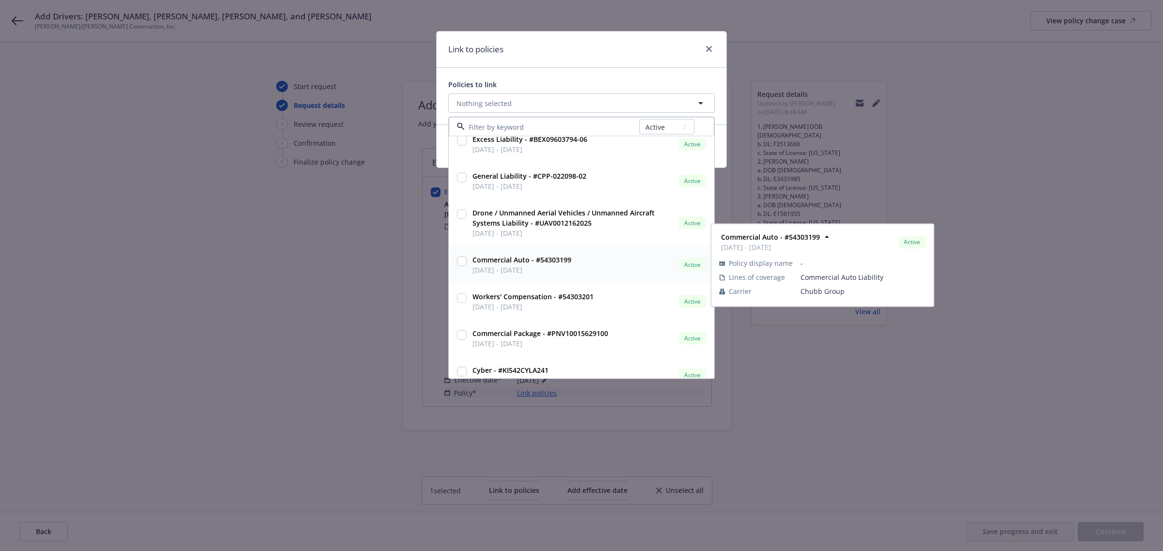
click at [460, 260] on input "checkbox" at bounding box center [462, 262] width 10 height 10
checkbox input "true"
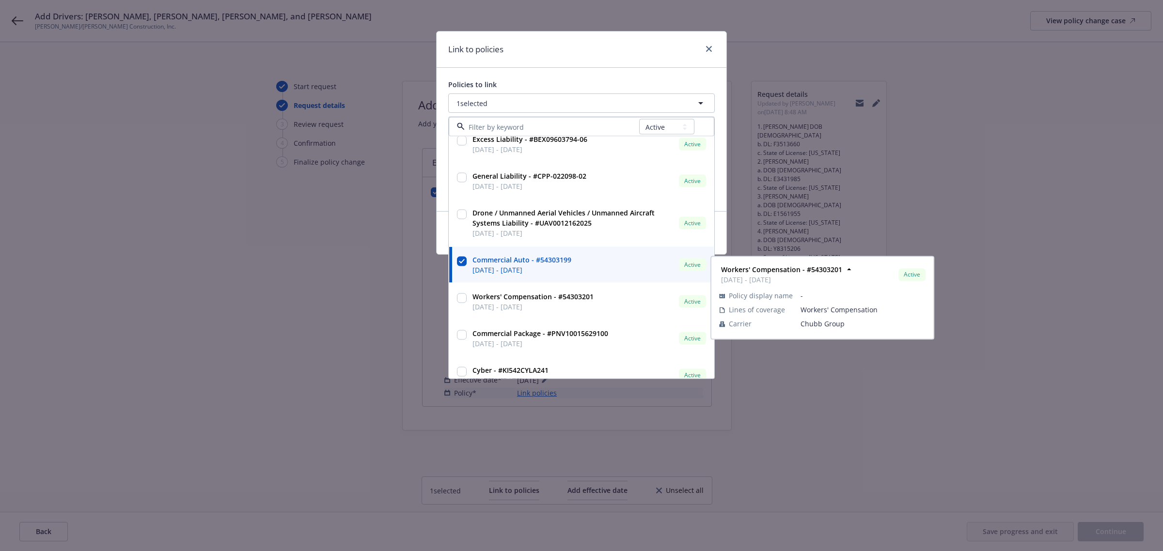
click at [605, 44] on div "Link to policies" at bounding box center [581, 49] width 290 height 36
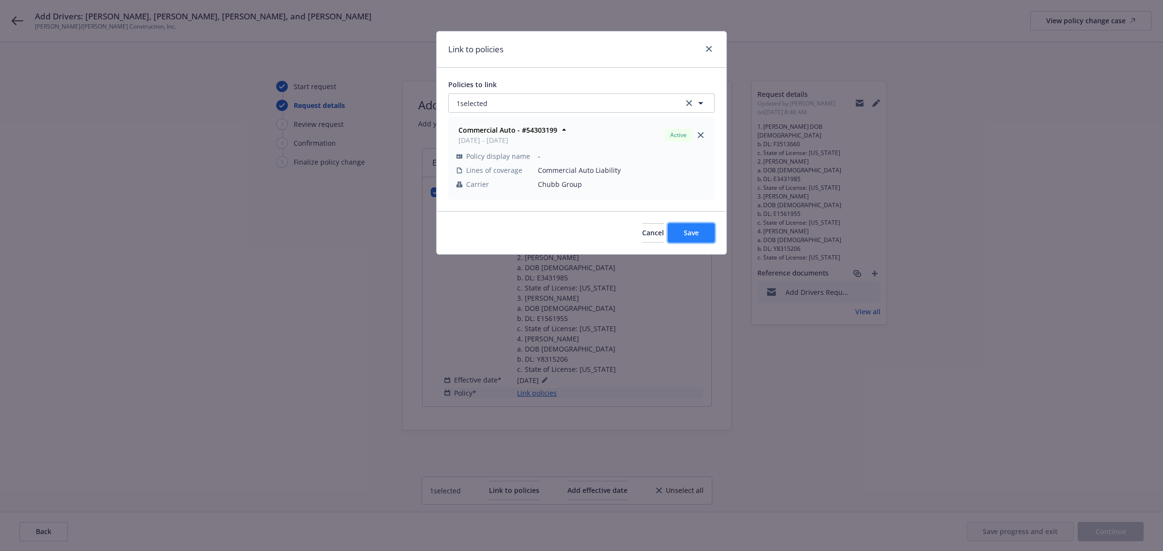
click at [696, 233] on span "Save" at bounding box center [690, 232] width 15 height 9
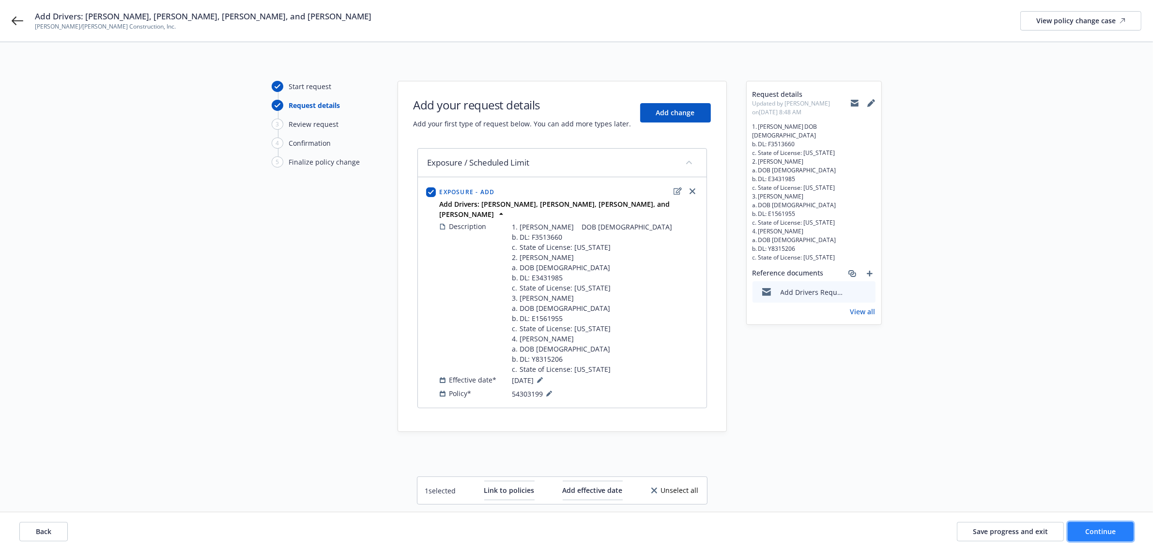
click at [1108, 529] on span "Continue" at bounding box center [1101, 531] width 31 height 9
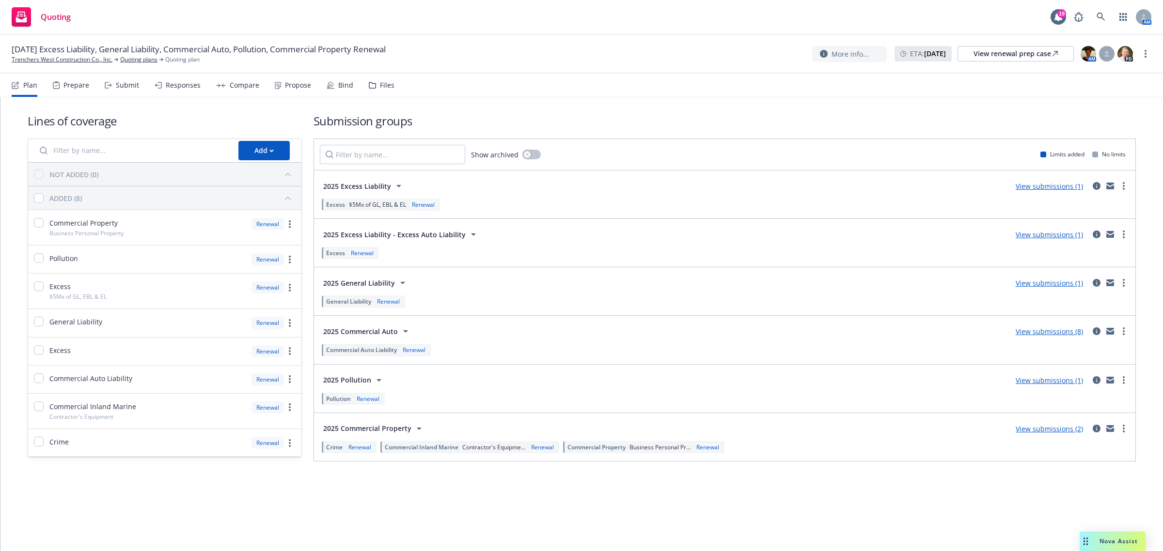
click at [359, 333] on span "2025 Commercial Auto" at bounding box center [360, 331] width 75 height 10
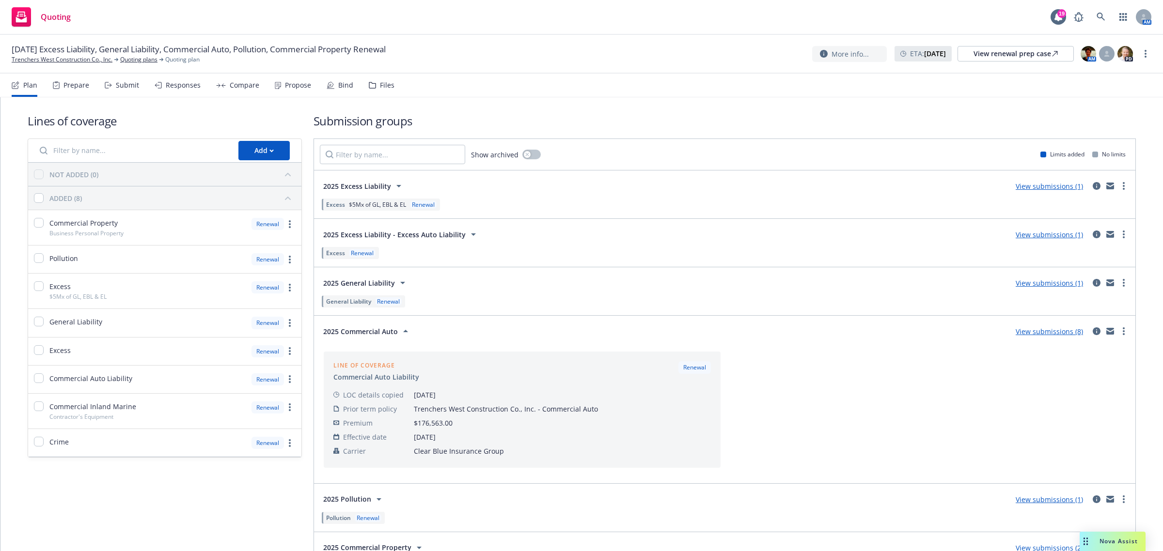
click at [1054, 333] on link "View submissions (8)" at bounding box center [1048, 331] width 67 height 9
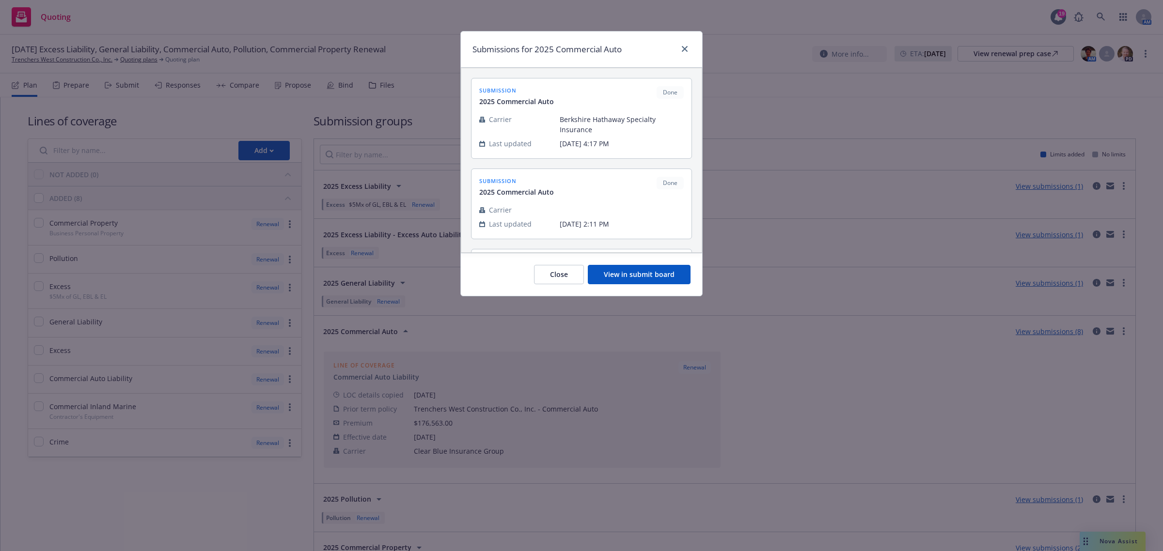
click at [638, 277] on button "View in submit board" at bounding box center [639, 274] width 103 height 19
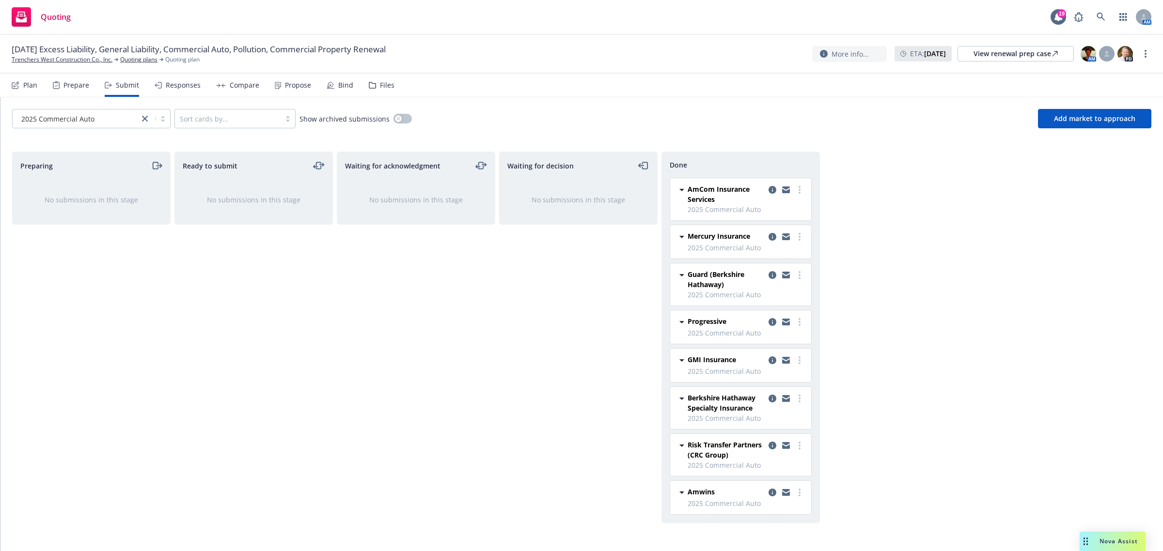
click at [293, 78] on div "Propose" at bounding box center [293, 85] width 36 height 23
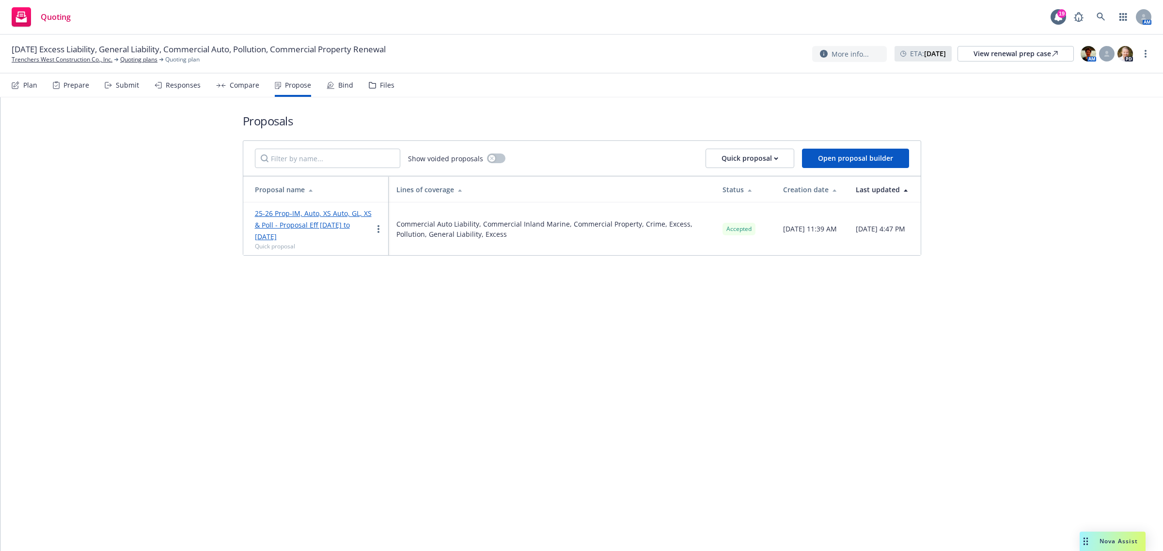
click at [338, 85] on div "Bind" at bounding box center [345, 85] width 15 height 8
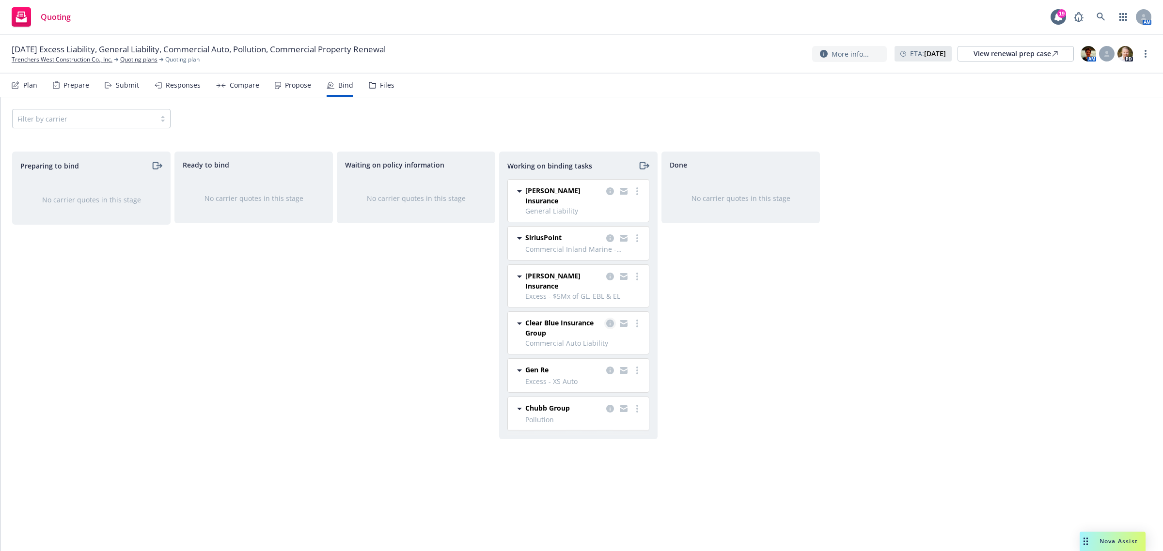
click at [606, 320] on icon "copy logging email" at bounding box center [610, 324] width 8 height 8
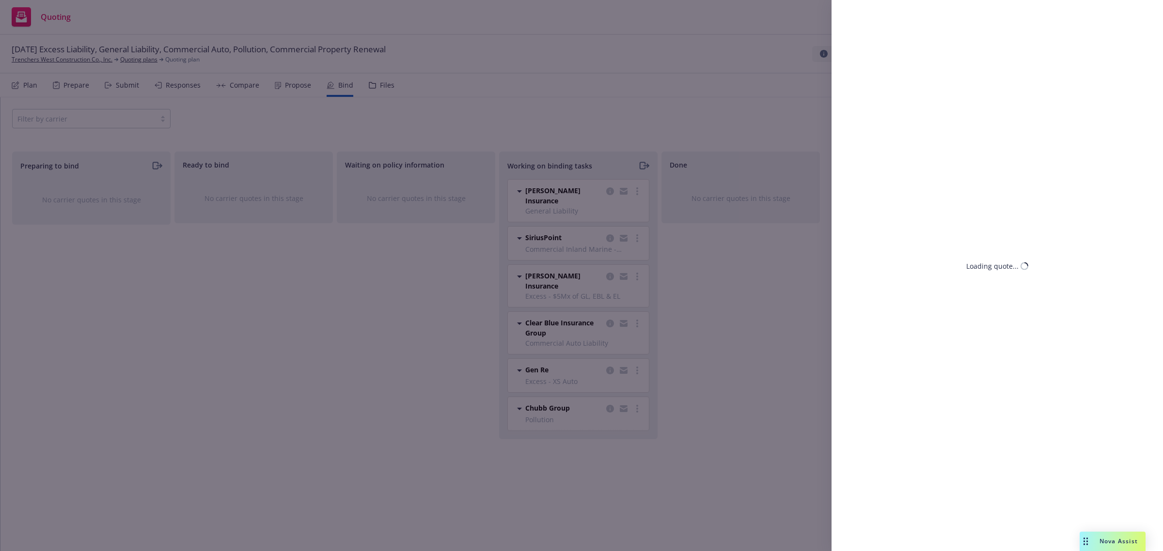
select select "CA"
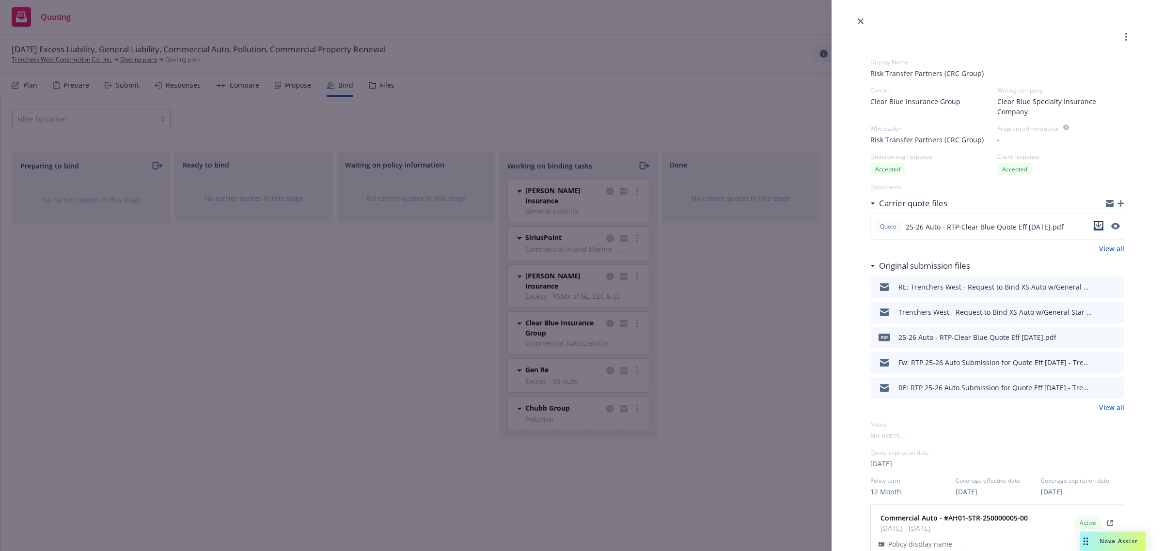
click at [1094, 228] on icon "download file" at bounding box center [1098, 226] width 8 height 8
click at [375, 109] on div "Display Name Risk Transfer Partners (CRC Group) Carrier Clear Blue Insurance Gr…" at bounding box center [581, 275] width 1163 height 551
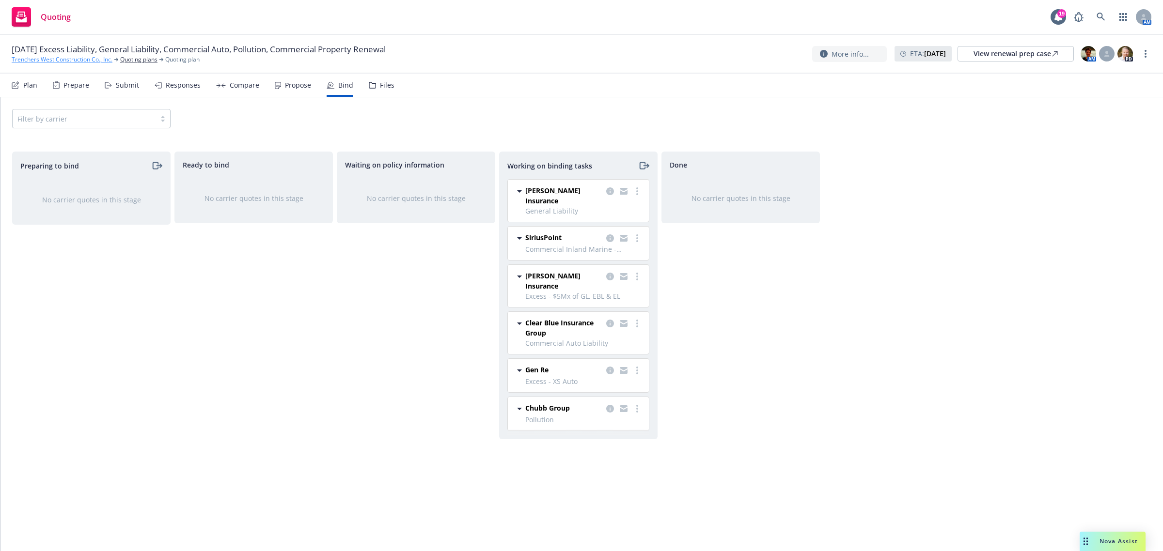
click at [94, 62] on link "Trenchers West Construction Co., Inc." at bounding box center [62, 59] width 101 height 9
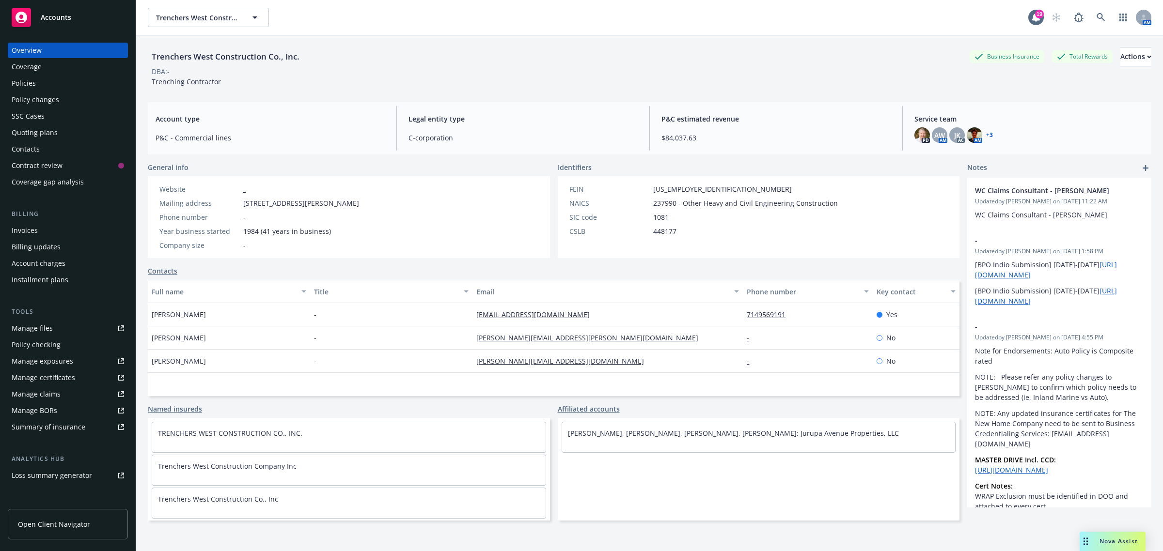
click at [45, 99] on div "Policy changes" at bounding box center [35, 100] width 47 height 16
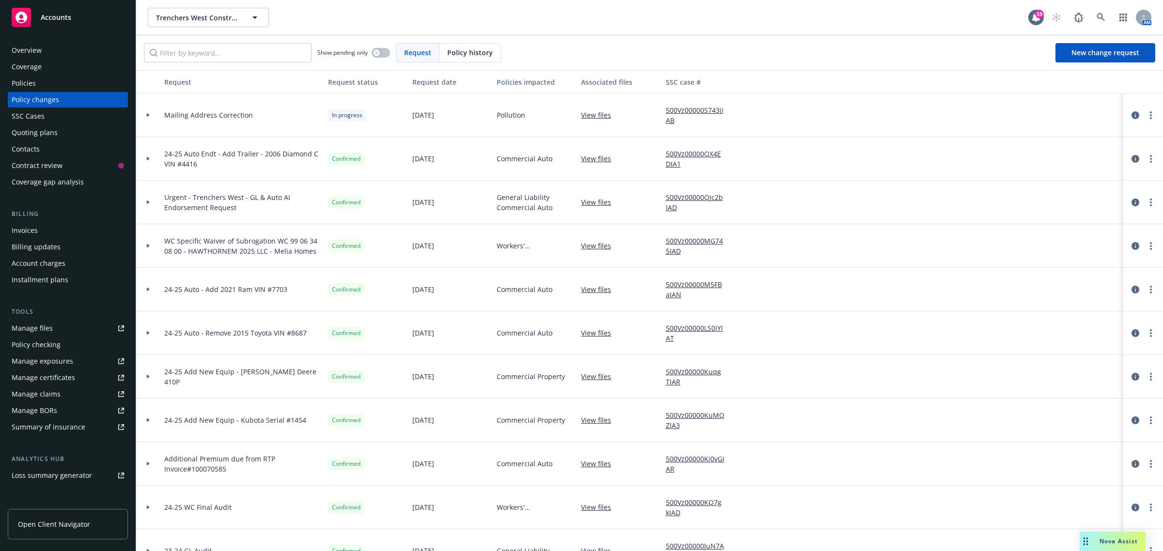
click at [39, 345] on div "Policy checking" at bounding box center [36, 345] width 49 height 16
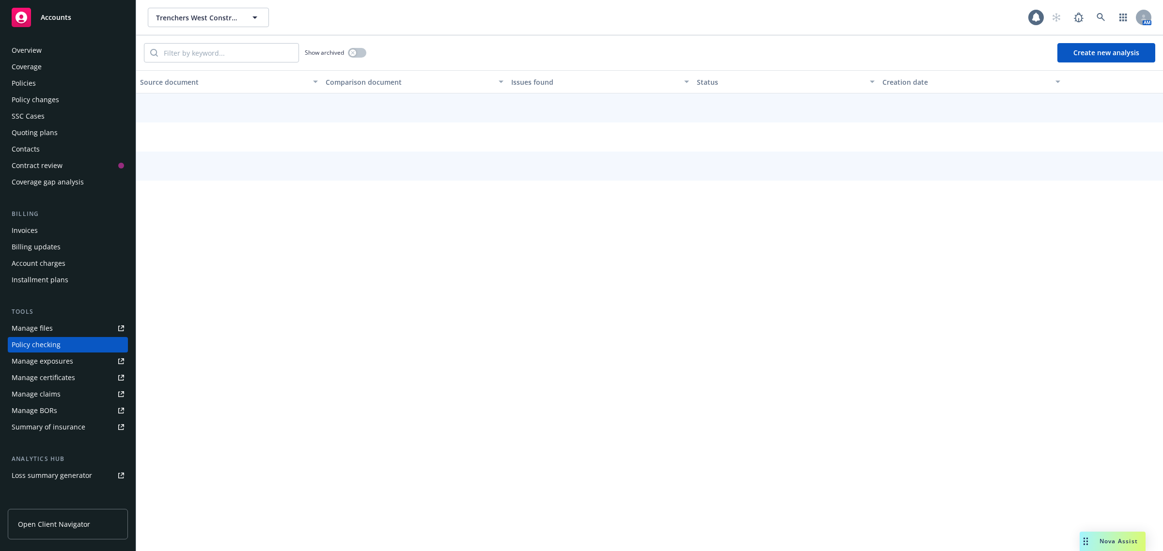
scroll to position [53, 0]
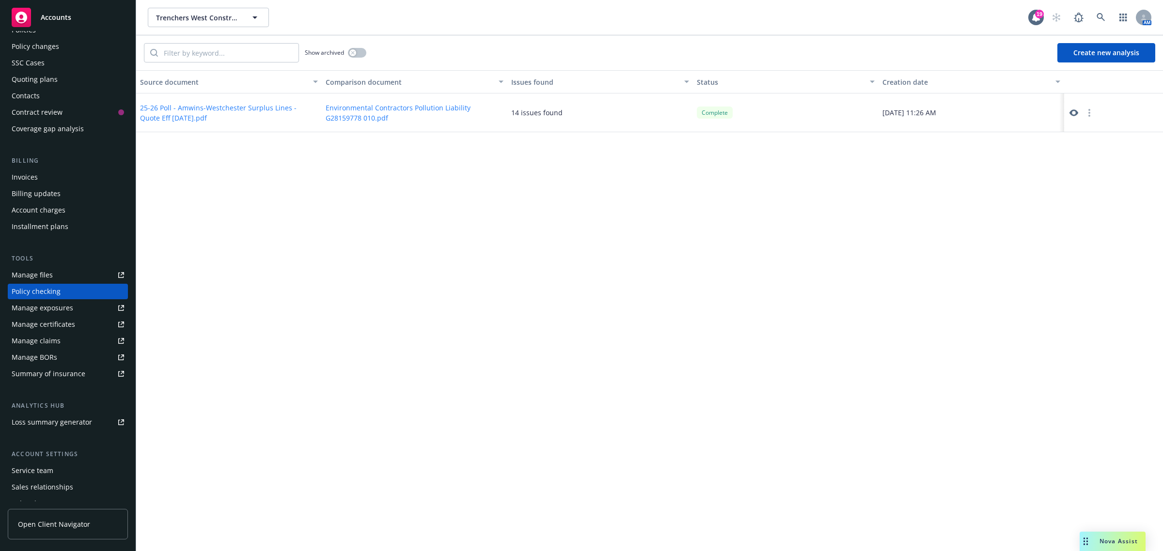
click at [1110, 49] on button "Create new analysis" at bounding box center [1106, 52] width 98 height 19
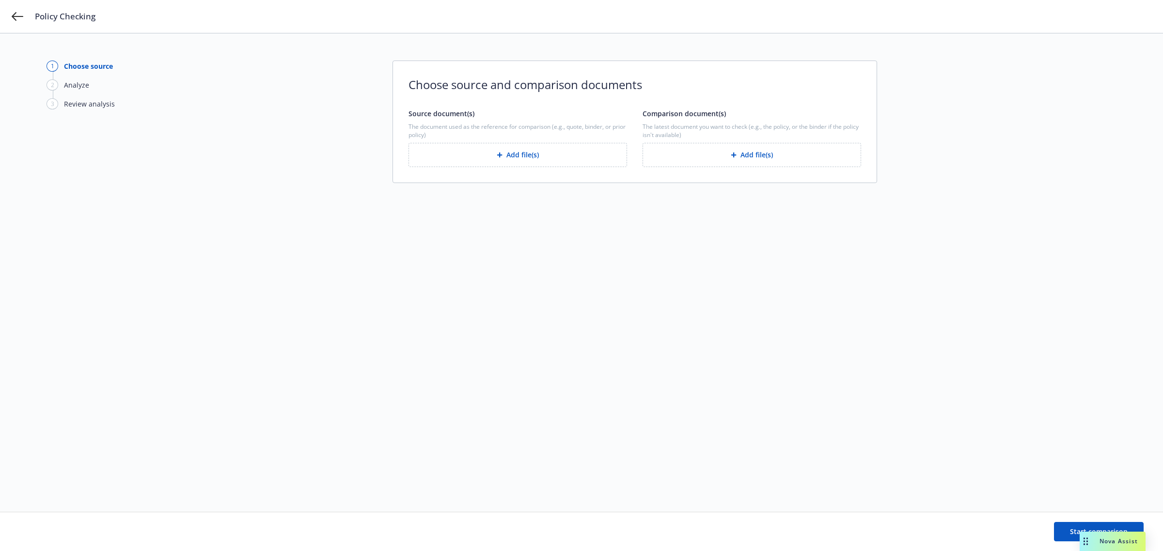
click at [538, 155] on button "Add file(s)" at bounding box center [517, 155] width 218 height 24
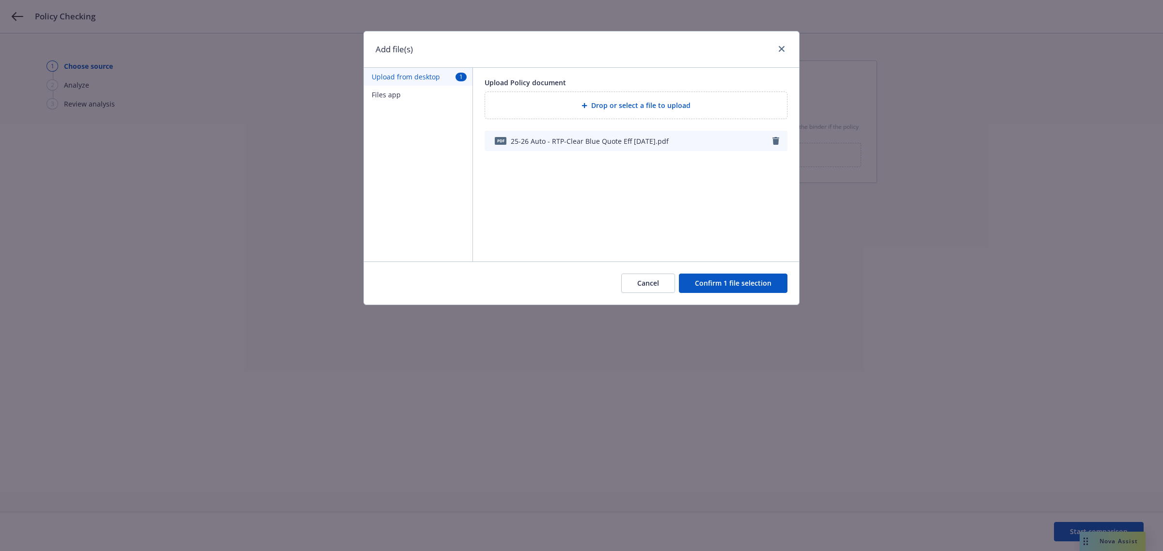
click at [732, 285] on button "Confirm 1 file selection" at bounding box center [733, 283] width 109 height 19
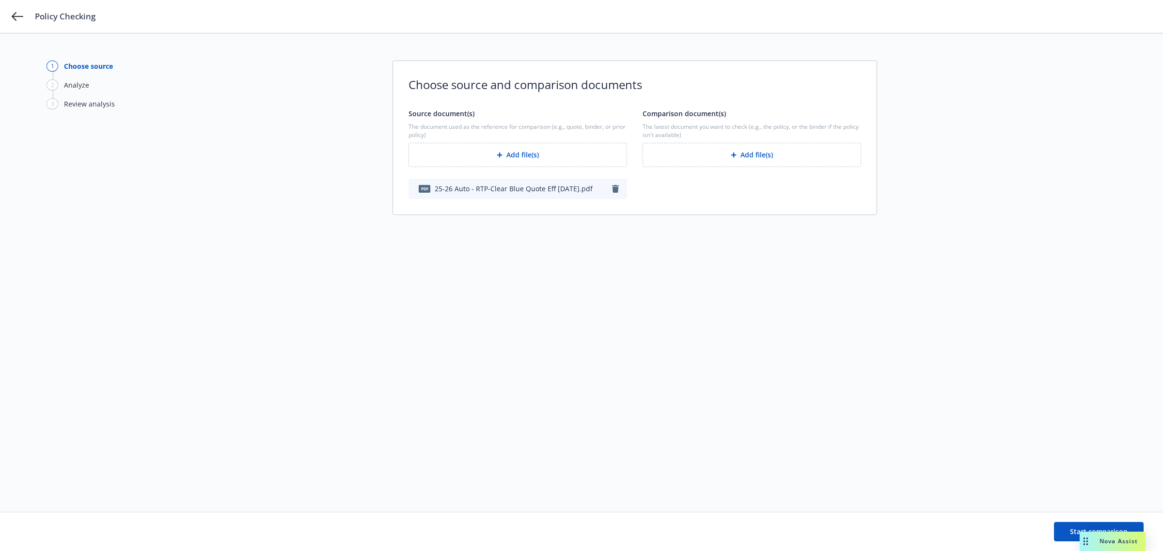
click at [717, 156] on button "Add file(s)" at bounding box center [751, 155] width 218 height 24
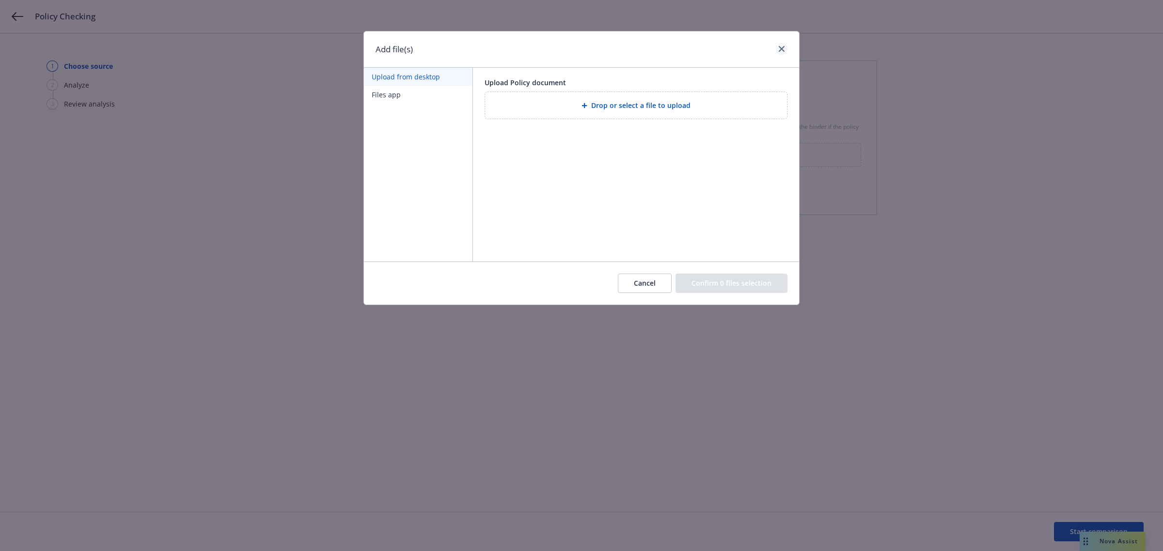
click at [781, 55] on div at bounding box center [780, 49] width 16 height 13
click at [782, 47] on icon "close" at bounding box center [781, 49] width 6 height 6
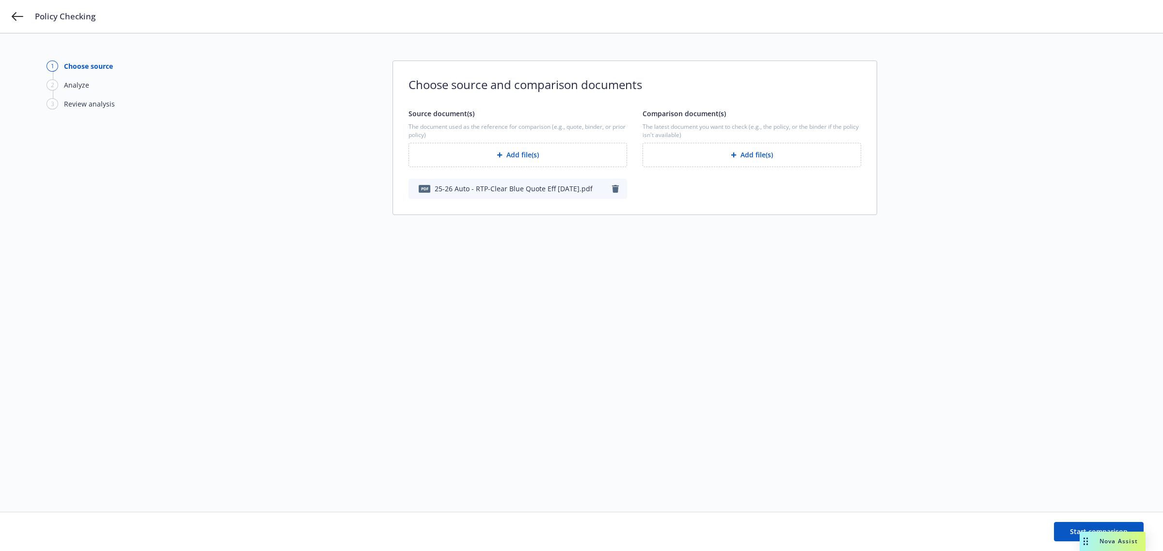
click at [694, 163] on button "Add file(s)" at bounding box center [751, 155] width 218 height 24
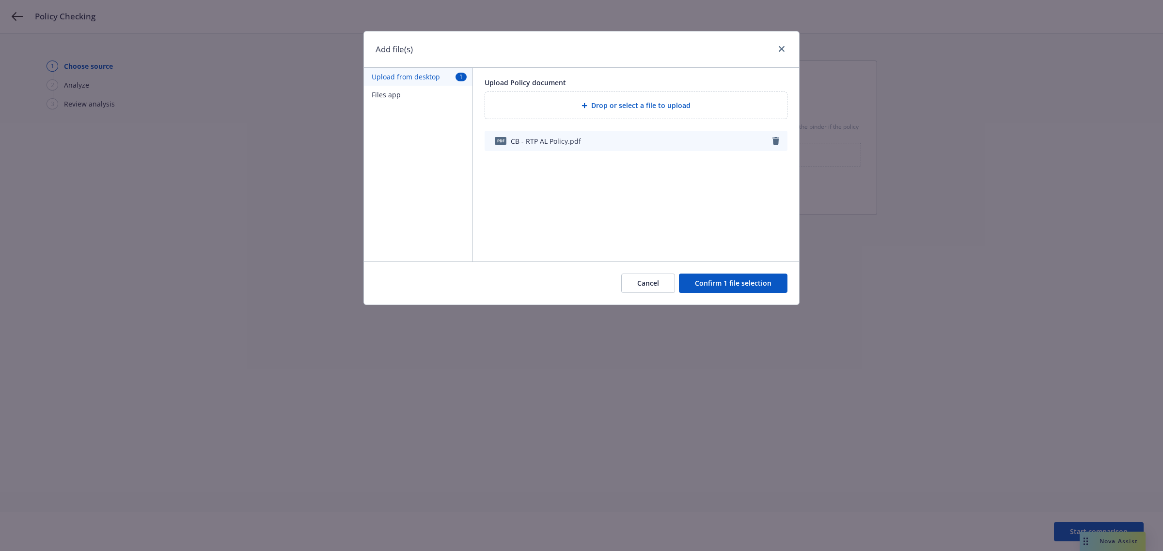
click at [766, 287] on button "Confirm 1 file selection" at bounding box center [733, 283] width 109 height 19
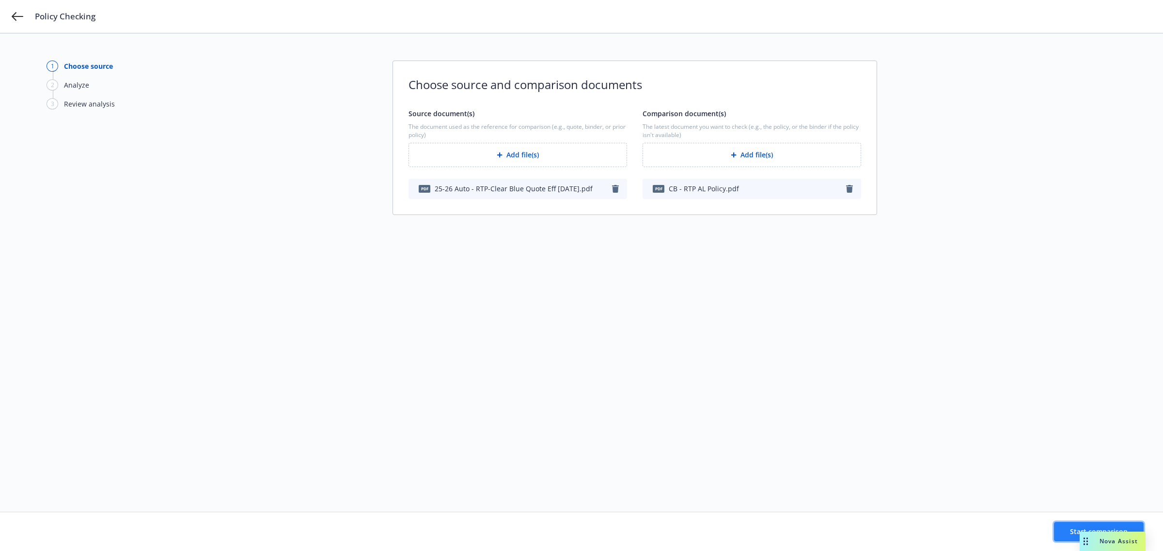
click at [1065, 534] on button "Start comparison" at bounding box center [1099, 531] width 90 height 19
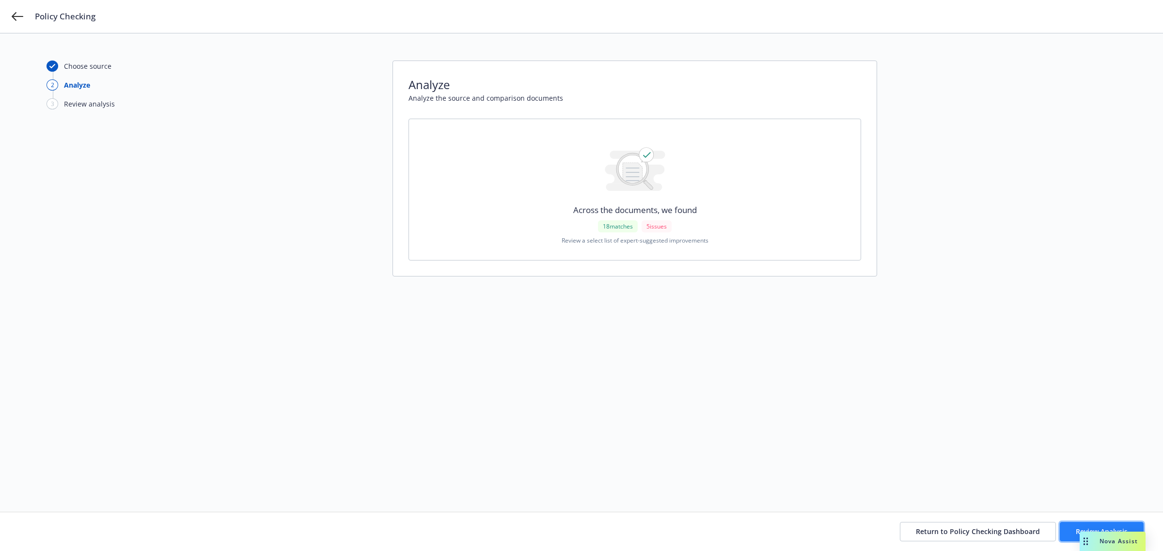
click at [1069, 533] on button "Review Analysis" at bounding box center [1101, 531] width 84 height 19
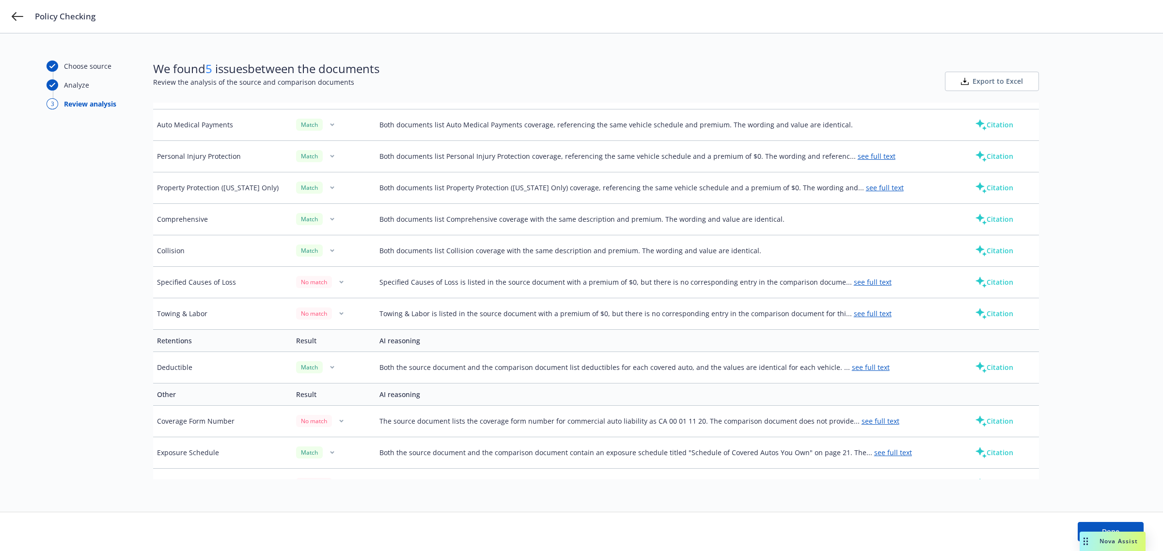
scroll to position [537, 0]
